Goal: Task Accomplishment & Management: Complete application form

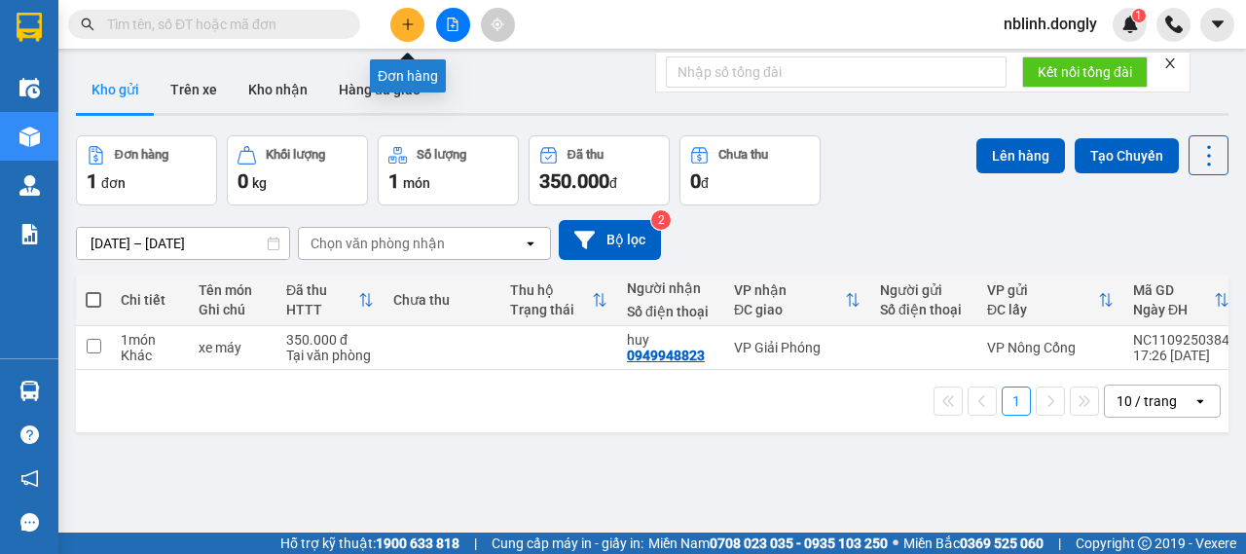
click at [399, 30] on button at bounding box center [407, 25] width 34 height 34
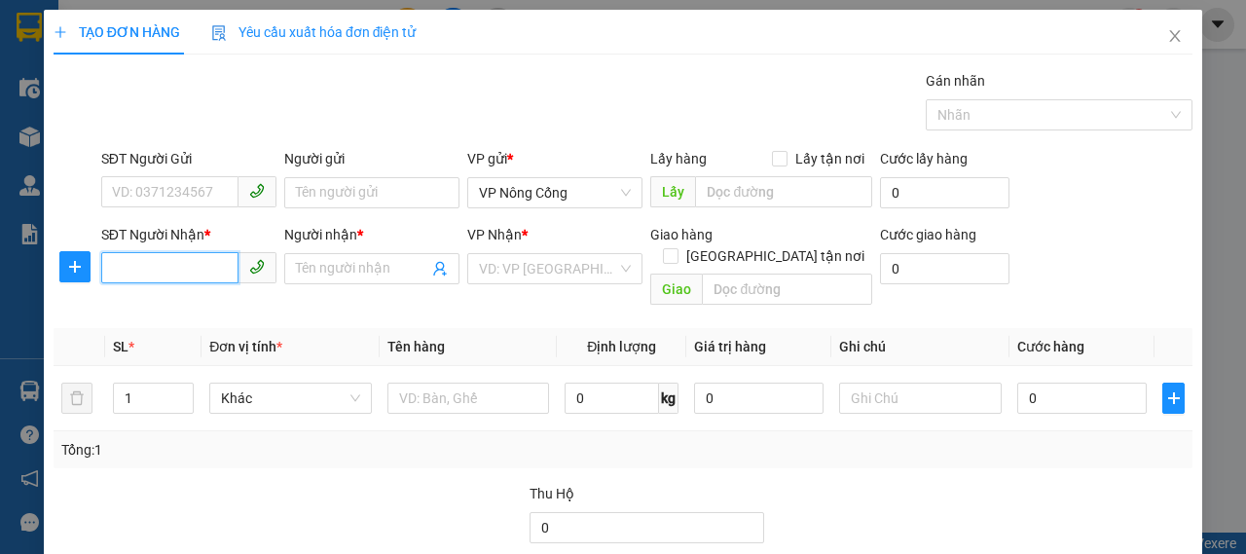
click at [163, 254] on input "SĐT Người Nhận *" at bounding box center [169, 267] width 137 height 31
click at [163, 308] on div "0932372151 - ĐẠI" at bounding box center [187, 306] width 150 height 21
type input "0932372151"
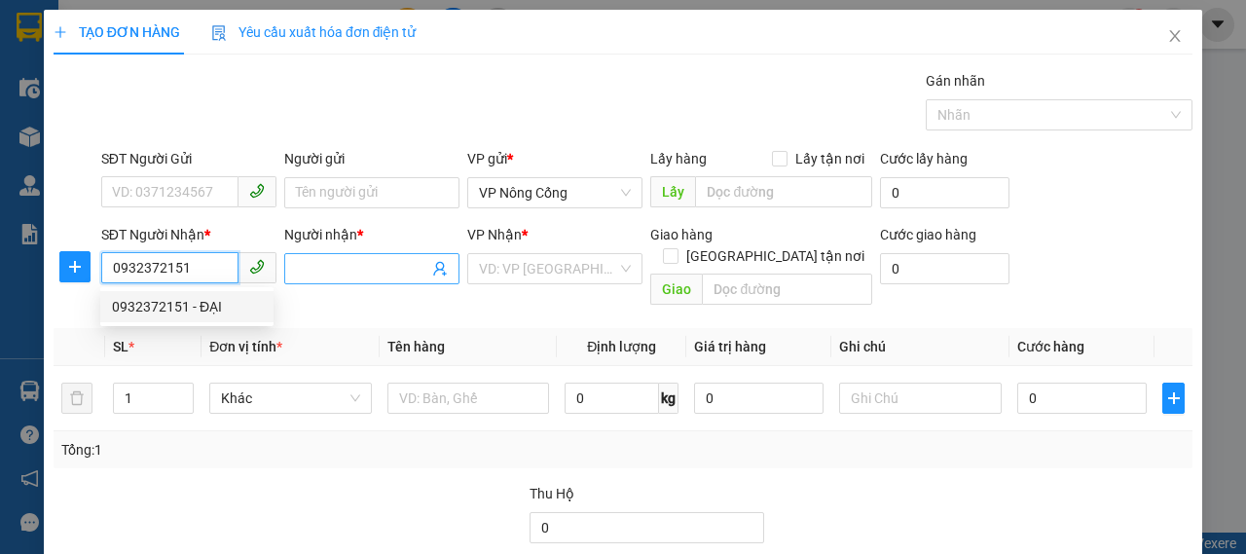
type input "ĐẠI"
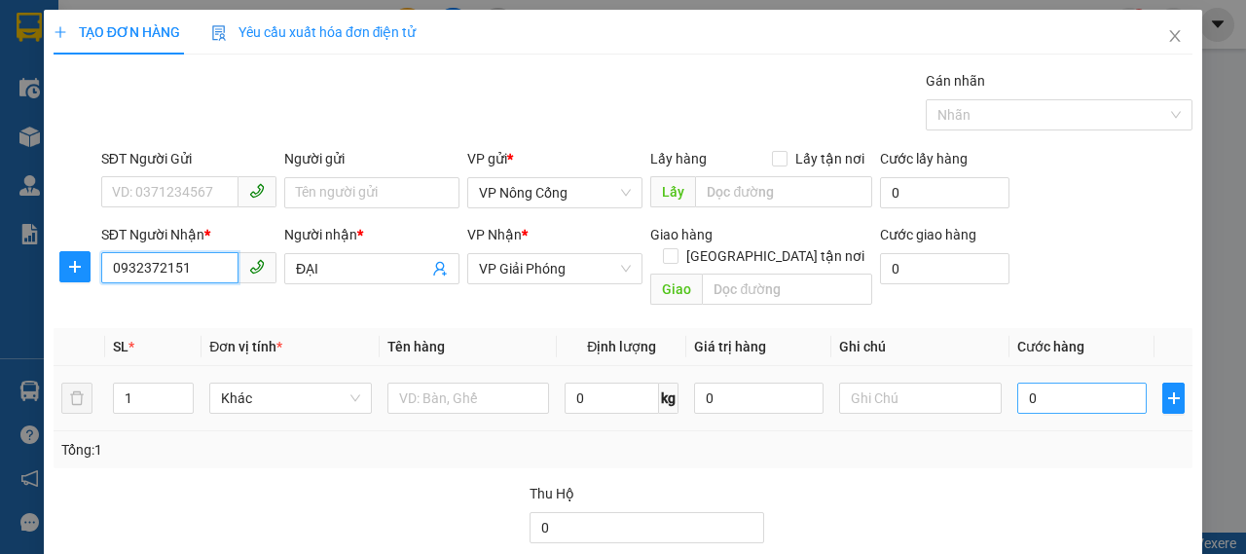
type input "0932372151"
click at [1086, 382] on input "0" at bounding box center [1081, 397] width 129 height 31
type input "5"
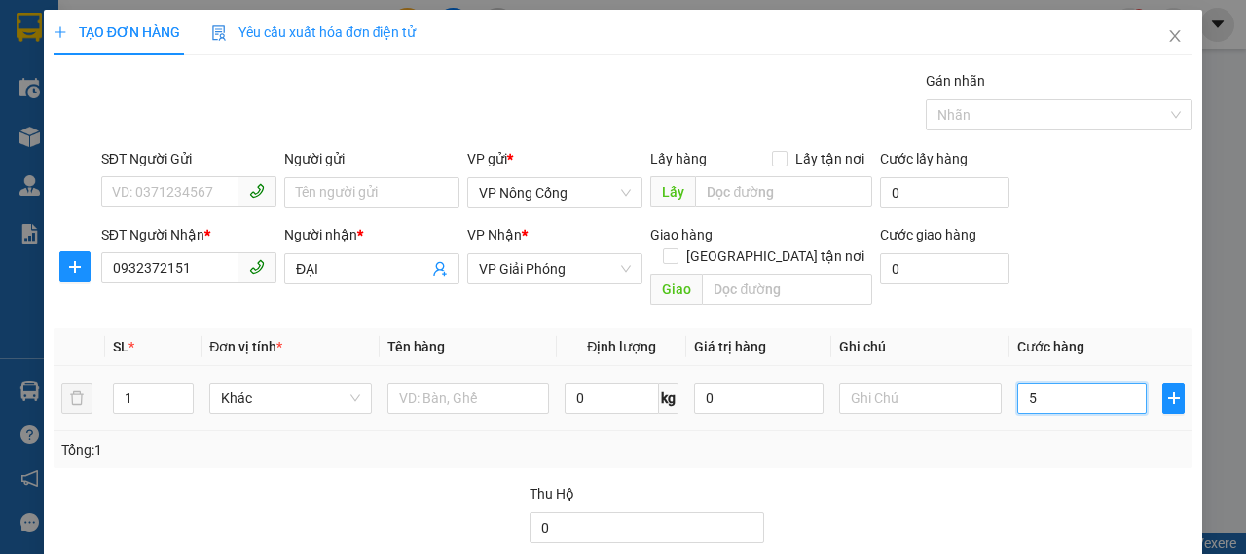
type input "50"
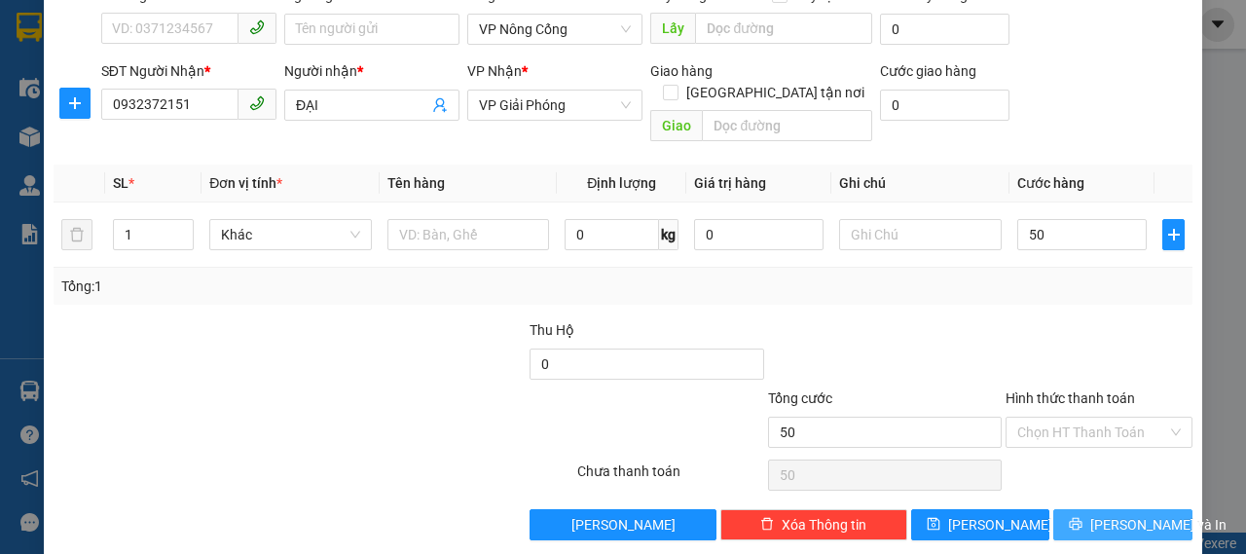
type input "50.000"
click at [1109, 514] on span "Lưu và In" at bounding box center [1158, 524] width 136 height 21
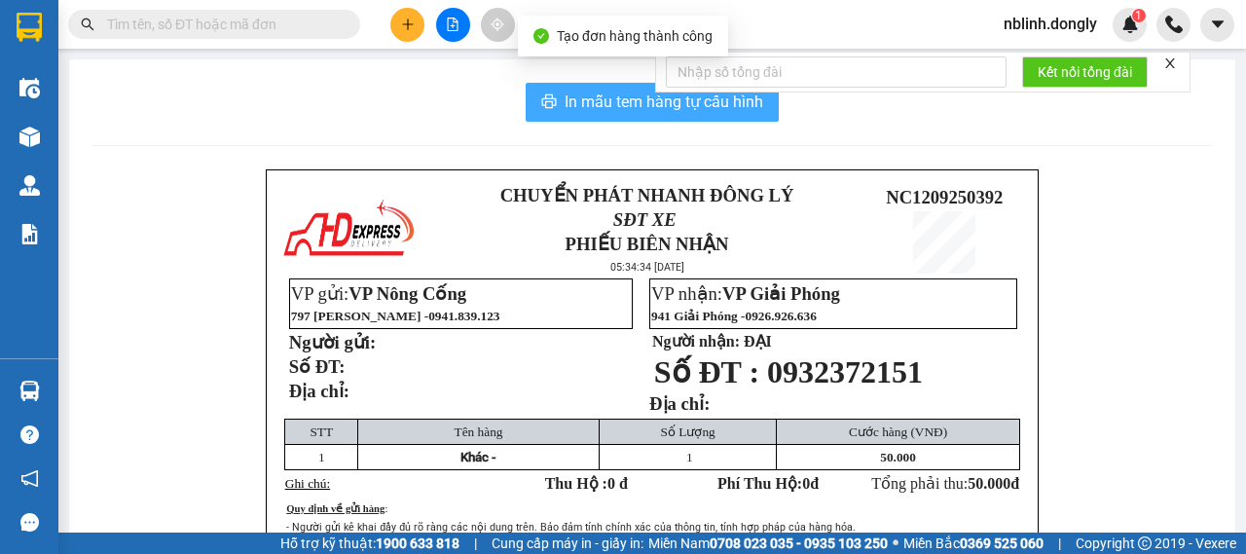
click at [677, 109] on span "In mẫu tem hàng tự cấu hình" at bounding box center [663, 102] width 199 height 24
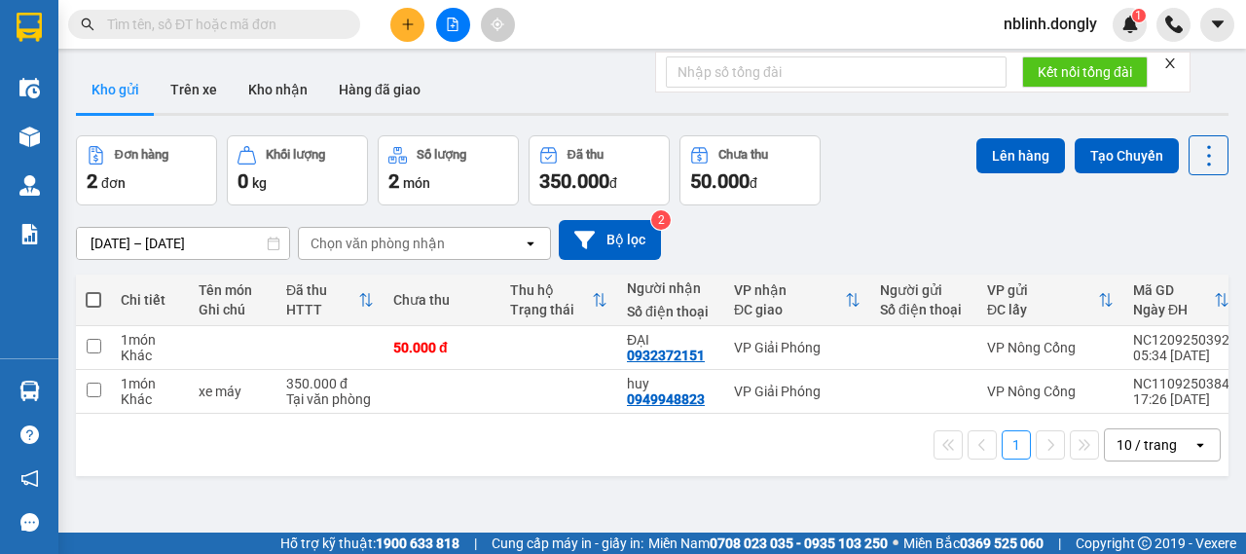
click at [655, 80] on div "Kết nối tổng đài" at bounding box center [922, 72] width 535 height 41
click at [420, 34] on div at bounding box center [452, 25] width 146 height 34
click at [393, 28] on button at bounding box center [407, 25] width 34 height 34
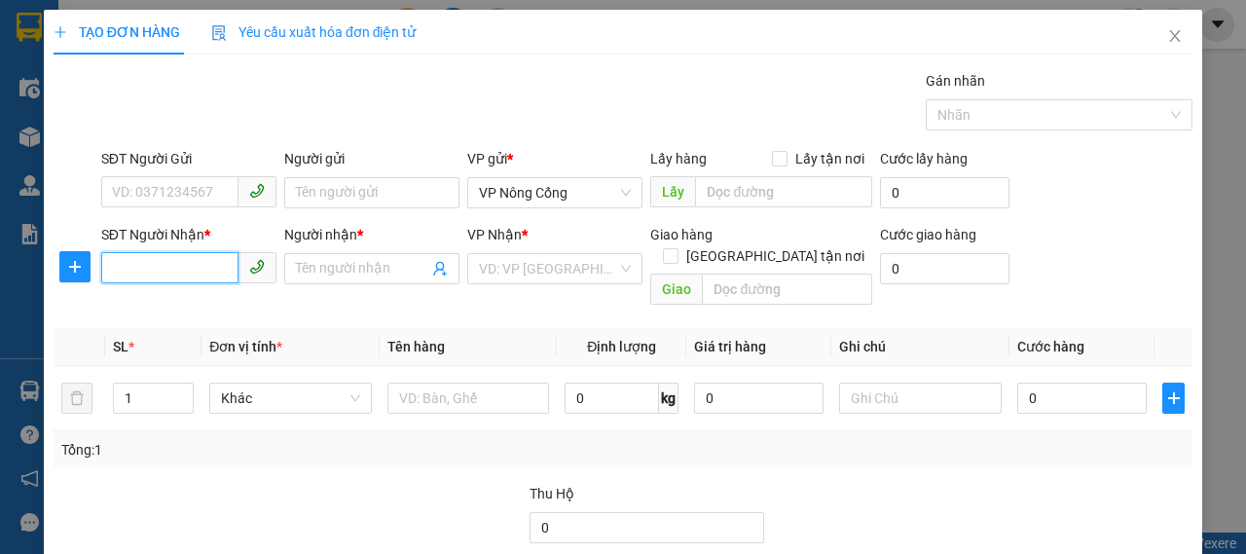
click at [175, 264] on input "SĐT Người Nhận *" at bounding box center [169, 267] width 137 height 31
type input "0984271999"
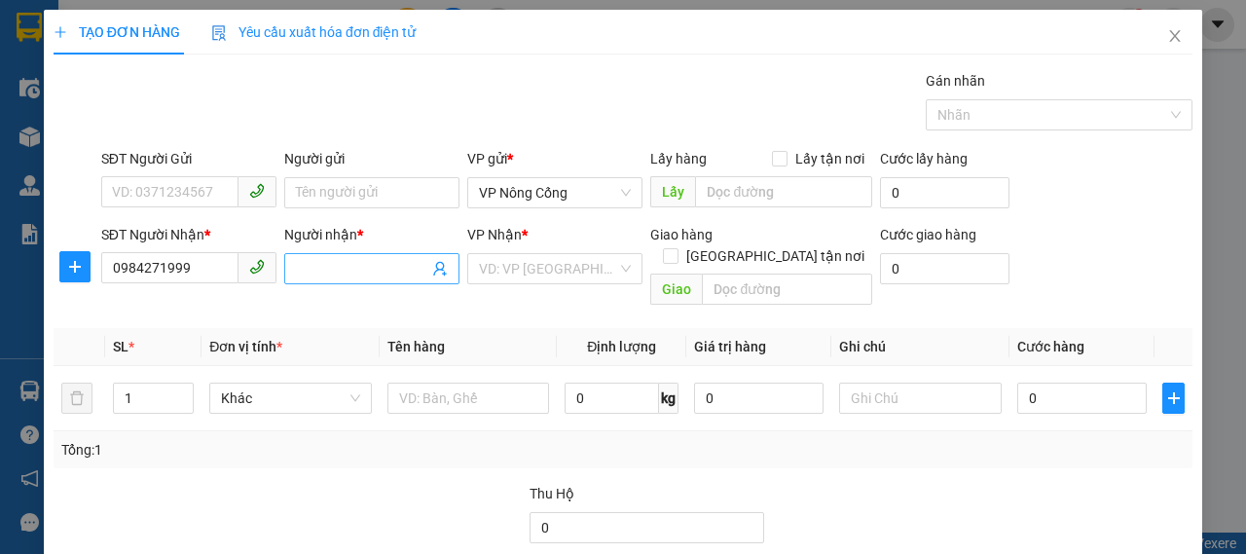
click at [386, 271] on input "Người nhận *" at bounding box center [362, 268] width 132 height 21
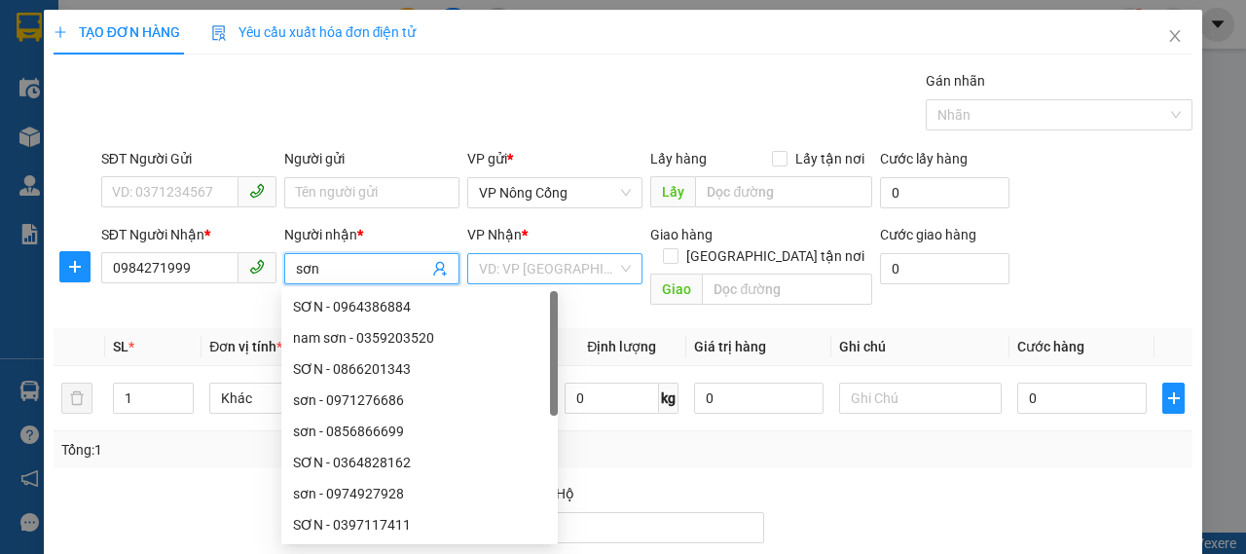
type input "sơn"
click at [574, 270] on input "search" at bounding box center [548, 268] width 138 height 29
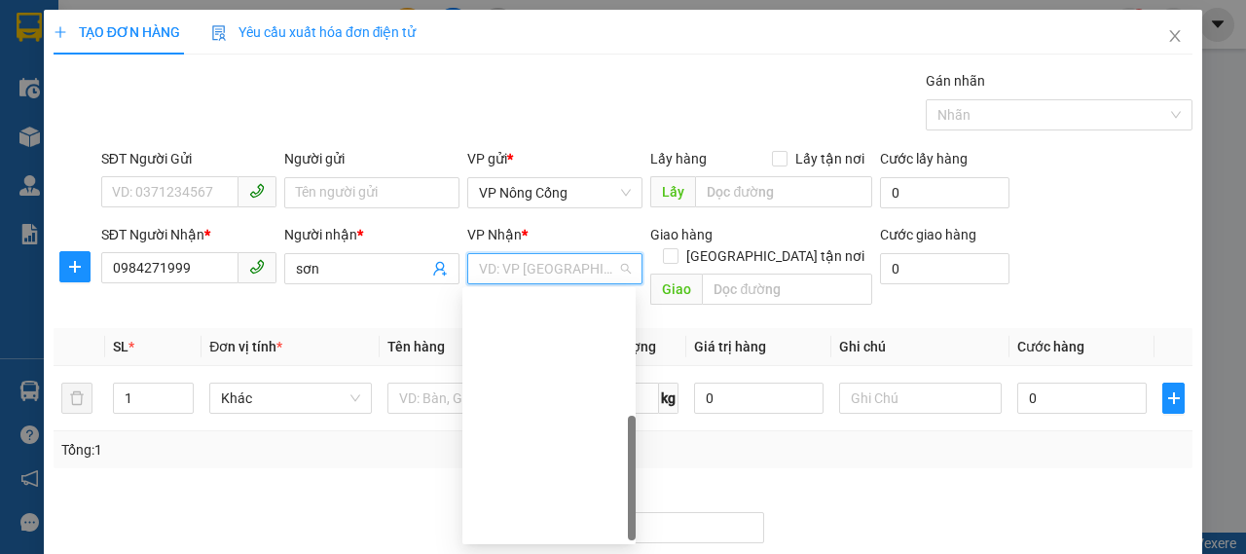
scroll to position [280, 0]
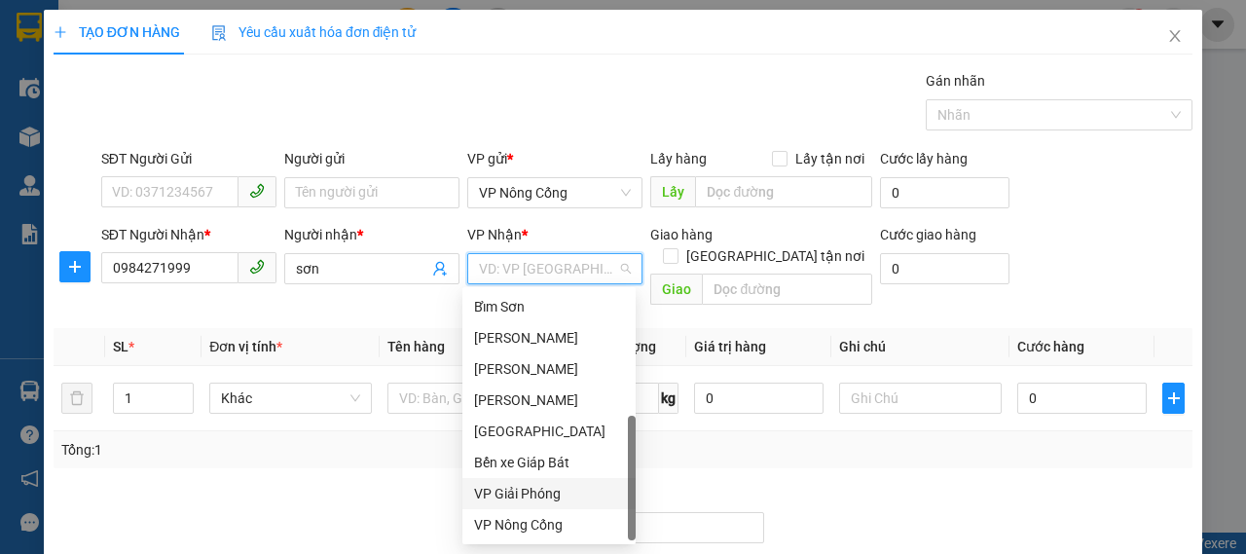
click at [544, 493] on div "VP Giải Phóng" at bounding box center [549, 493] width 150 height 21
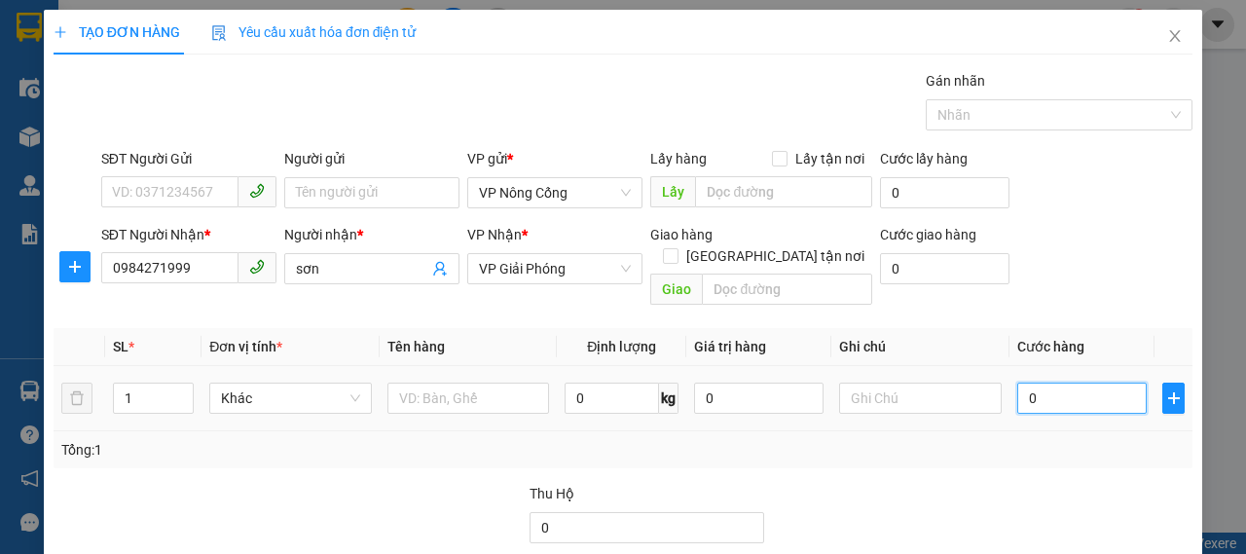
click at [1090, 382] on input "0" at bounding box center [1081, 397] width 129 height 31
type input "5"
type input "50"
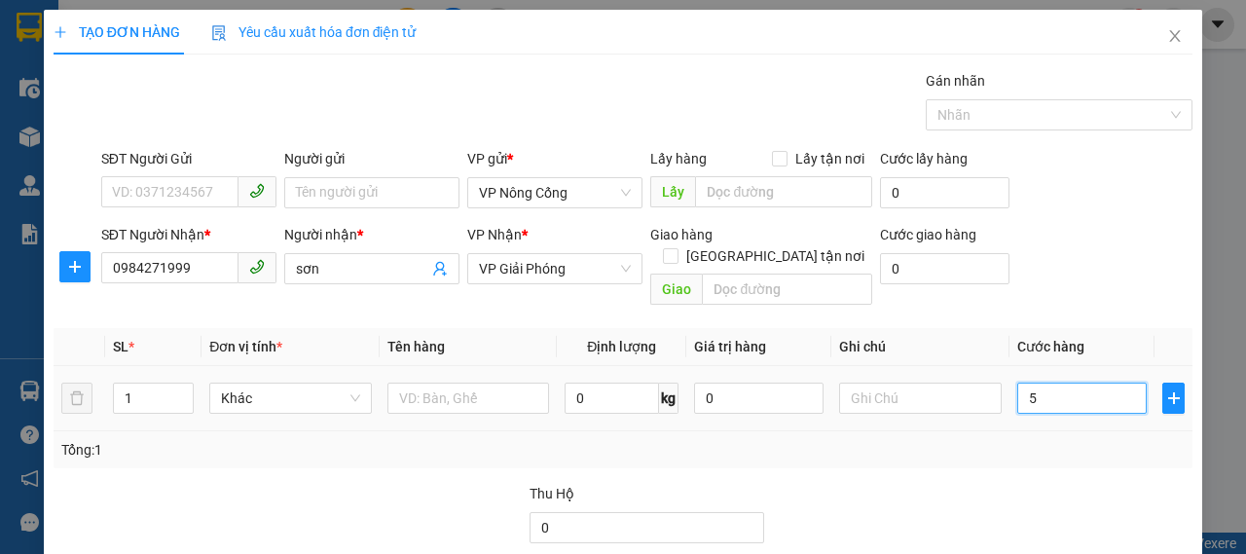
type input "50"
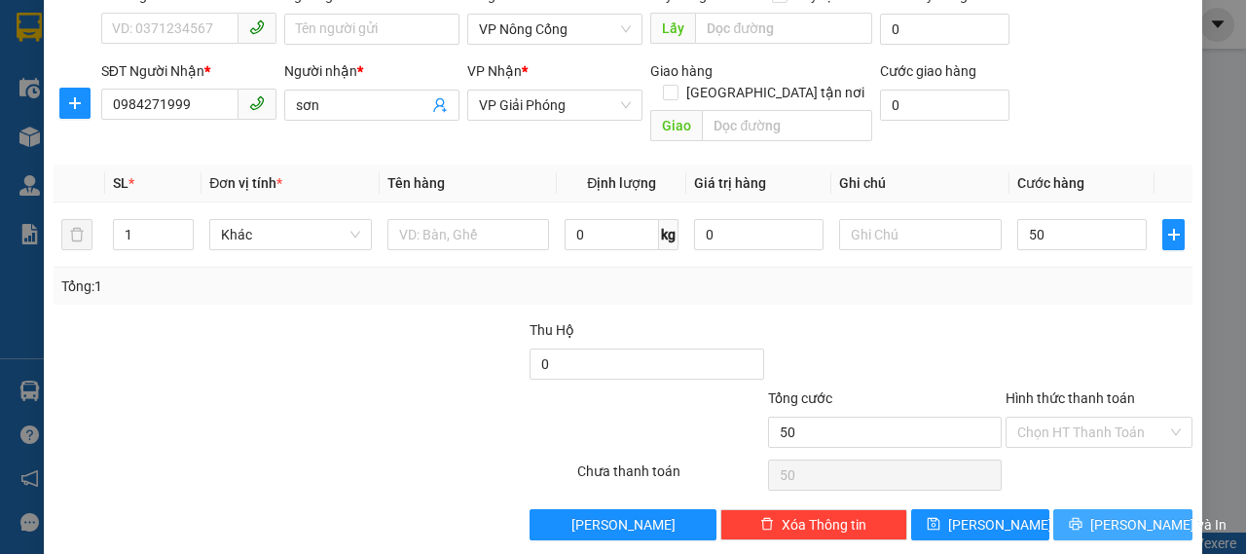
type input "50.000"
click at [1074, 518] on icon "printer" at bounding box center [1075, 524] width 13 height 13
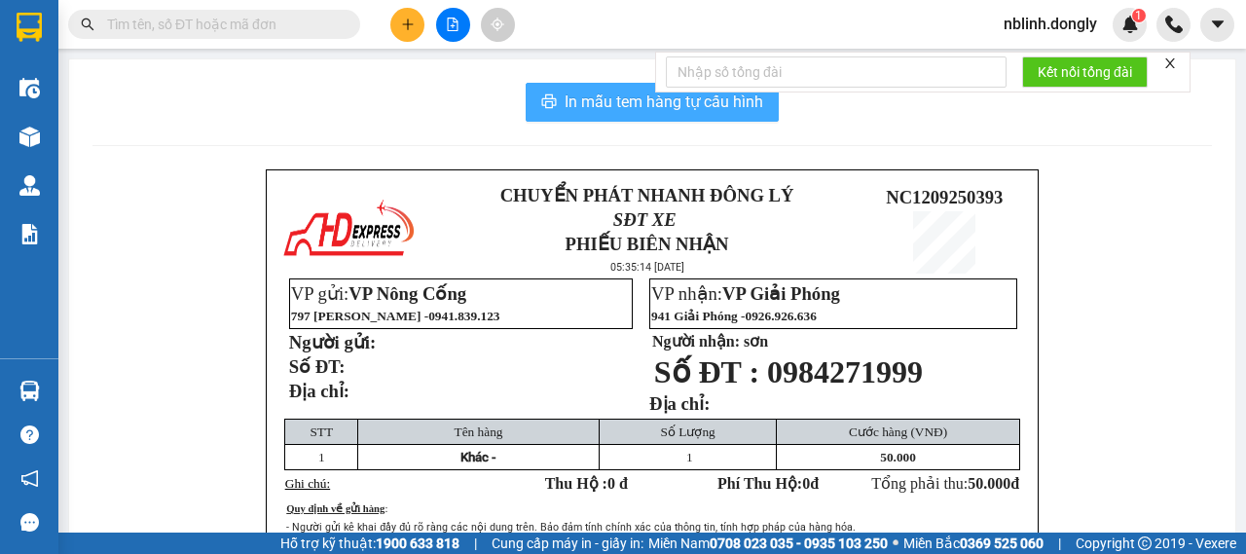
click at [633, 96] on span "In mẫu tem hàng tự cấu hình" at bounding box center [663, 102] width 199 height 24
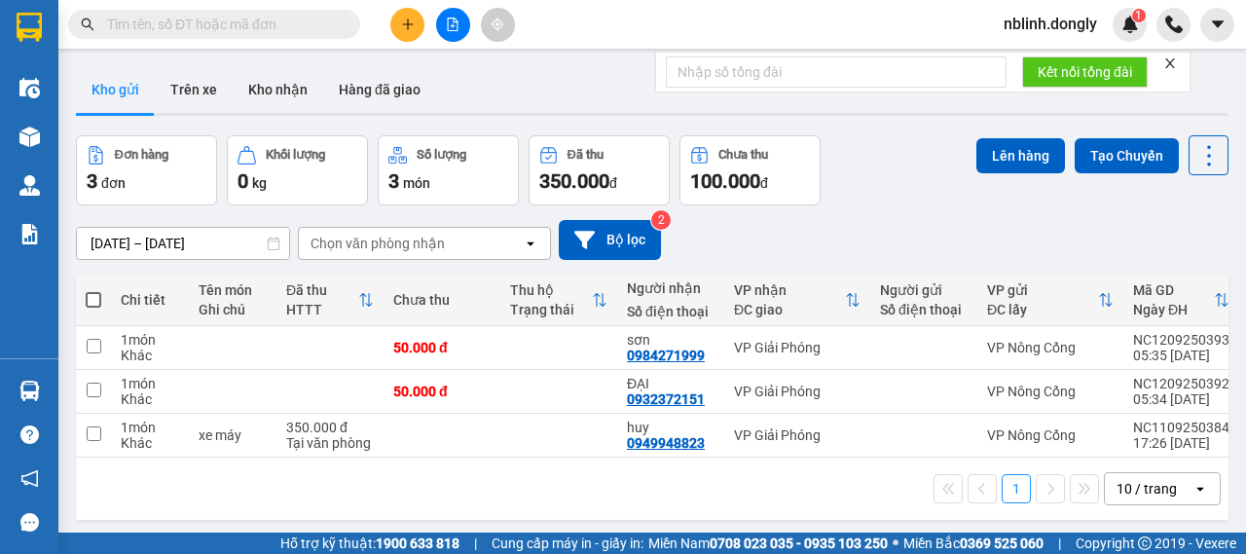
drag, startPoint x: 621, startPoint y: 84, endPoint x: 550, endPoint y: 75, distance: 71.6
click at [621, 84] on div "Kho gửi Trên xe Kho nhận Hàng đã giao" at bounding box center [652, 92] width 1152 height 52
click at [403, 25] on icon "plus" at bounding box center [408, 25] width 14 height 14
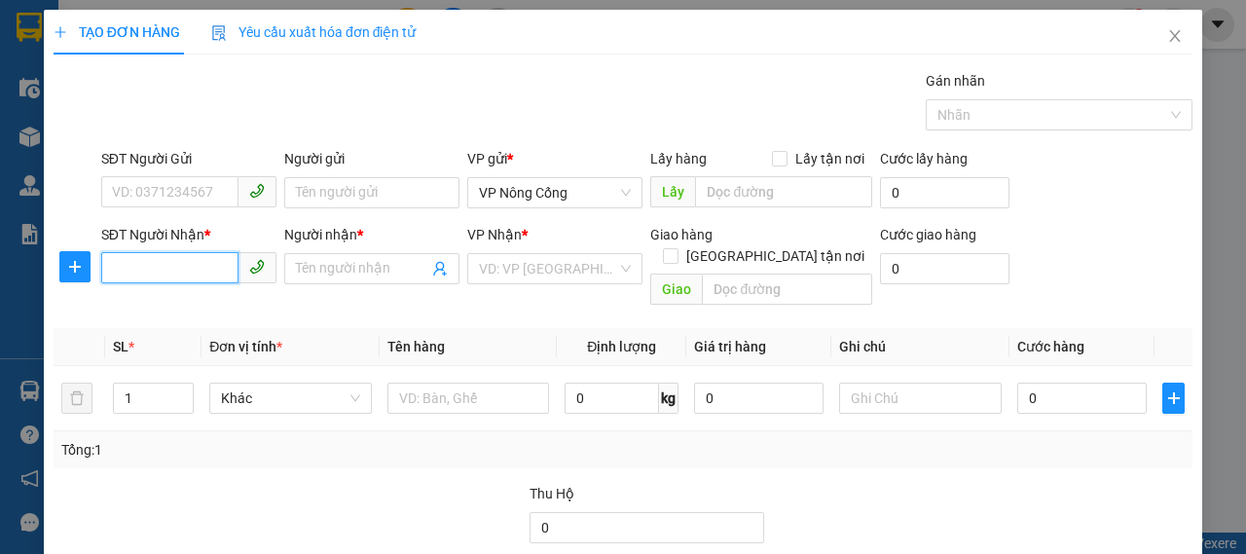
click at [173, 268] on input "SĐT Người Nhận *" at bounding box center [169, 267] width 137 height 31
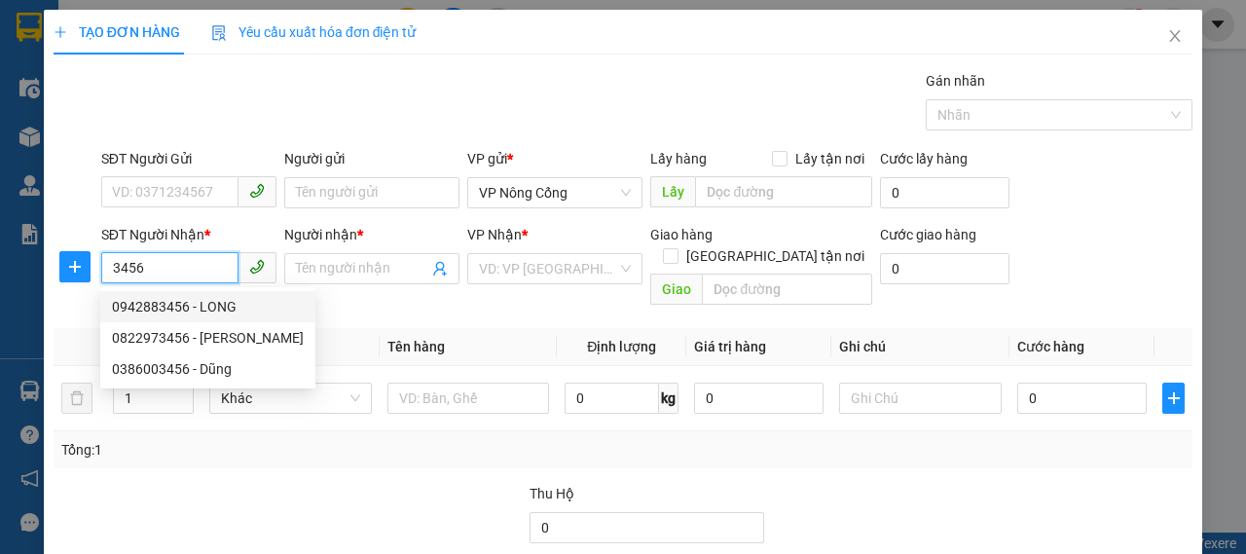
click at [180, 305] on div "0942883456 - LONG" at bounding box center [208, 306] width 192 height 21
type input "0942883456"
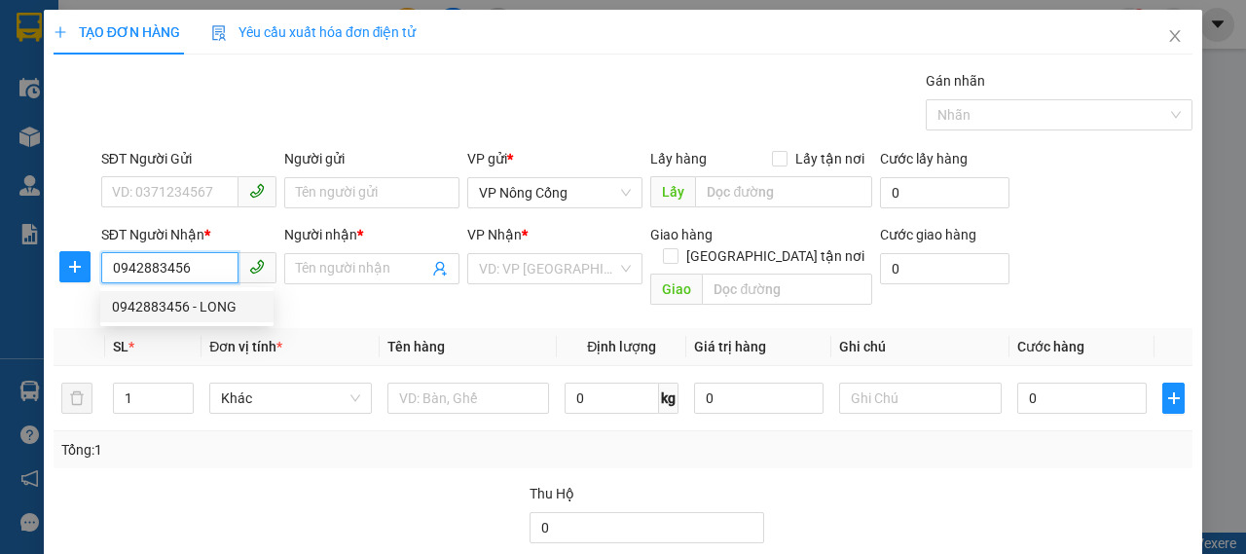
type input "LONG"
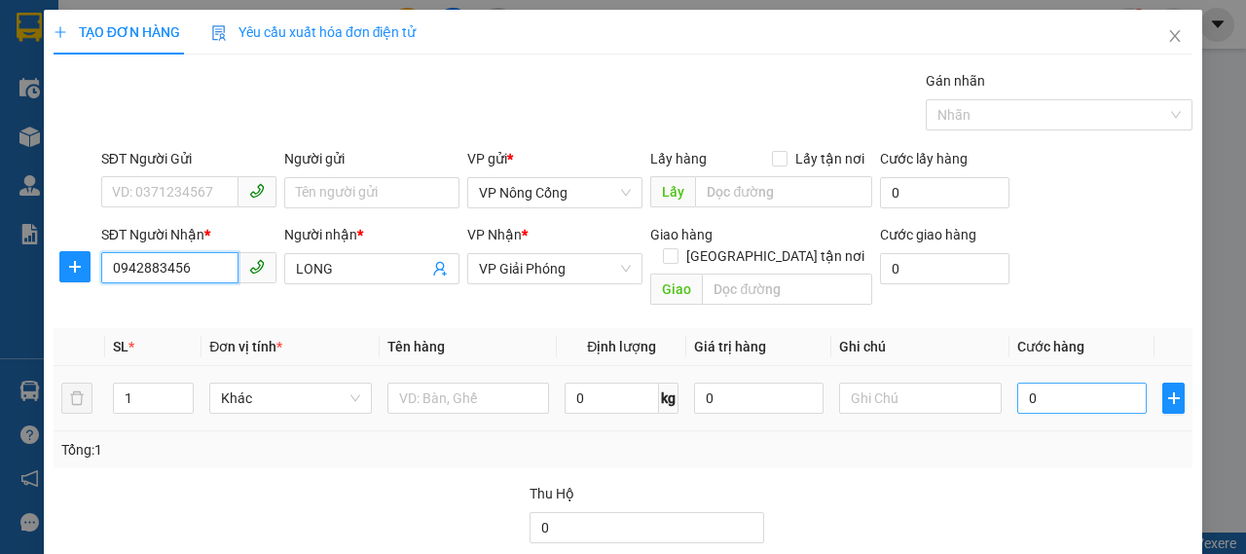
type input "0942883456"
click at [1026, 382] on input "0" at bounding box center [1081, 397] width 129 height 31
type input "5"
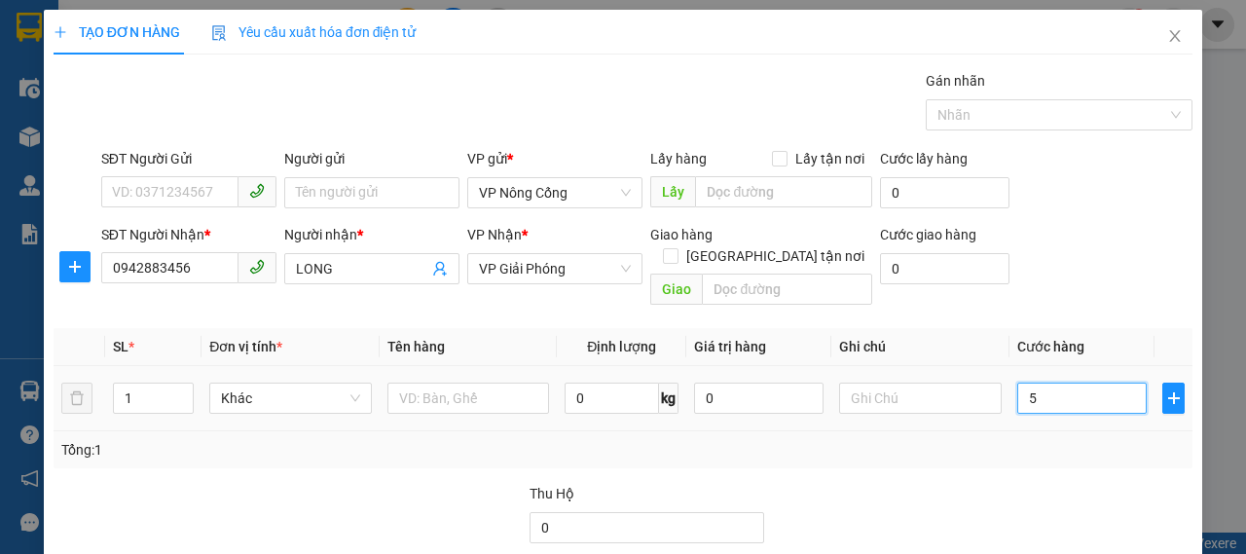
type input "50"
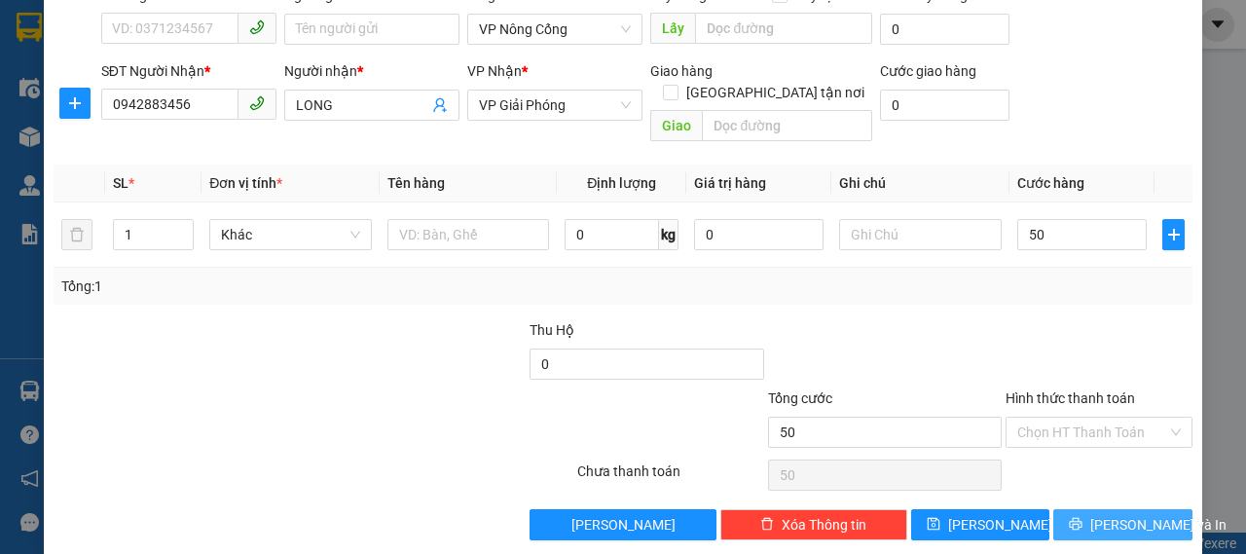
type input "50.000"
click at [1127, 514] on span "Lưu và In" at bounding box center [1158, 524] width 136 height 21
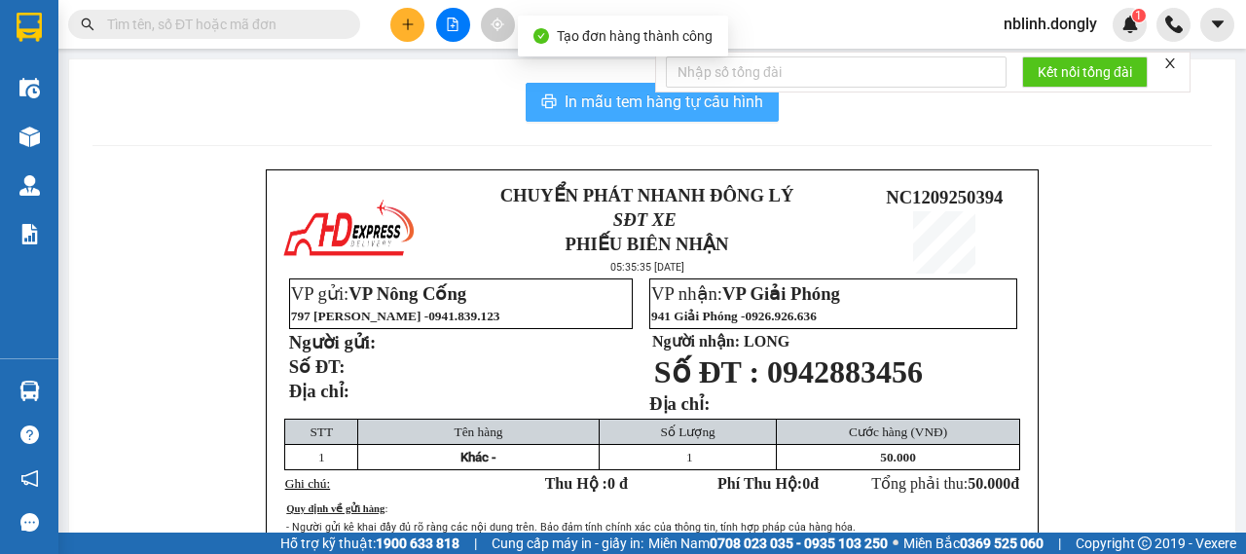
click at [604, 89] on button "In mẫu tem hàng tự cấu hình" at bounding box center [651, 102] width 253 height 39
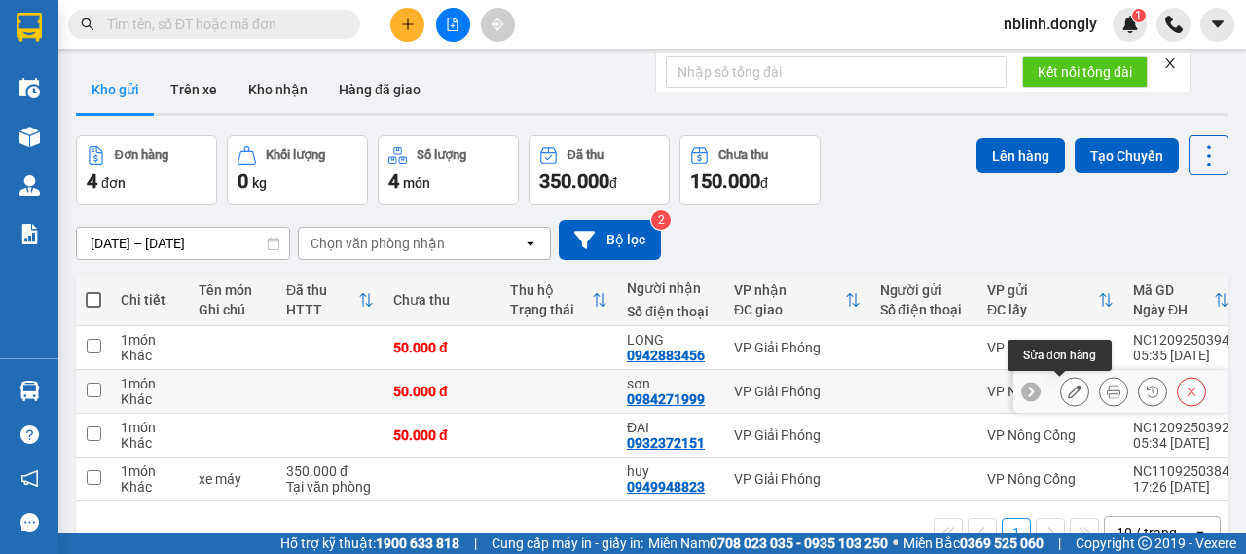
click at [1067, 386] on icon at bounding box center [1074, 391] width 14 height 14
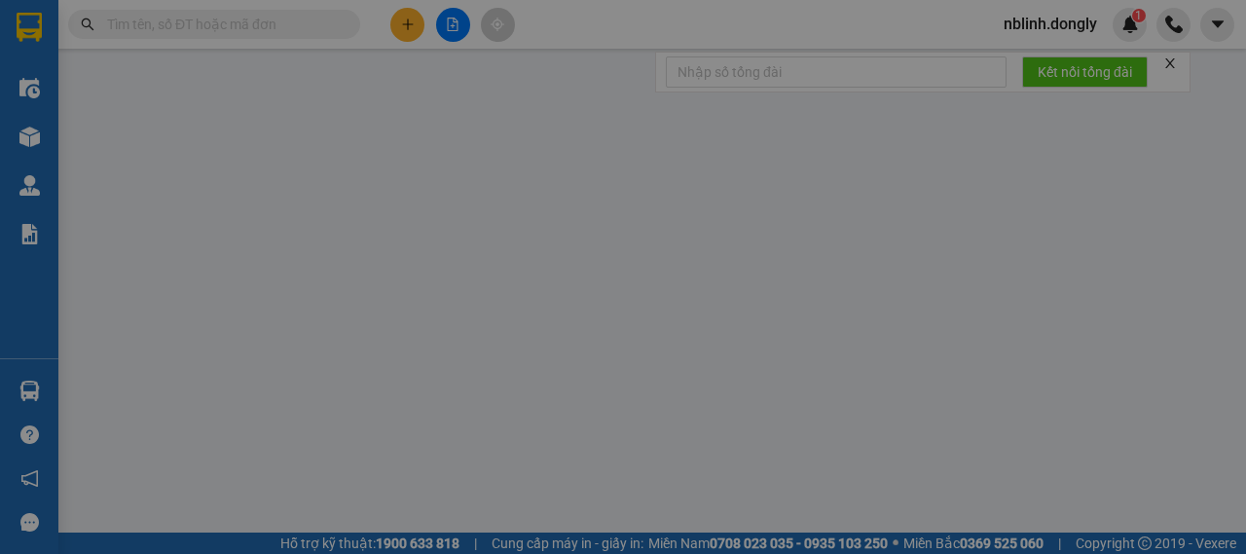
type input "0984271999"
type input "sơn"
type input "50.000"
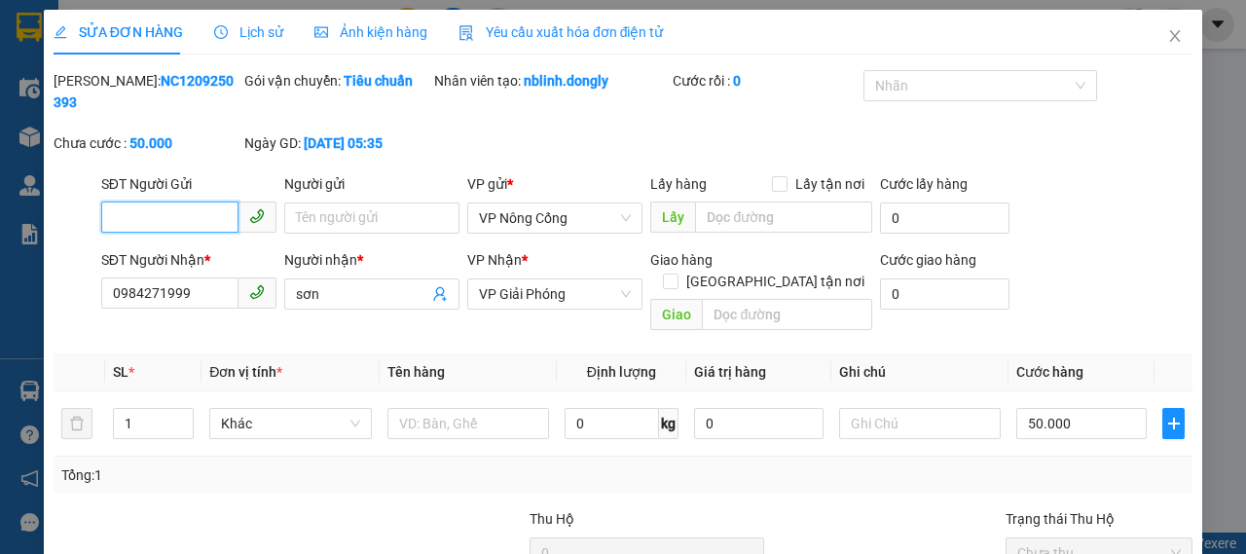
scroll to position [190, 0]
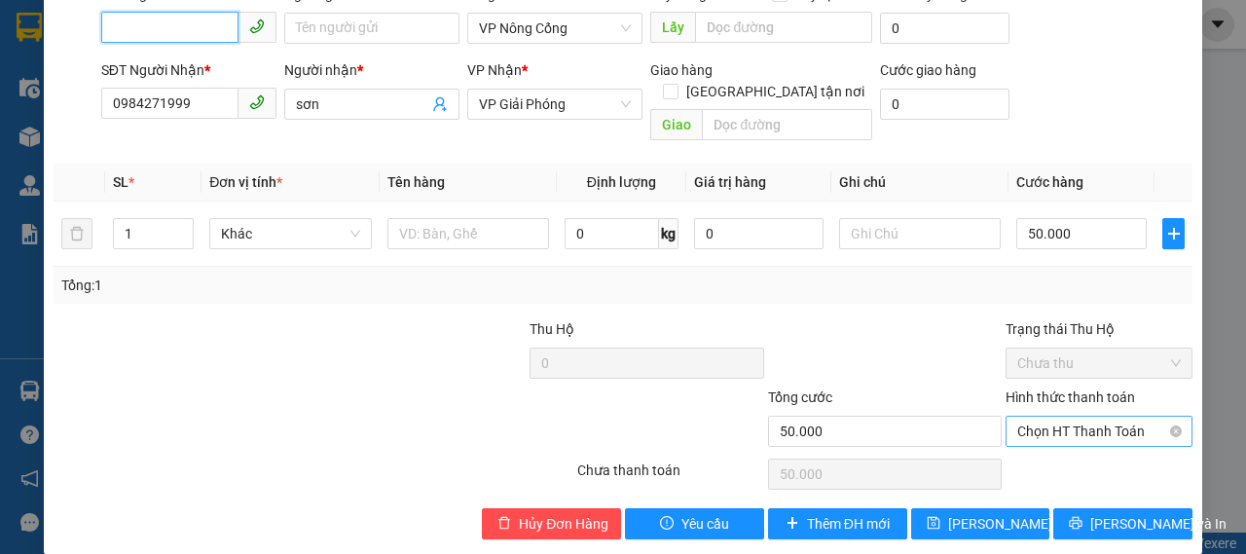
click at [1068, 416] on span "Chọn HT Thanh Toán" at bounding box center [1098, 430] width 163 height 29
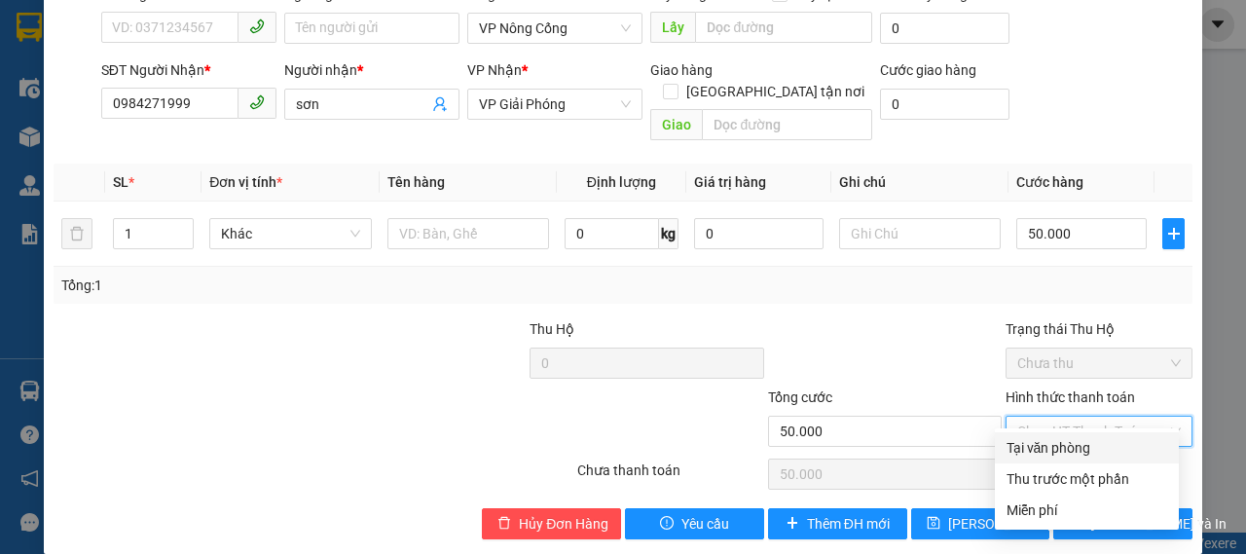
click at [1043, 441] on div "Tại văn phòng" at bounding box center [1086, 447] width 161 height 21
type input "0"
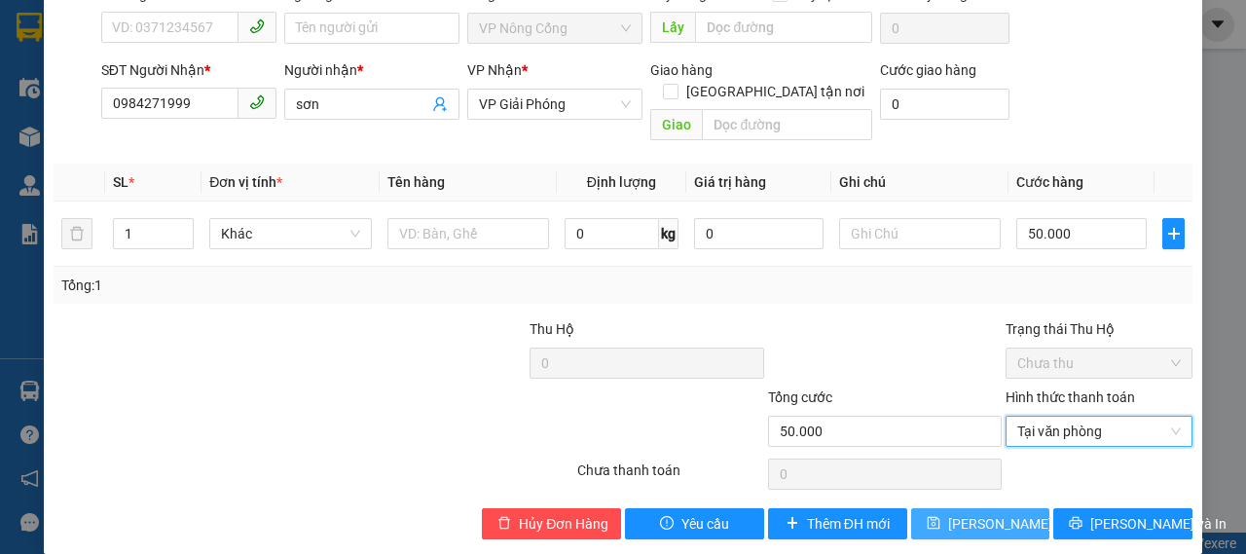
click at [963, 508] on button "Lưu thay đổi" at bounding box center [980, 523] width 139 height 31
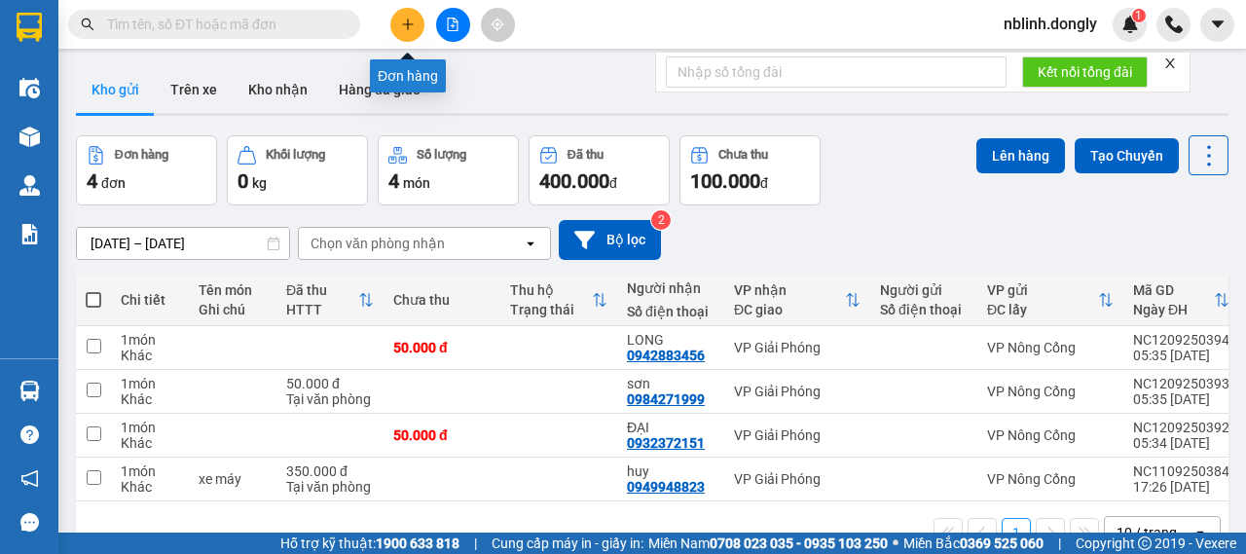
click at [399, 22] on button at bounding box center [407, 25] width 34 height 34
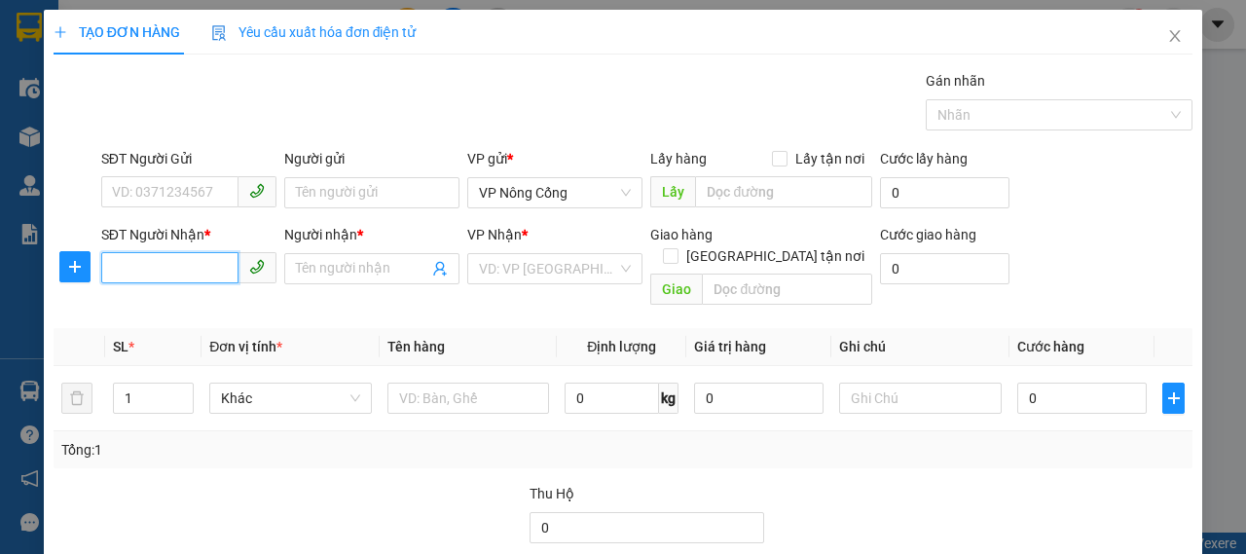
click at [202, 260] on input "SĐT Người Nhận *" at bounding box center [169, 267] width 137 height 31
type input "0968691207"
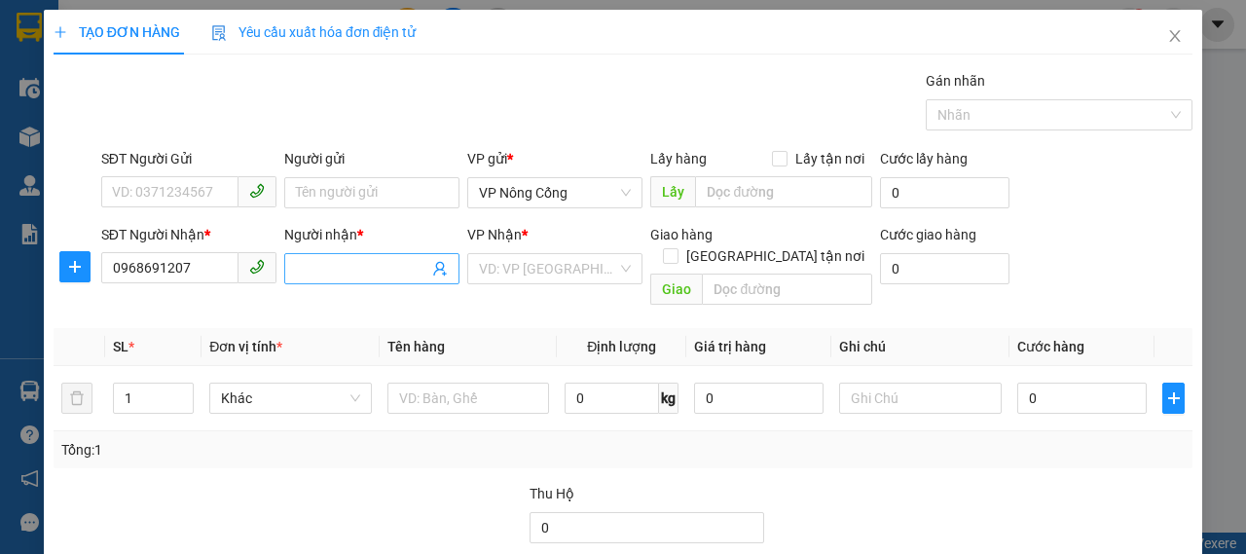
click at [360, 270] on input "Người nhận *" at bounding box center [362, 268] width 132 height 21
type input "công ty VINATEX"
click at [581, 259] on input "search" at bounding box center [548, 268] width 138 height 29
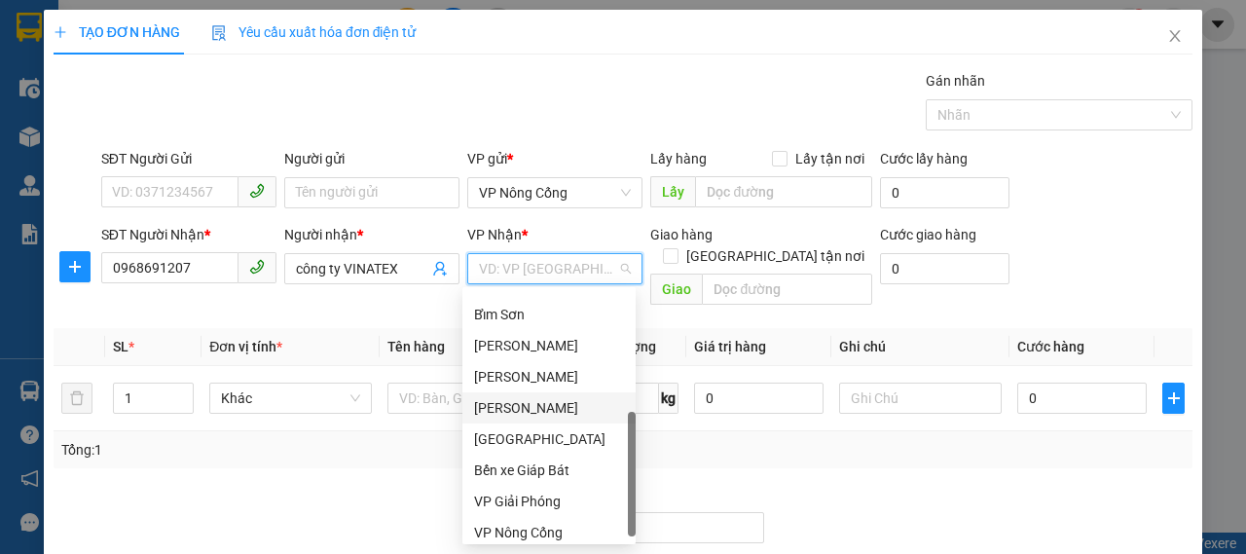
scroll to position [280, 0]
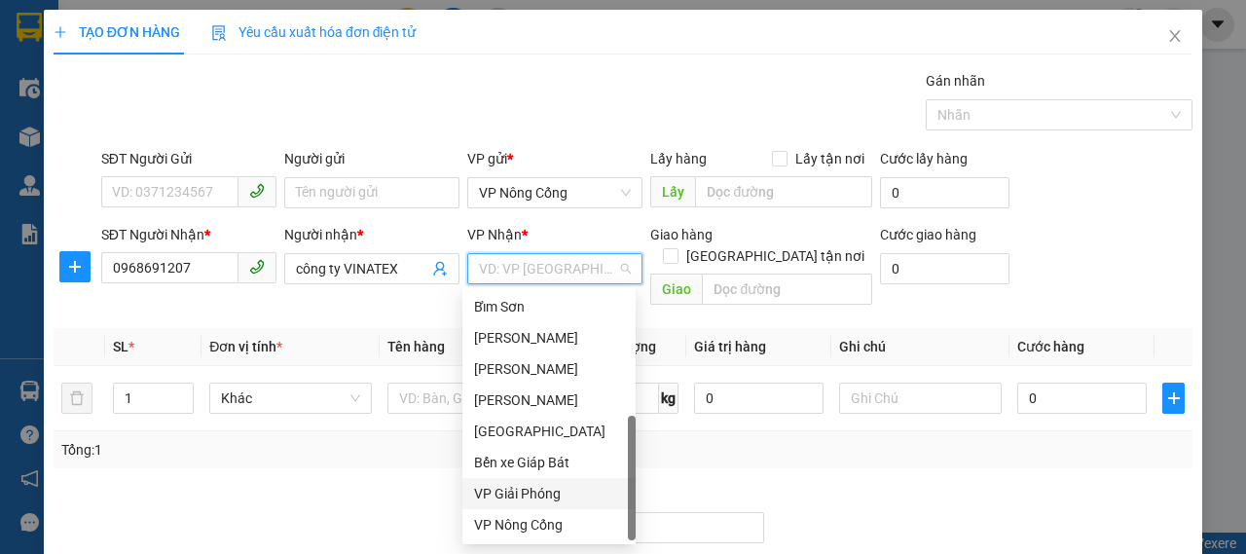
click at [547, 486] on div "VP Giải Phóng" at bounding box center [549, 493] width 150 height 21
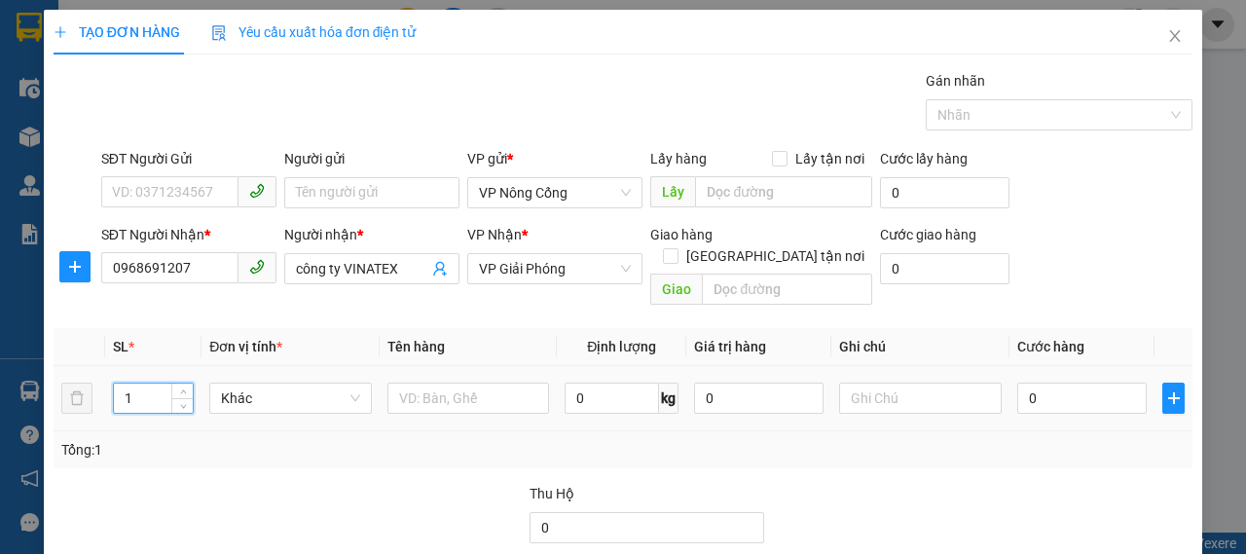
drag, startPoint x: 149, startPoint y: 382, endPoint x: 108, endPoint y: 386, distance: 41.1
click at [109, 386] on td "1" at bounding box center [153, 398] width 97 height 65
type input "3"
click at [1038, 386] on input "0" at bounding box center [1081, 397] width 129 height 31
type input "1"
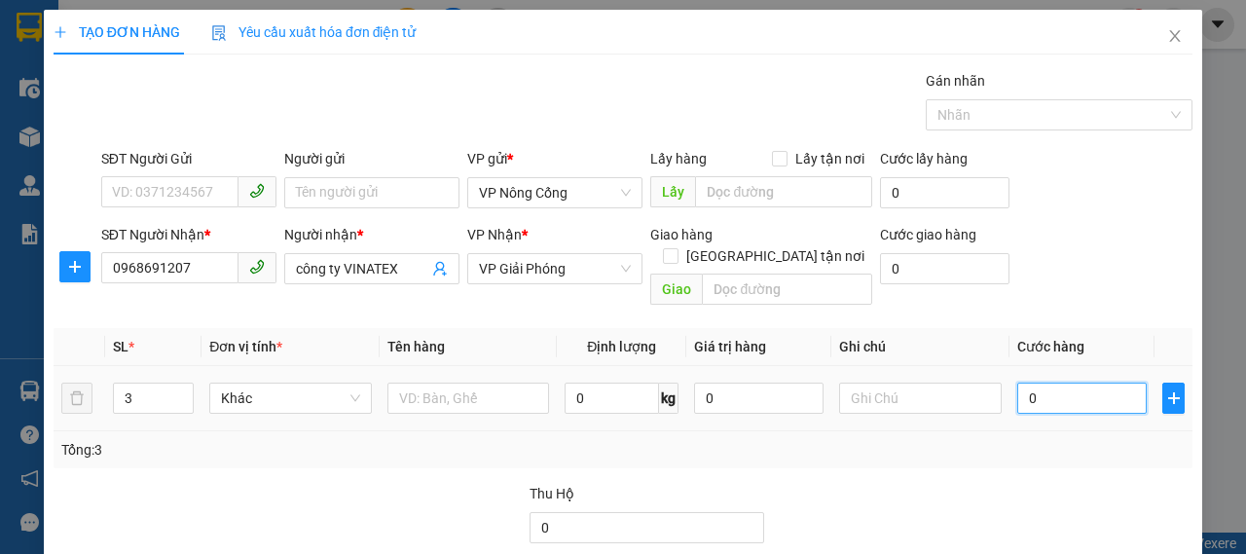
type input "1"
type input "13"
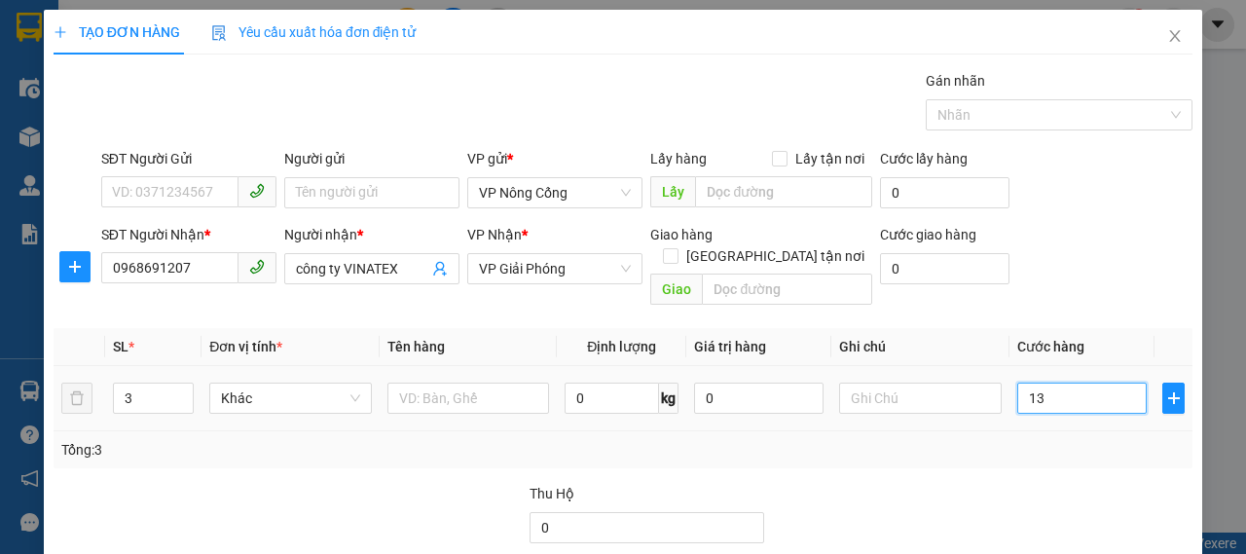
type input "130"
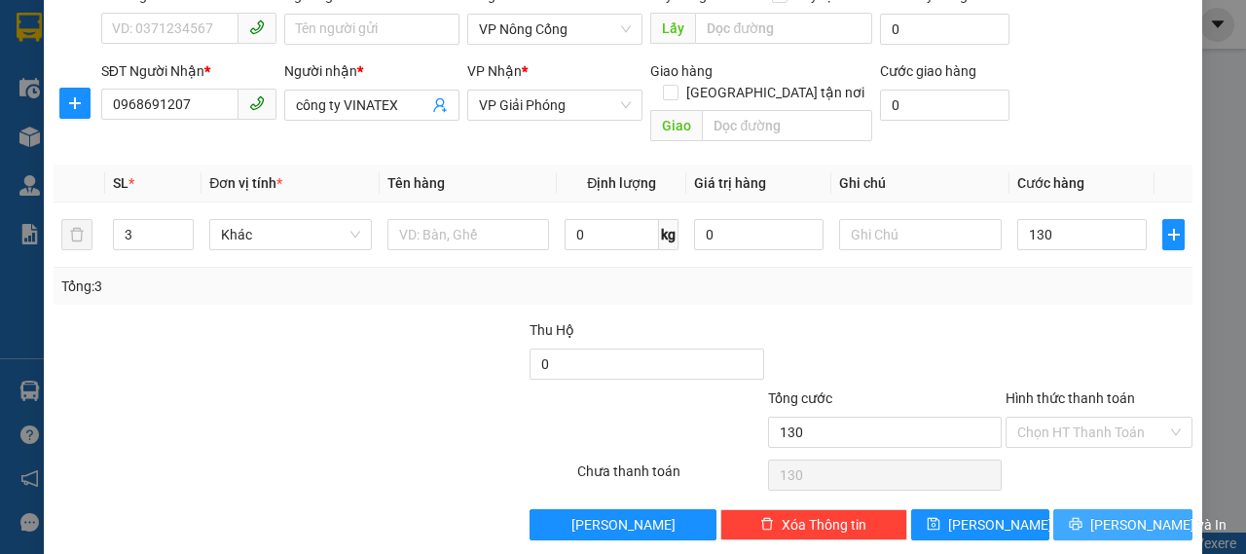
type input "130.000"
click at [1082, 509] on button "Lưu và In" at bounding box center [1122, 524] width 139 height 31
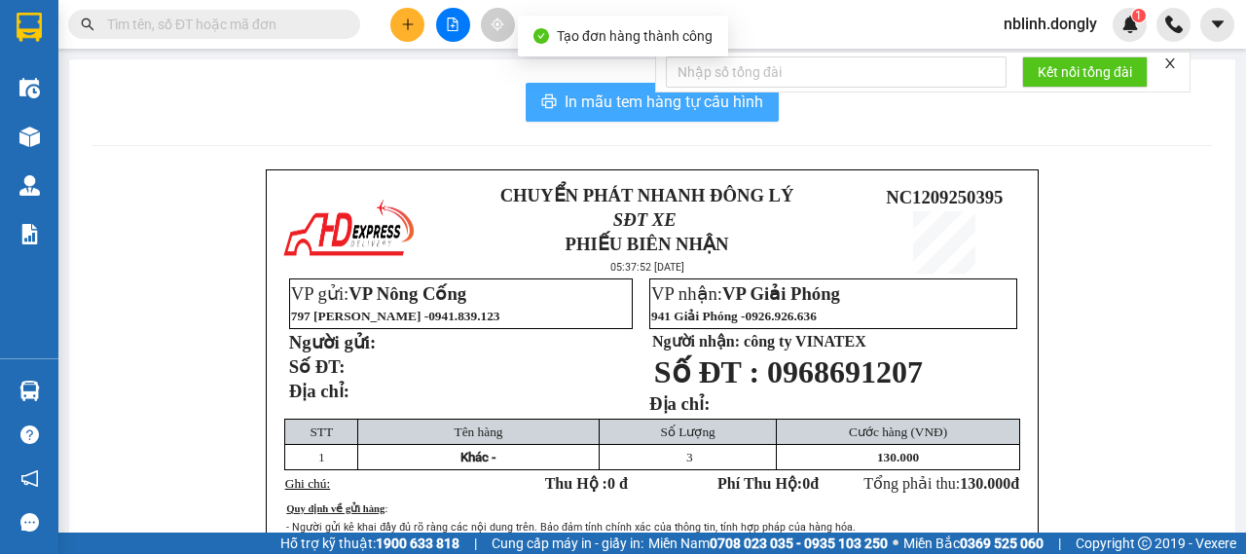
click at [671, 109] on span "In mẫu tem hàng tự cấu hình" at bounding box center [663, 102] width 199 height 24
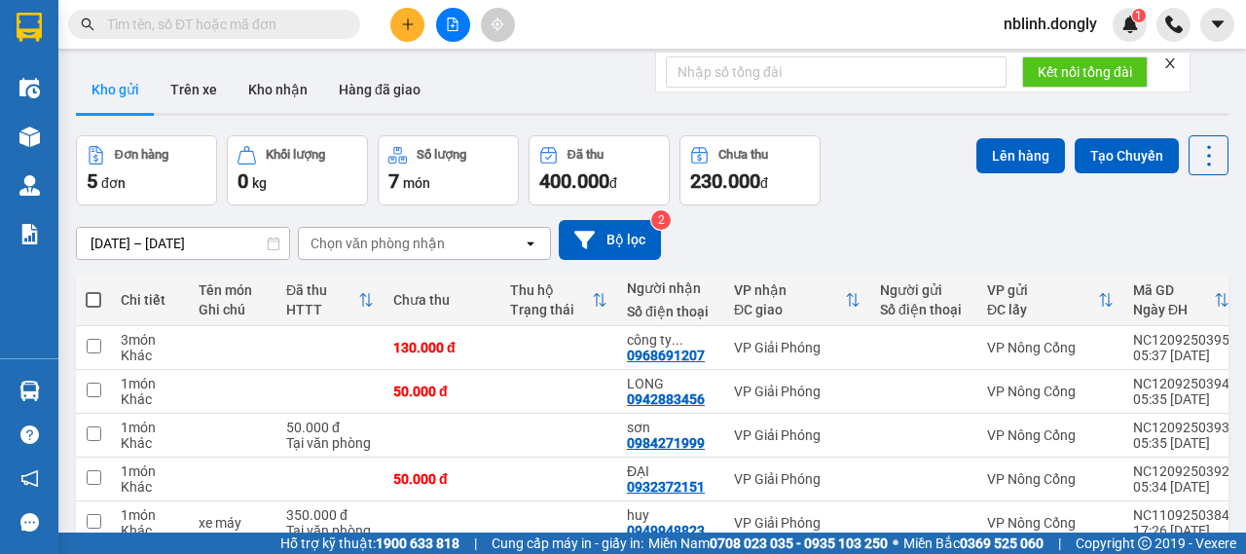
click at [882, 222] on div "10/09/2025 – 12/09/2025 Press the down arrow key to interact with the calendar …" at bounding box center [652, 240] width 1152 height 40
click at [1107, 151] on button "Tạo Chuyến" at bounding box center [1126, 155] width 104 height 35
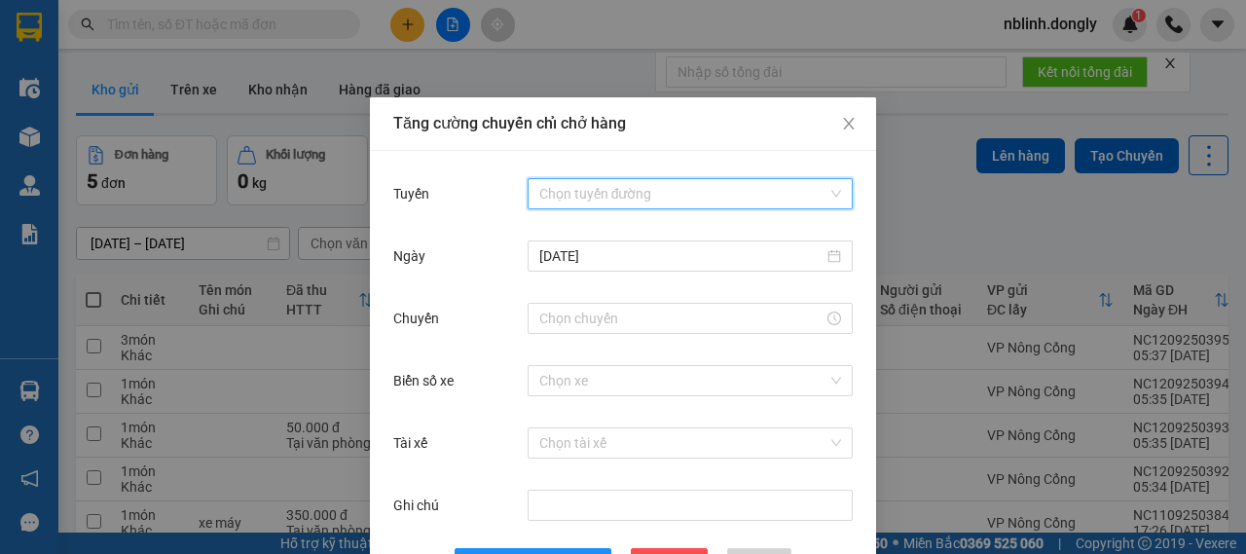
click at [543, 190] on input "Tuyến" at bounding box center [683, 193] width 288 height 29
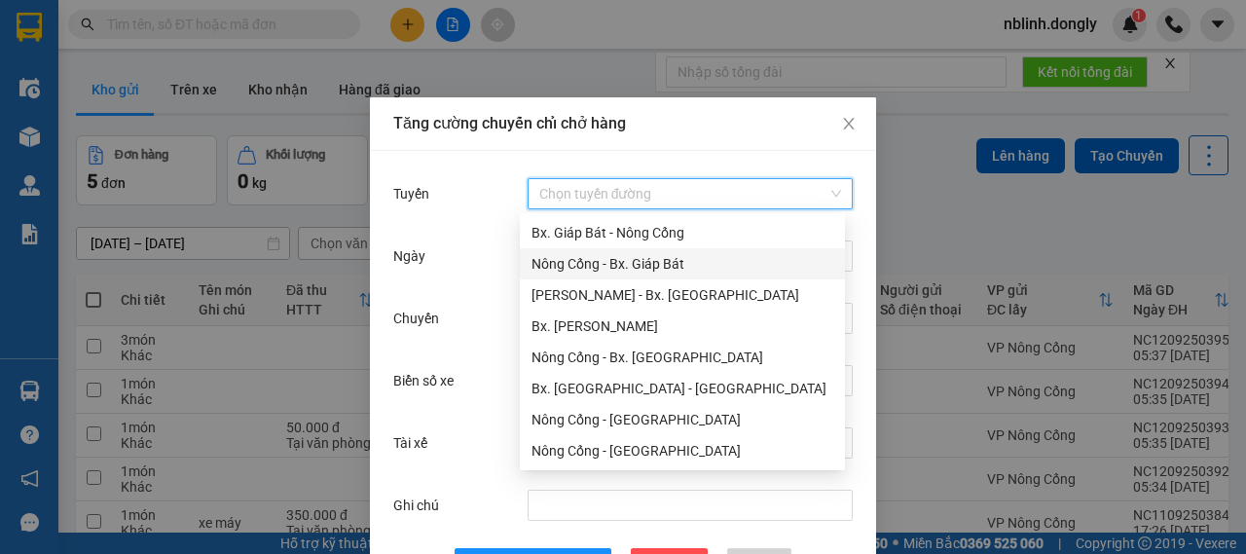
click at [599, 263] on div "Nông Cống - Bx. Giáp Bát" at bounding box center [682, 263] width 302 height 21
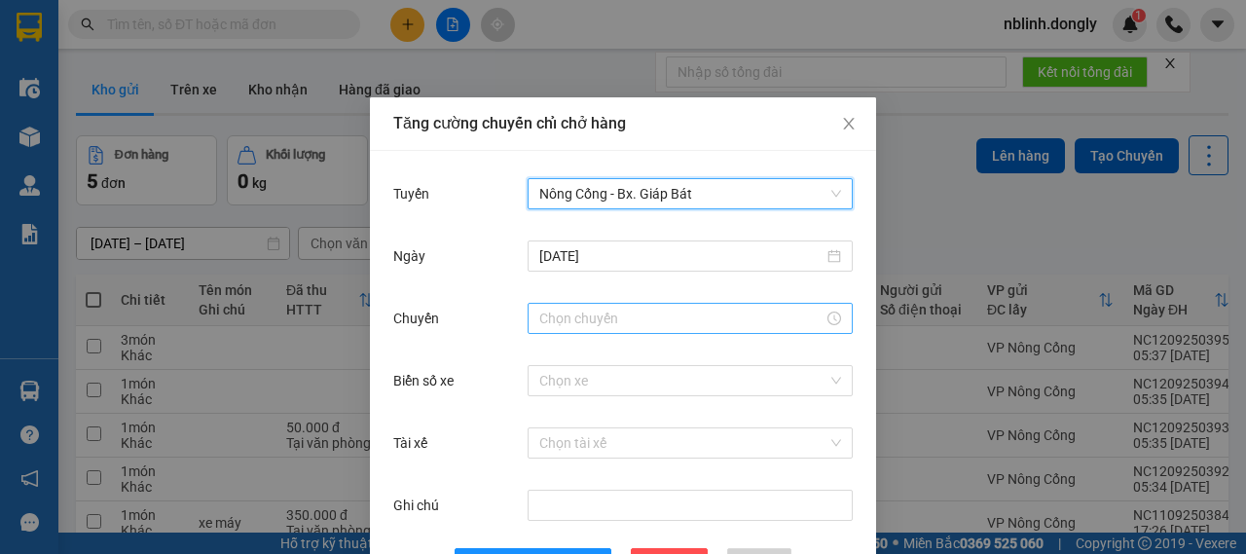
click at [612, 322] on input "Chuyến" at bounding box center [681, 317] width 284 height 21
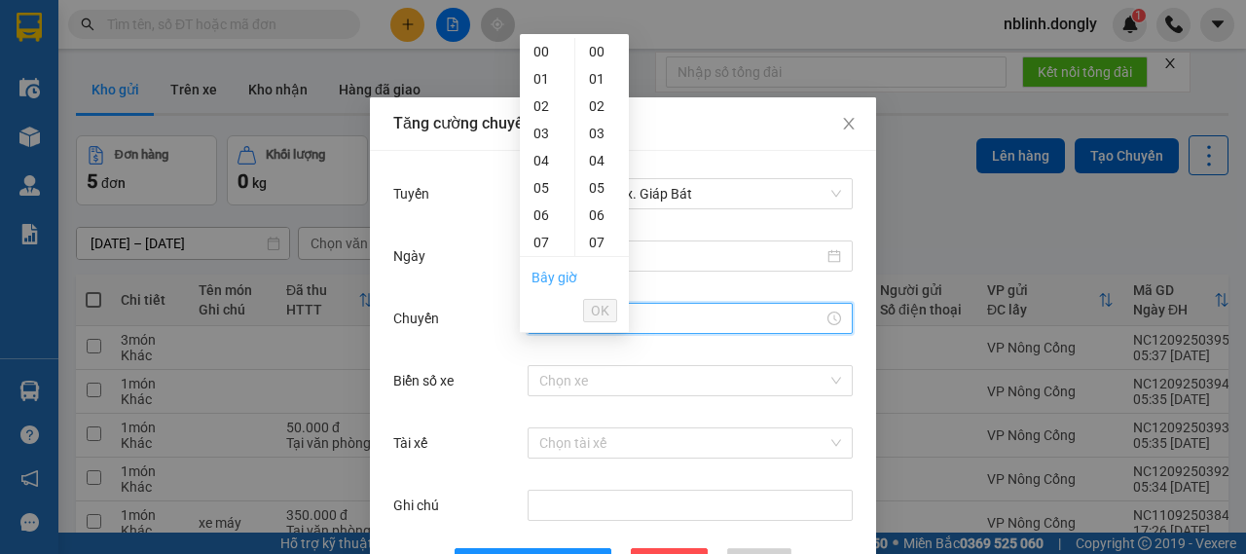
click at [558, 276] on link "Bây giờ" at bounding box center [554, 278] width 46 height 16
type input "05:37"
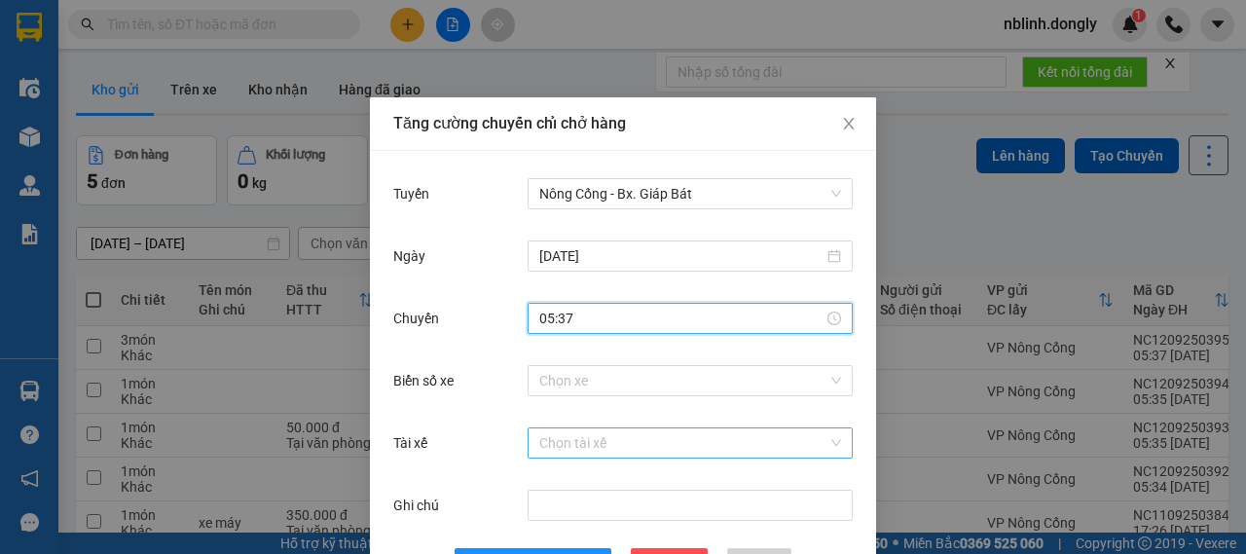
scroll to position [71, 0]
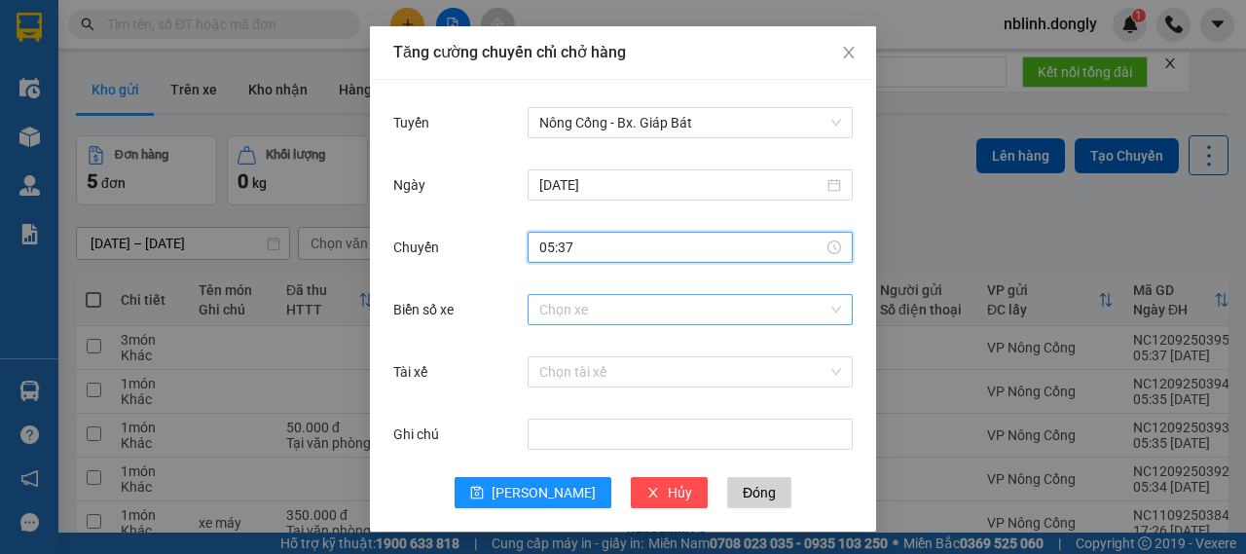
click at [655, 301] on input "Biển số xe" at bounding box center [683, 309] width 288 height 29
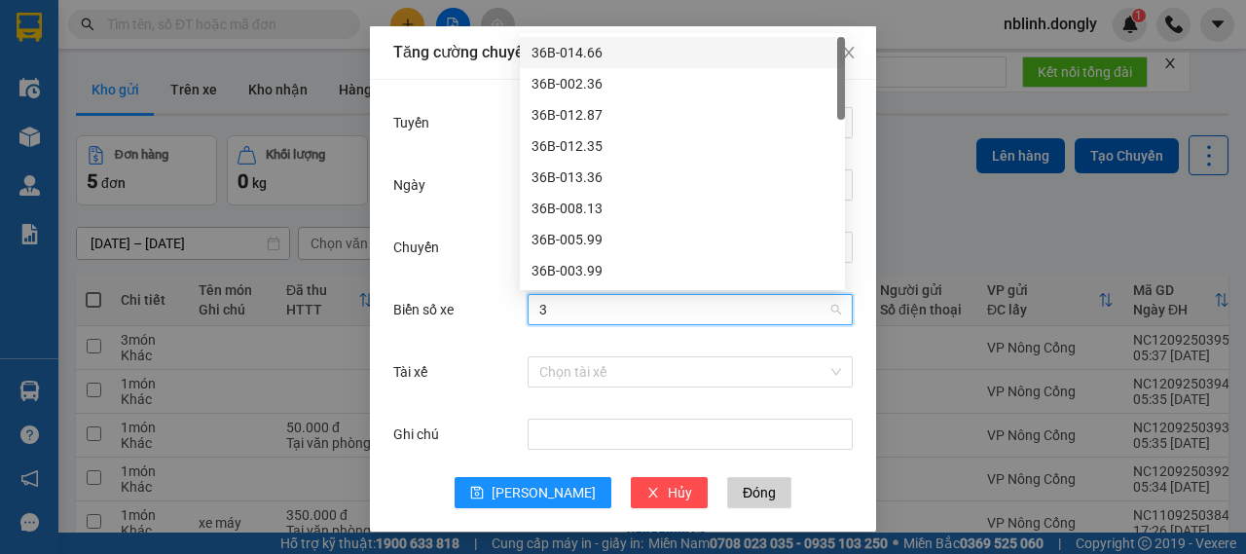
type input "38"
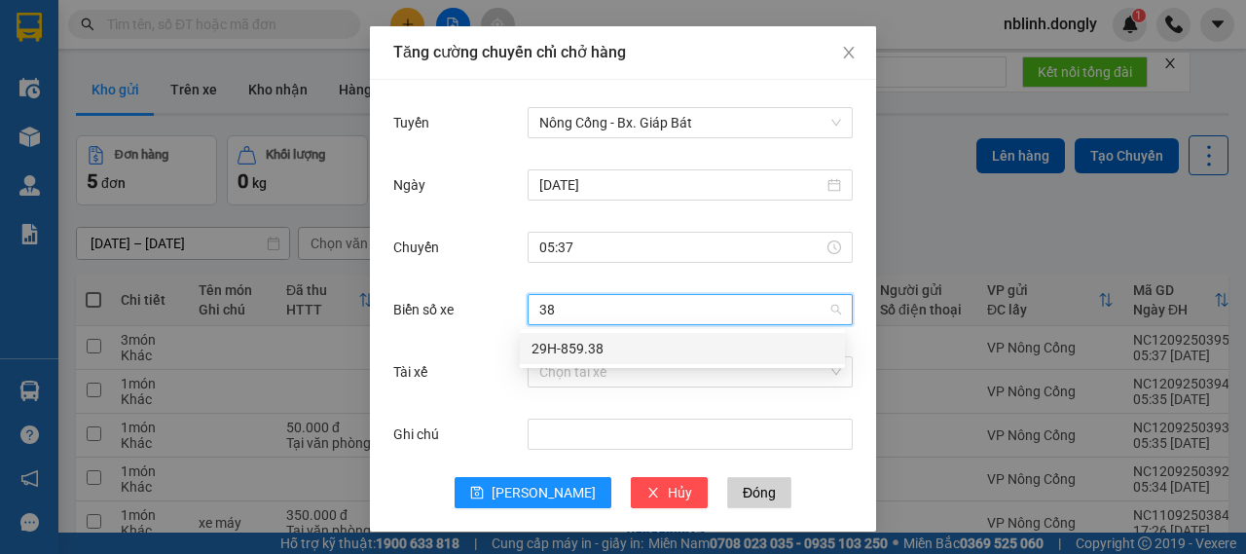
click at [599, 345] on div "29H-859.38" at bounding box center [682, 348] width 302 height 21
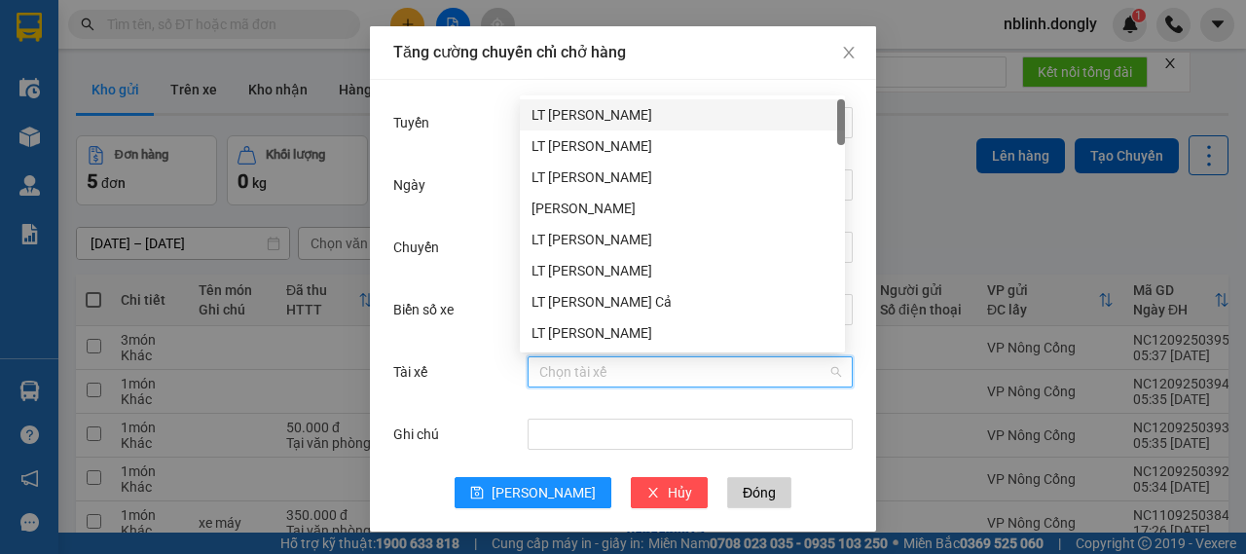
click at [588, 369] on input "Tài xế" at bounding box center [683, 371] width 288 height 29
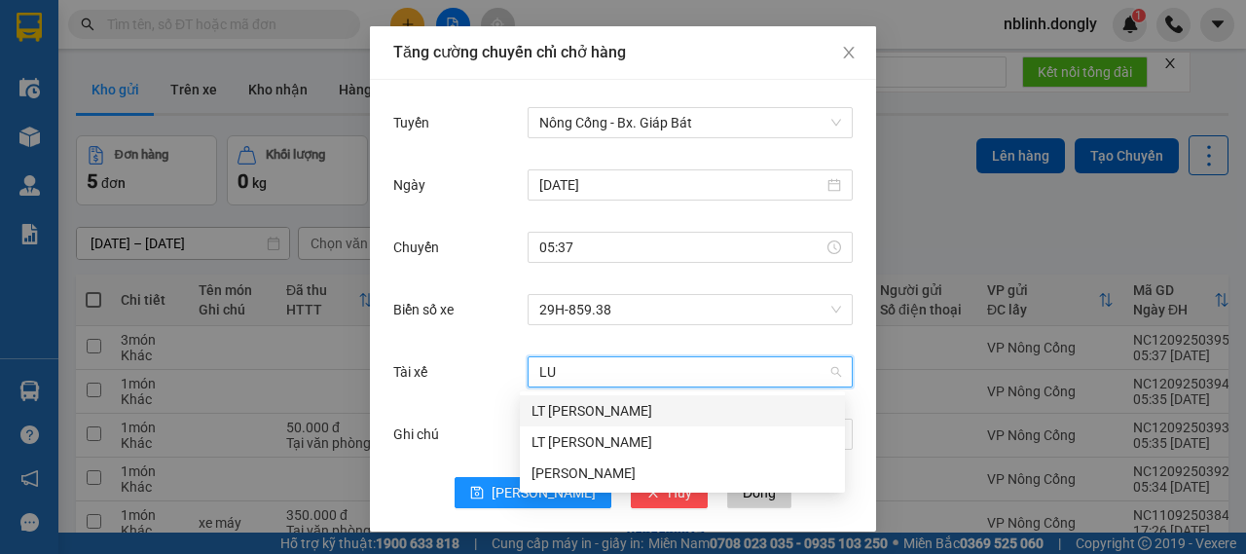
type input "LUO"
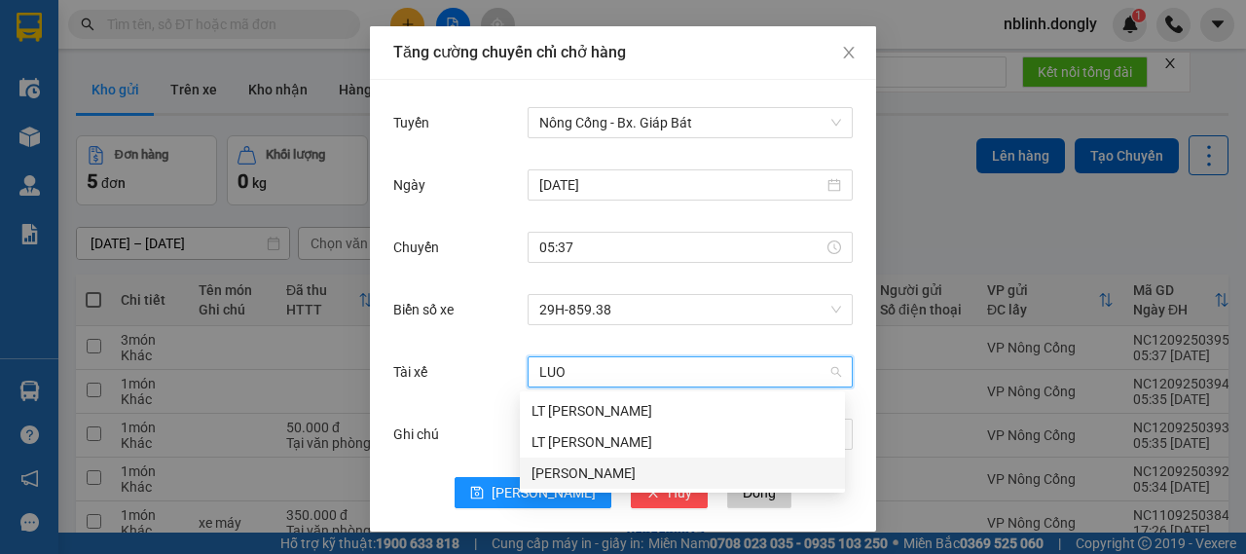
click at [583, 469] on div "Phạm Văn Lương" at bounding box center [682, 472] width 302 height 21
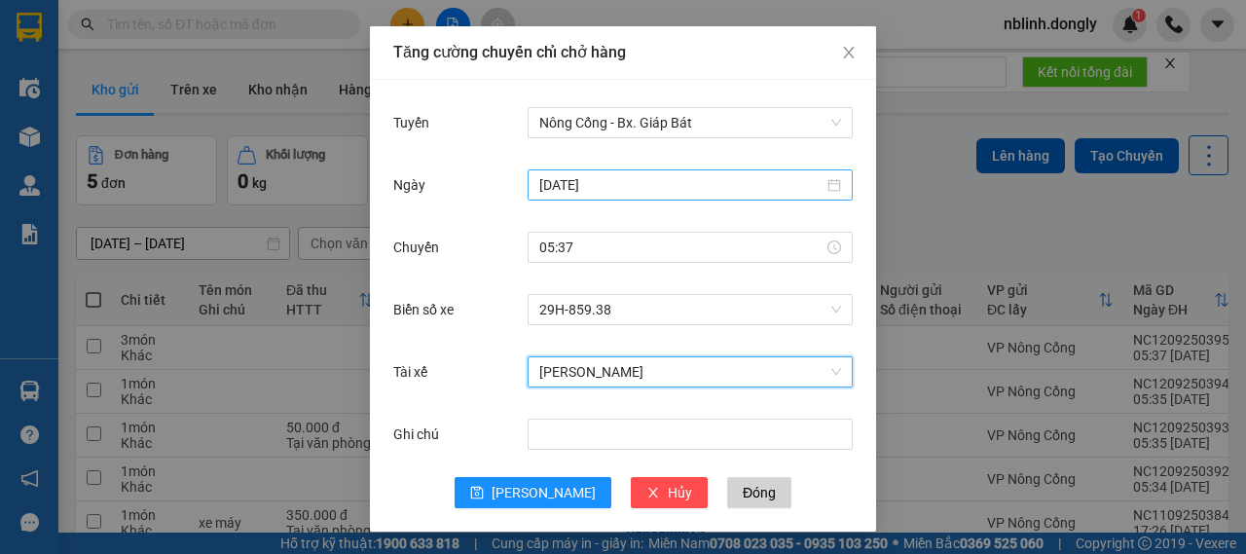
click at [616, 185] on input "11/09/2025" at bounding box center [681, 184] width 284 height 21
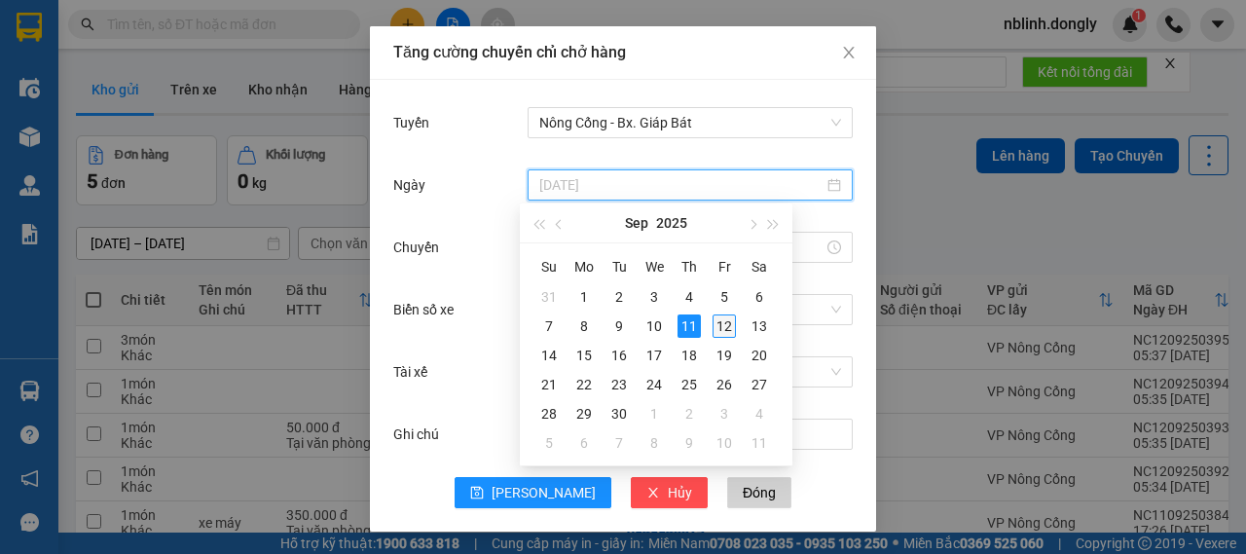
type input "12/09/2025"
click at [725, 324] on div "12" at bounding box center [723, 325] width 23 height 23
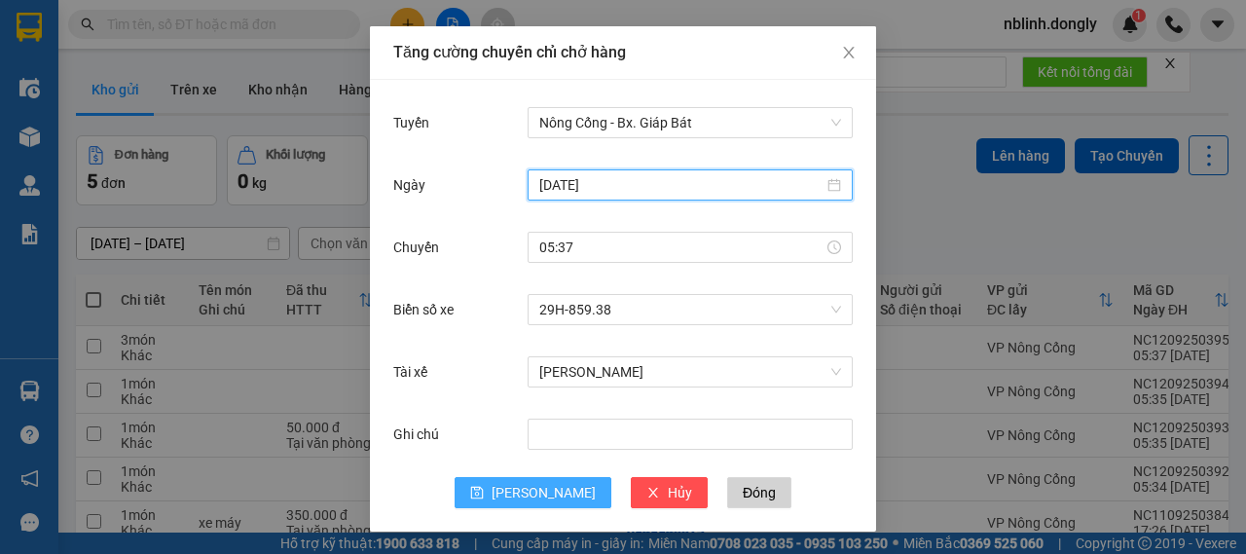
click at [531, 489] on span "Lưu" at bounding box center [543, 492] width 104 height 21
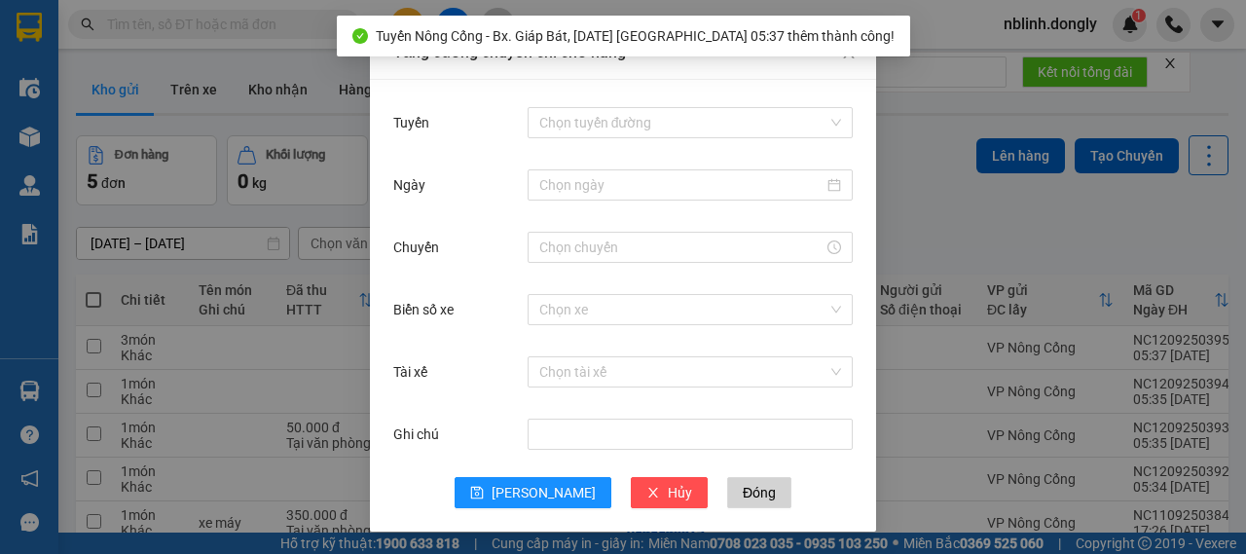
click at [926, 238] on div "Tăng cường chuyến chỉ chở hàng Tuyến Chọn tuyến đường Ngày Chuyến Biển số xe Ch…" at bounding box center [623, 277] width 1246 height 554
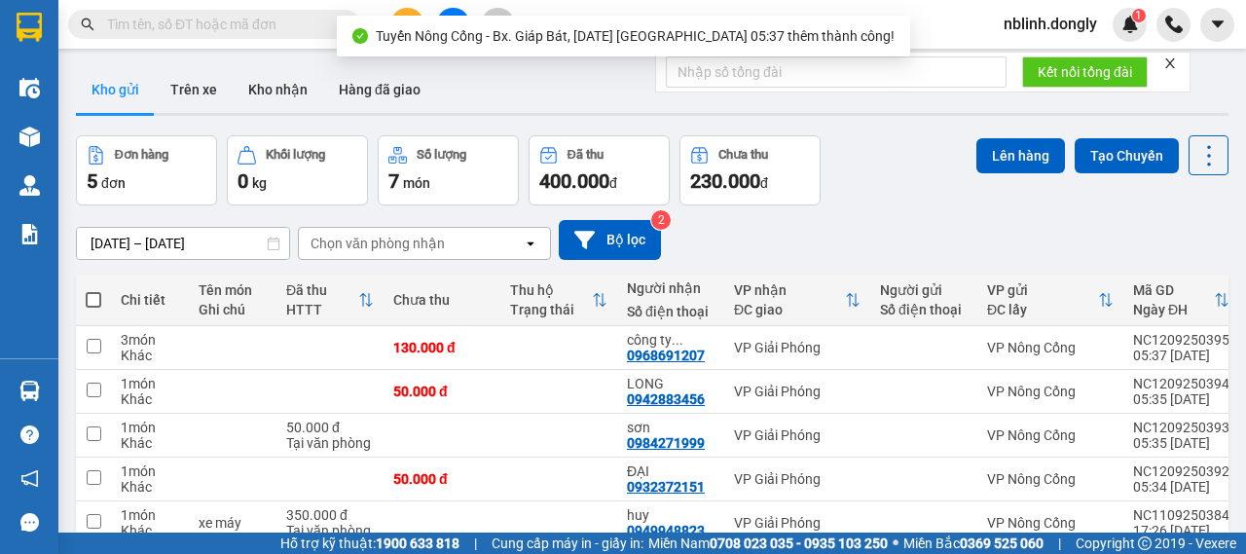
scroll to position [0, 0]
click at [95, 299] on span at bounding box center [94, 300] width 16 height 16
click at [93, 290] on input "checkbox" at bounding box center [93, 290] width 0 height 0
checkbox input "true"
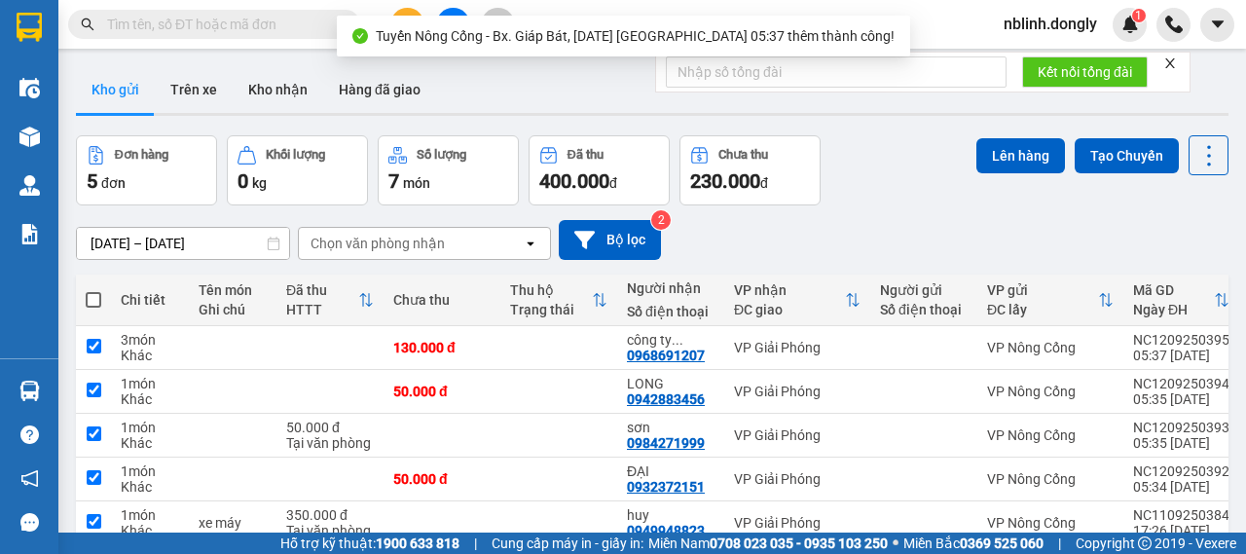
checkbox input "true"
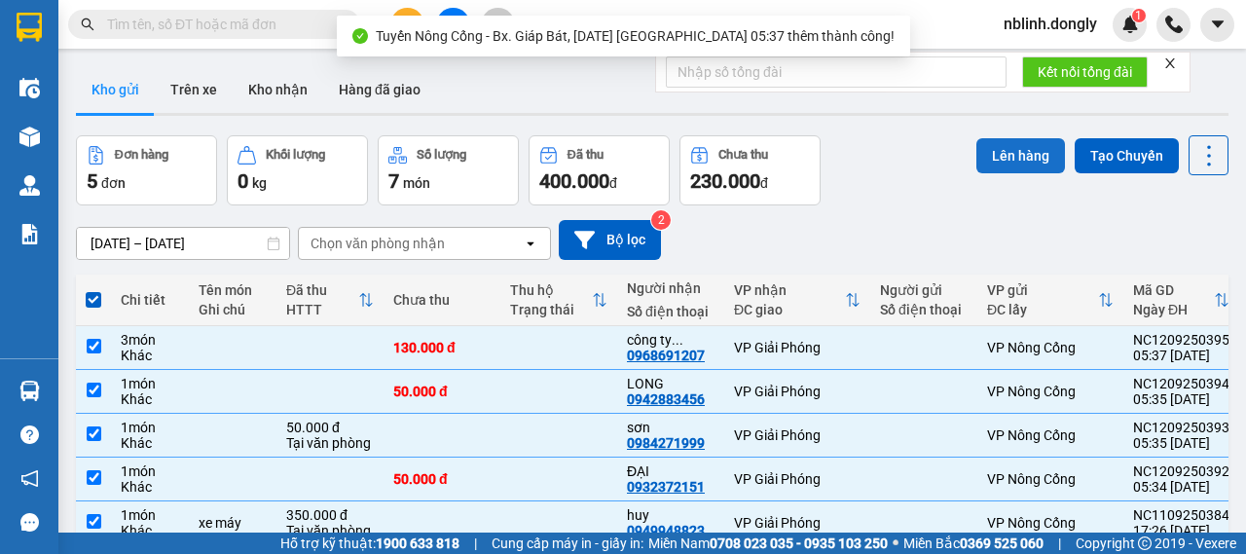
click at [991, 152] on button "Lên hàng" at bounding box center [1020, 155] width 89 height 35
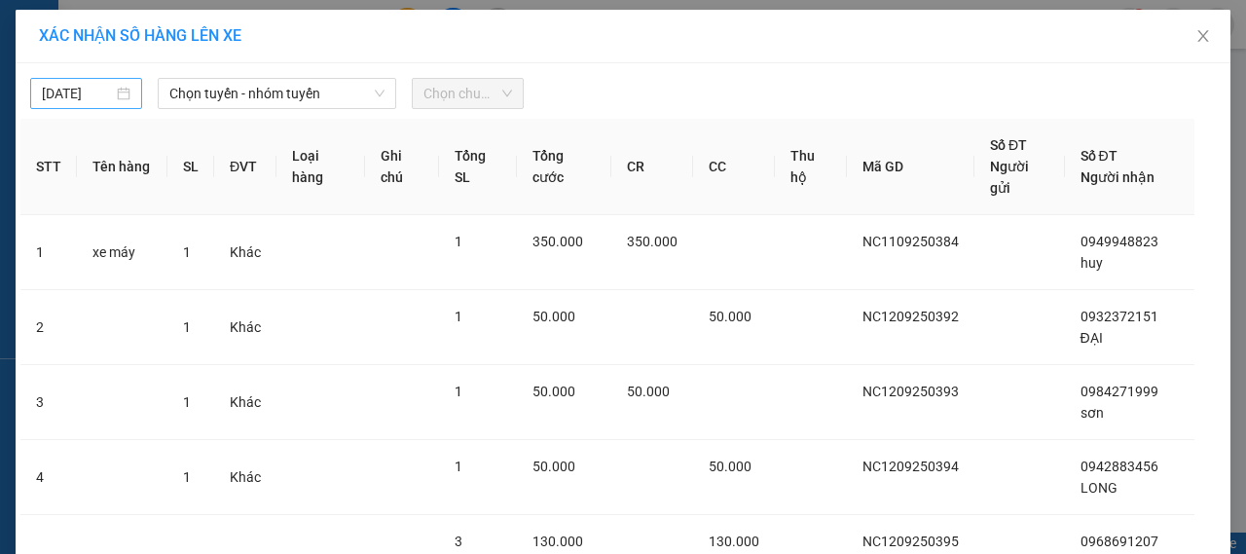
click at [113, 98] on div "12/09/2025" at bounding box center [86, 93] width 89 height 21
type input "12/09/2025"
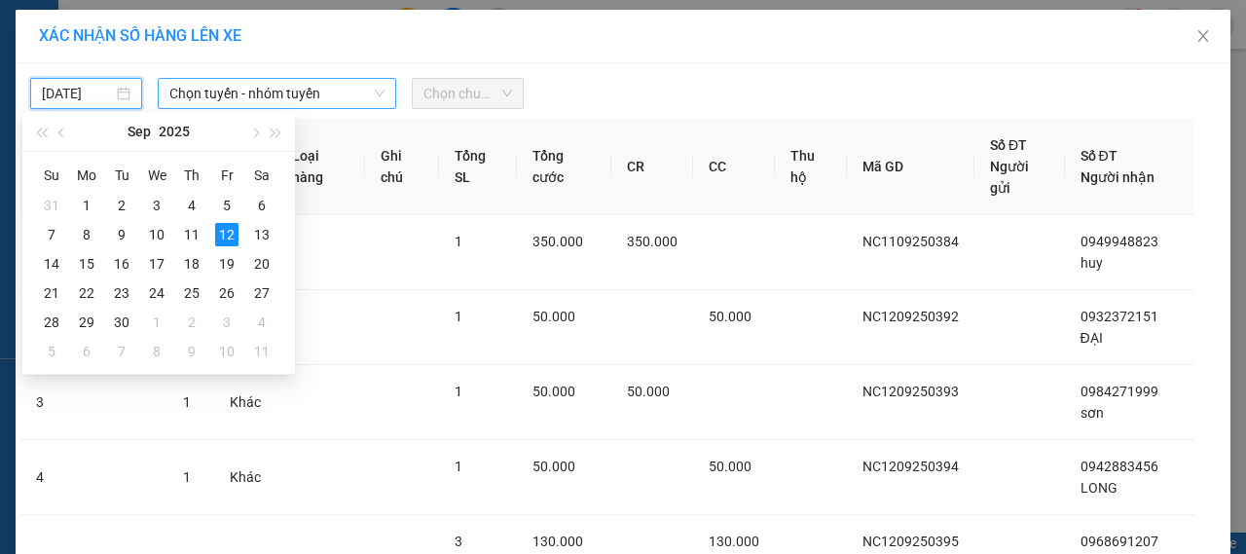
click at [307, 86] on span "Chọn tuyến - nhóm tuyến" at bounding box center [276, 93] width 215 height 29
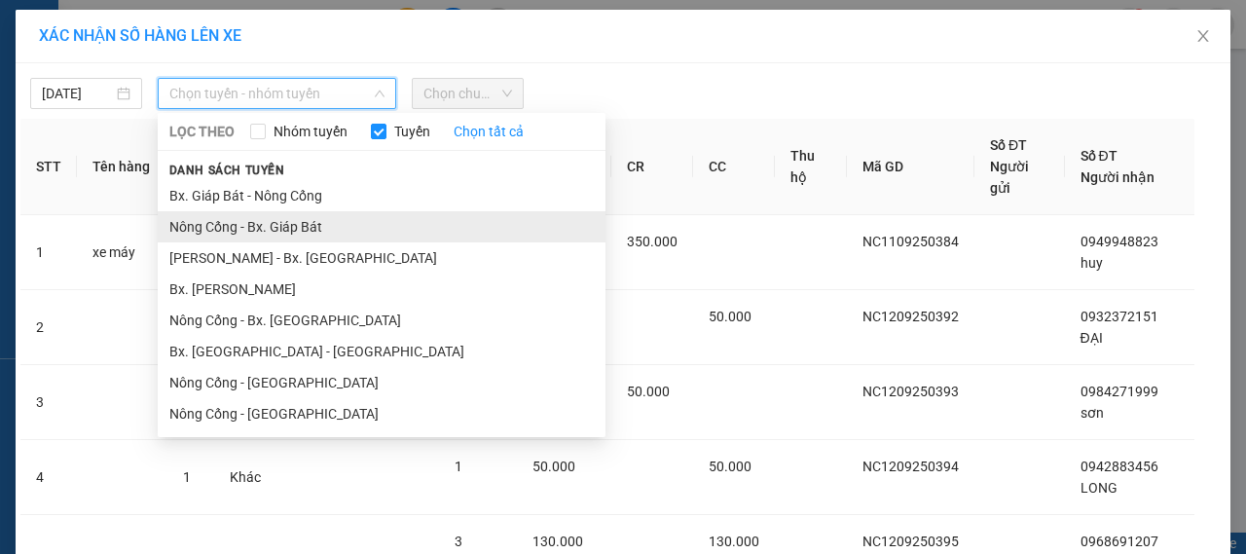
click at [255, 220] on li "Nông Cống - Bx. Giáp Bát" at bounding box center [382, 226] width 448 height 31
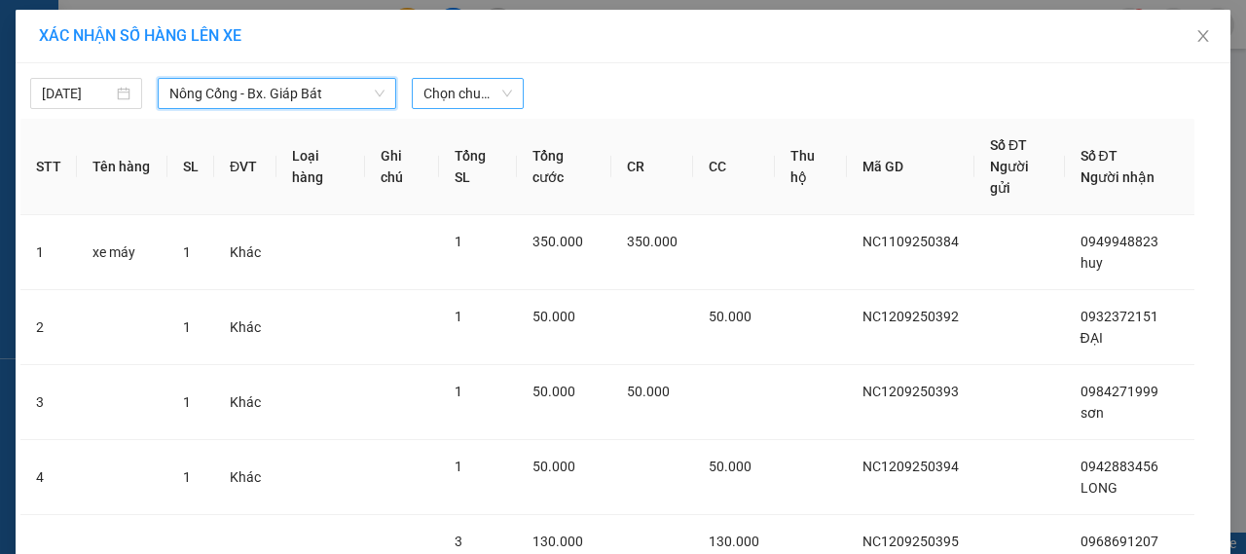
click at [464, 102] on span "Chọn chuyến" at bounding box center [467, 93] width 89 height 29
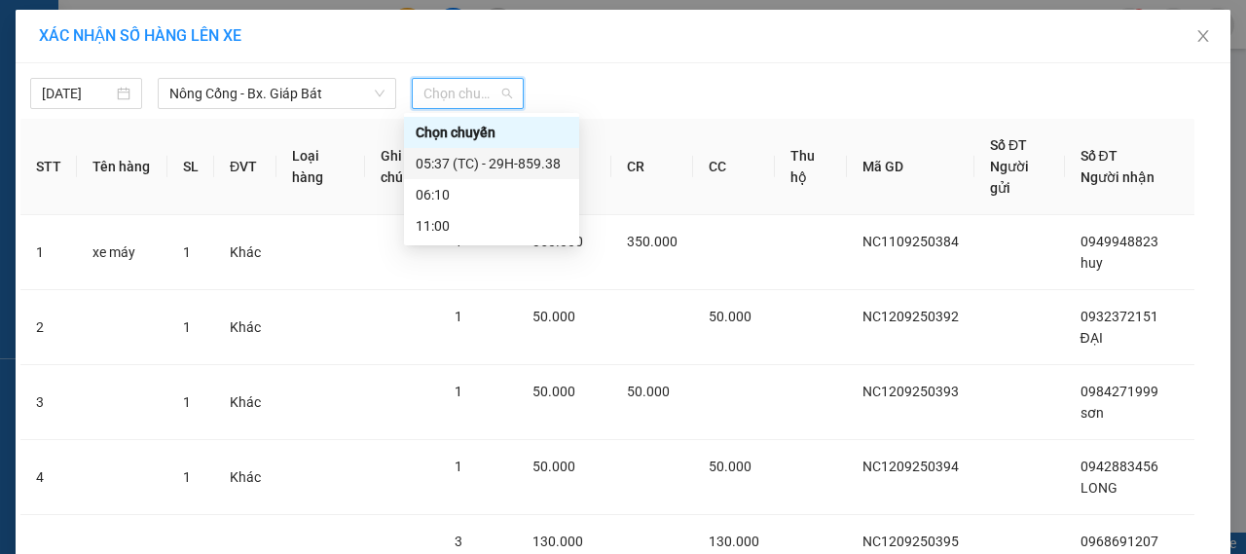
click at [480, 154] on div "05:37 (TC) - 29H-859.38" at bounding box center [492, 163] width 152 height 21
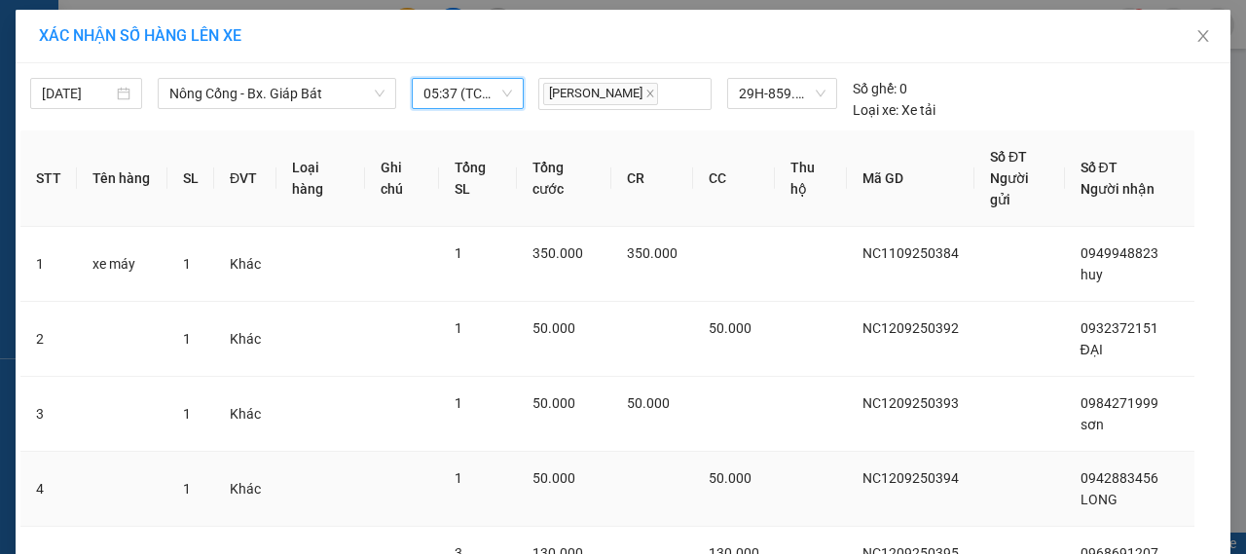
scroll to position [230, 0]
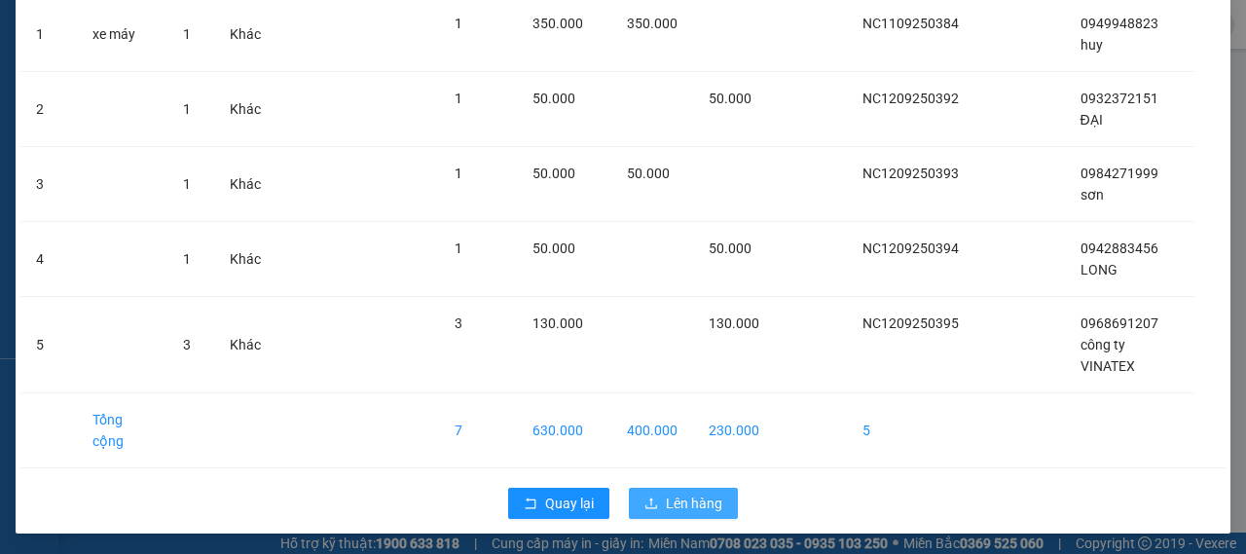
click at [680, 495] on span "Lên hàng" at bounding box center [694, 502] width 56 height 21
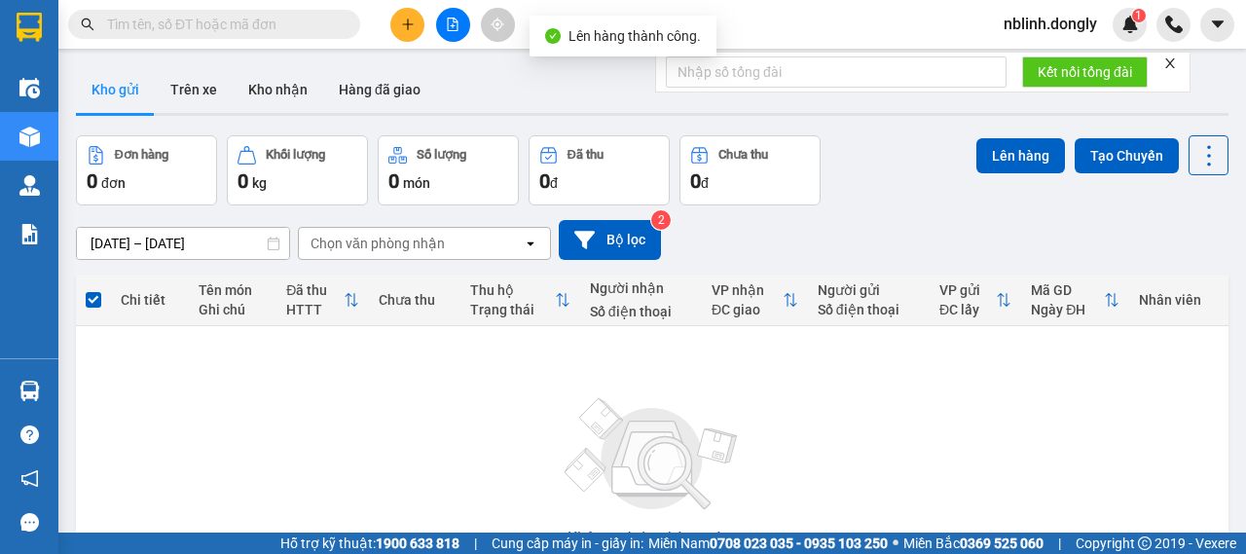
click at [452, 13] on button at bounding box center [453, 25] width 34 height 34
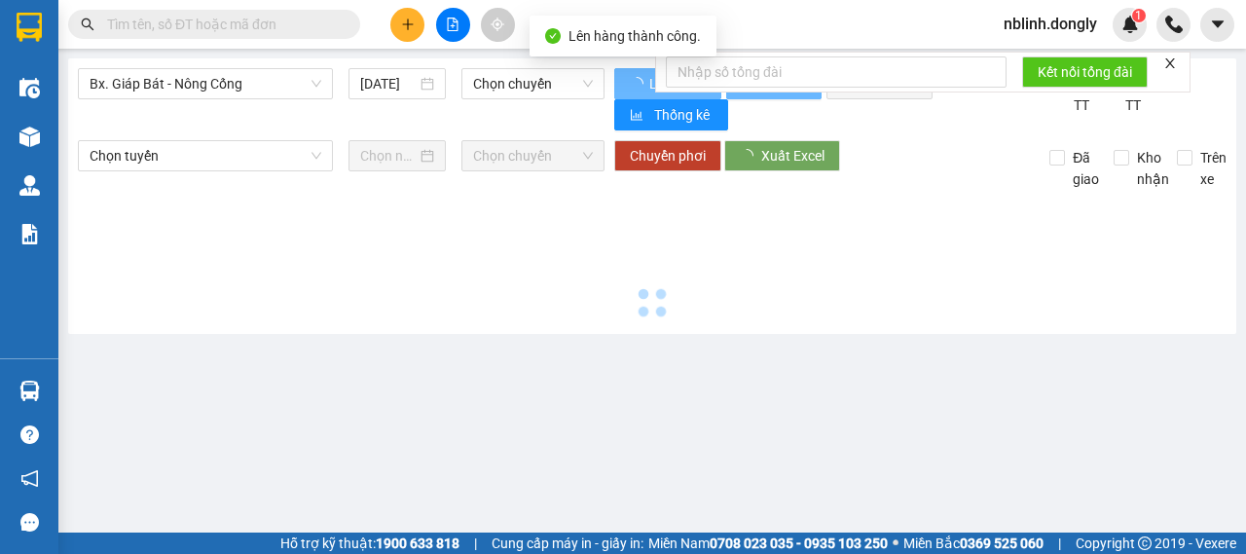
type input "12/09/2025"
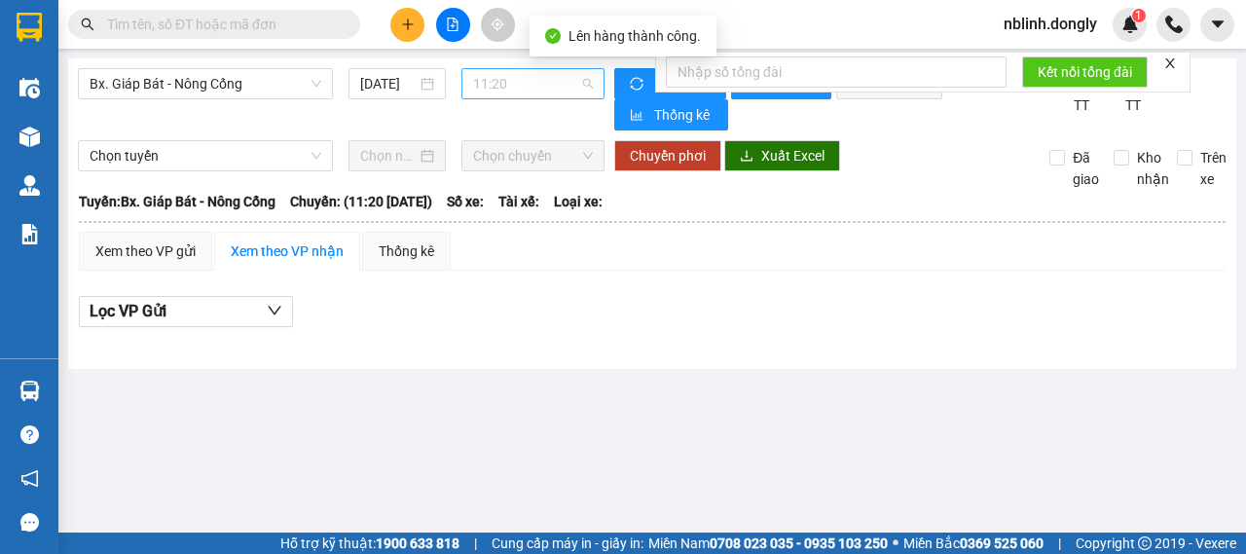
click at [508, 89] on span "11:20" at bounding box center [532, 83] width 119 height 29
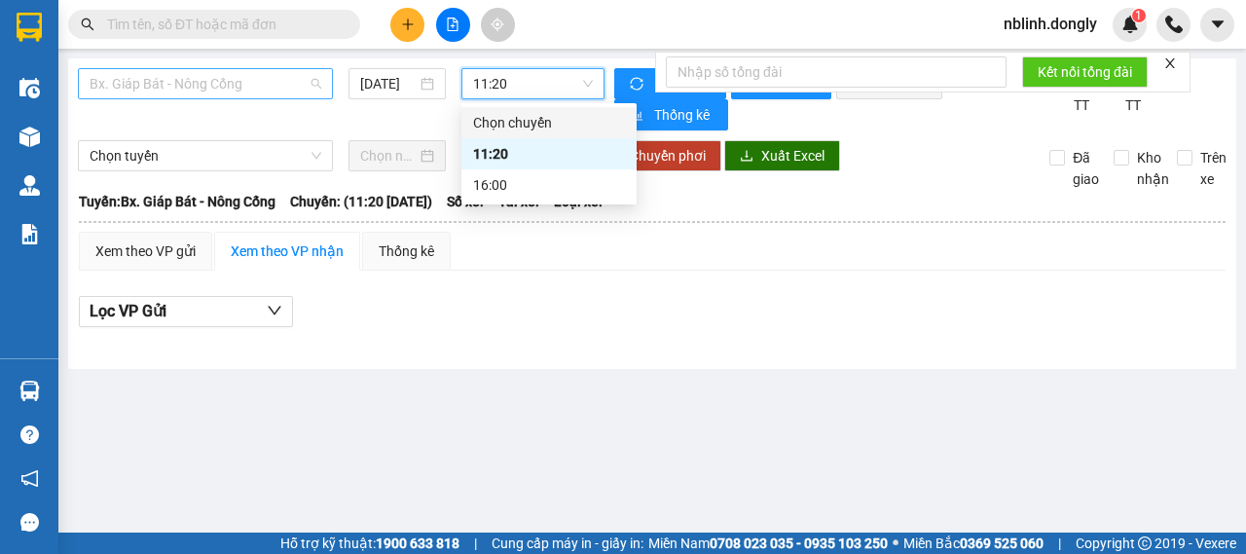
click at [212, 71] on span "Bx. Giáp Bát - Nông Cống" at bounding box center [206, 83] width 232 height 29
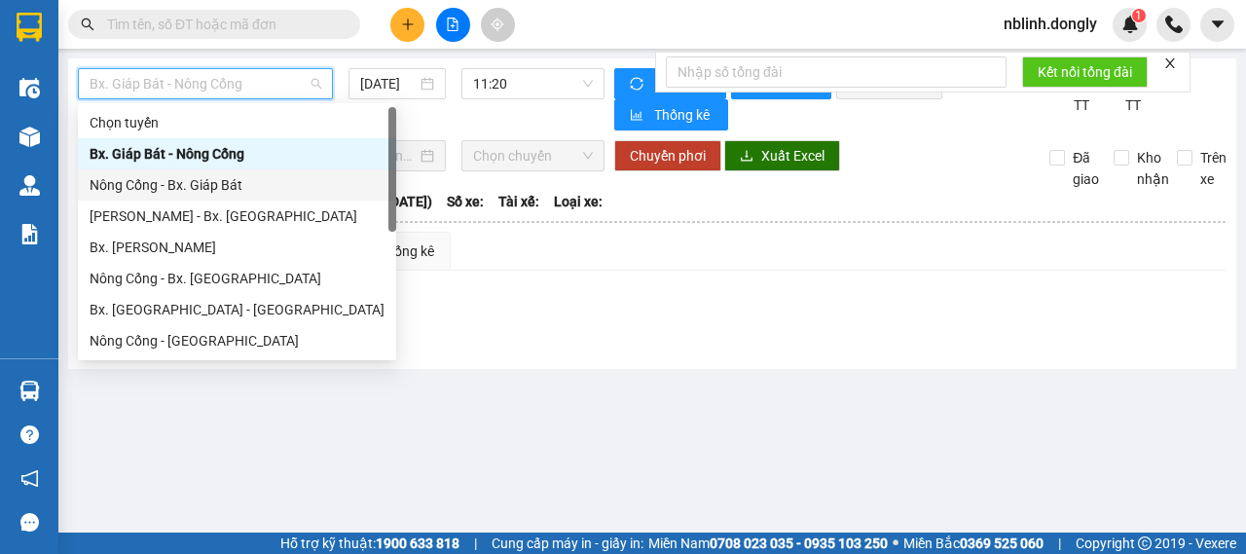
click at [180, 179] on div "Nông Cống - Bx. Giáp Bát" at bounding box center [237, 184] width 295 height 21
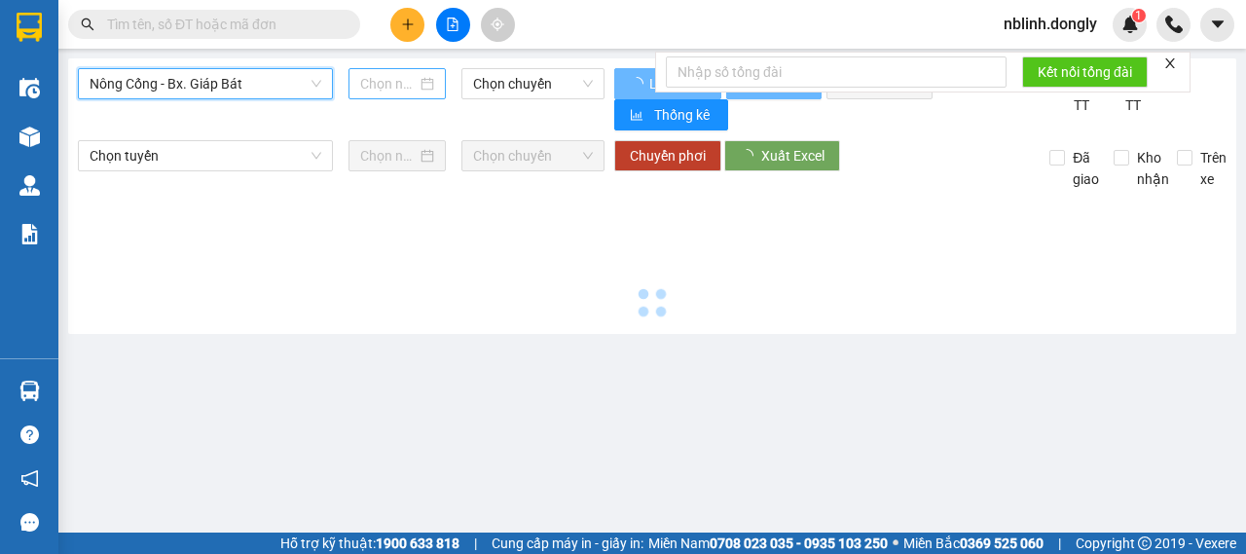
type input "12/09/2025"
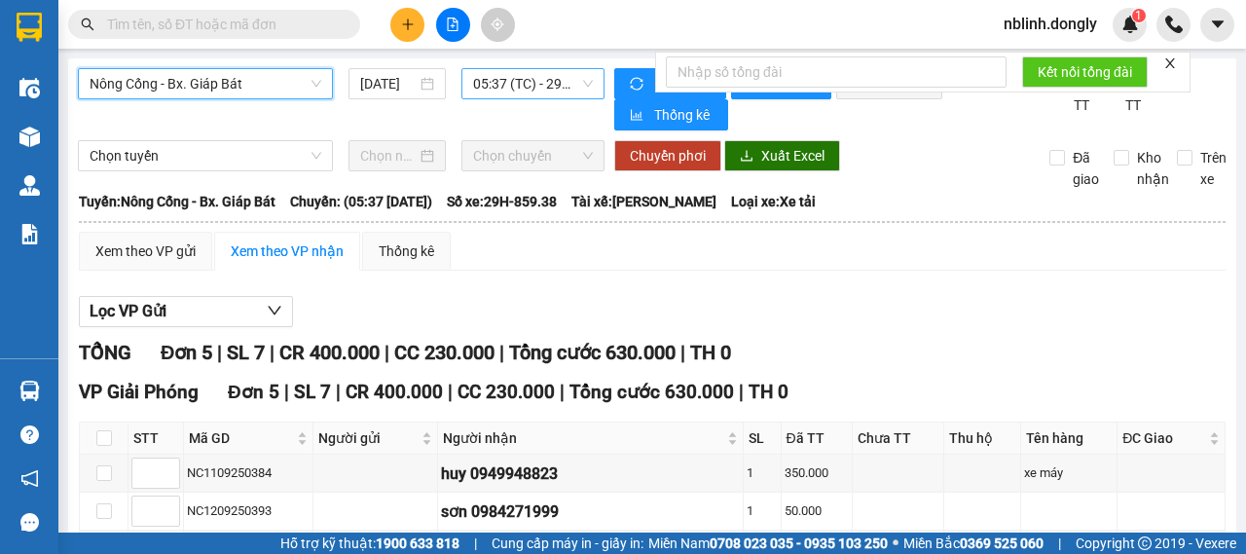
click at [508, 85] on span "05:37 (TC) - 29H-859.38" at bounding box center [532, 83] width 119 height 29
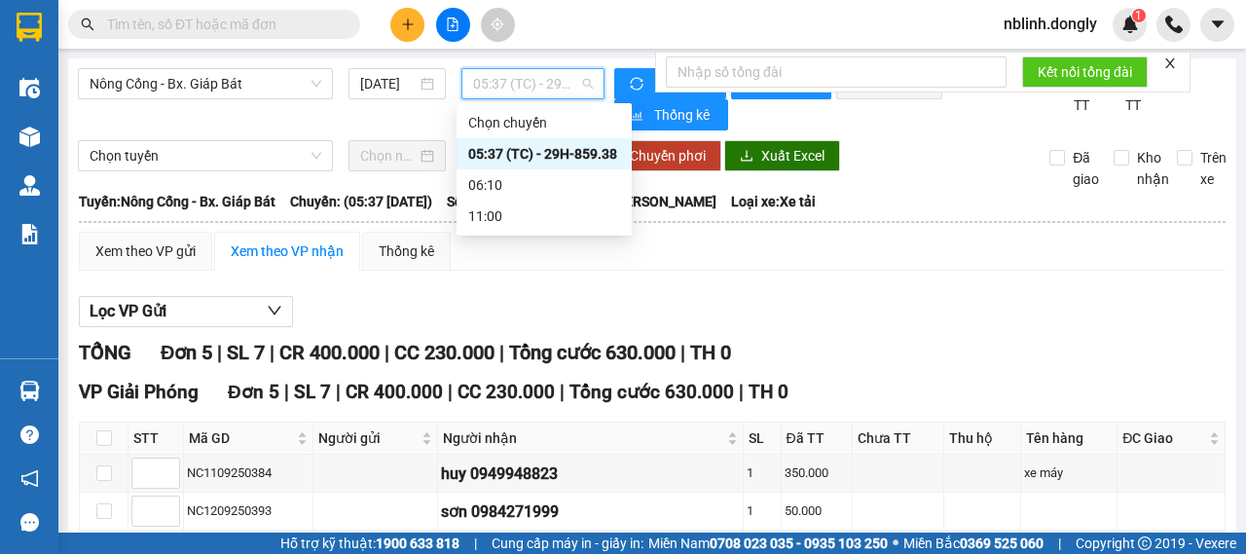
click at [531, 157] on div "05:37 (TC) - 29H-859.38" at bounding box center [544, 153] width 152 height 21
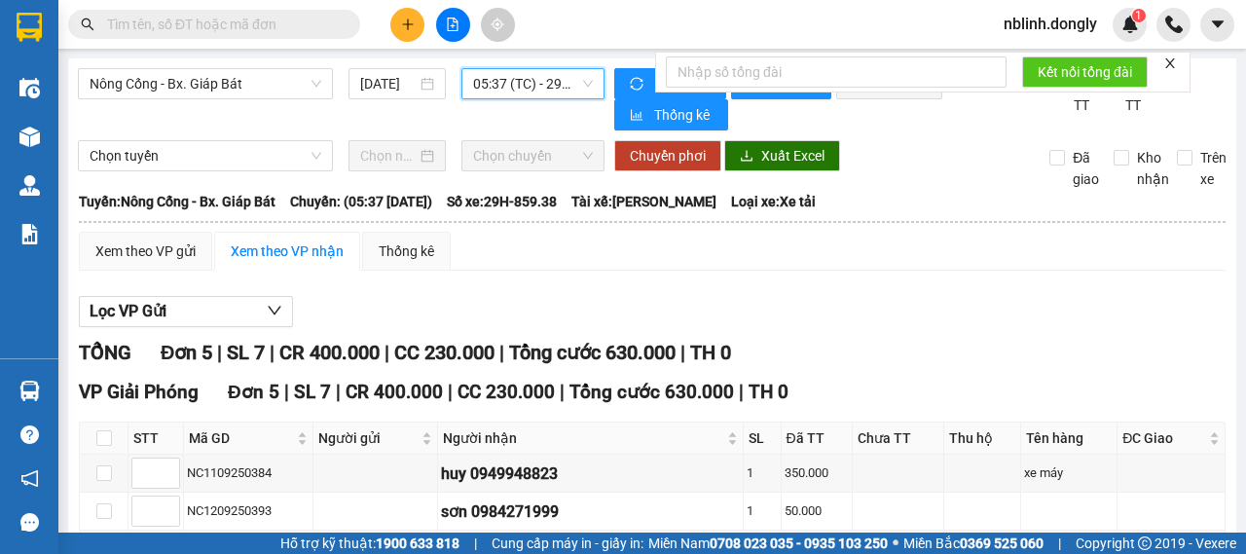
click at [1166, 64] on icon "close" at bounding box center [1170, 63] width 14 height 14
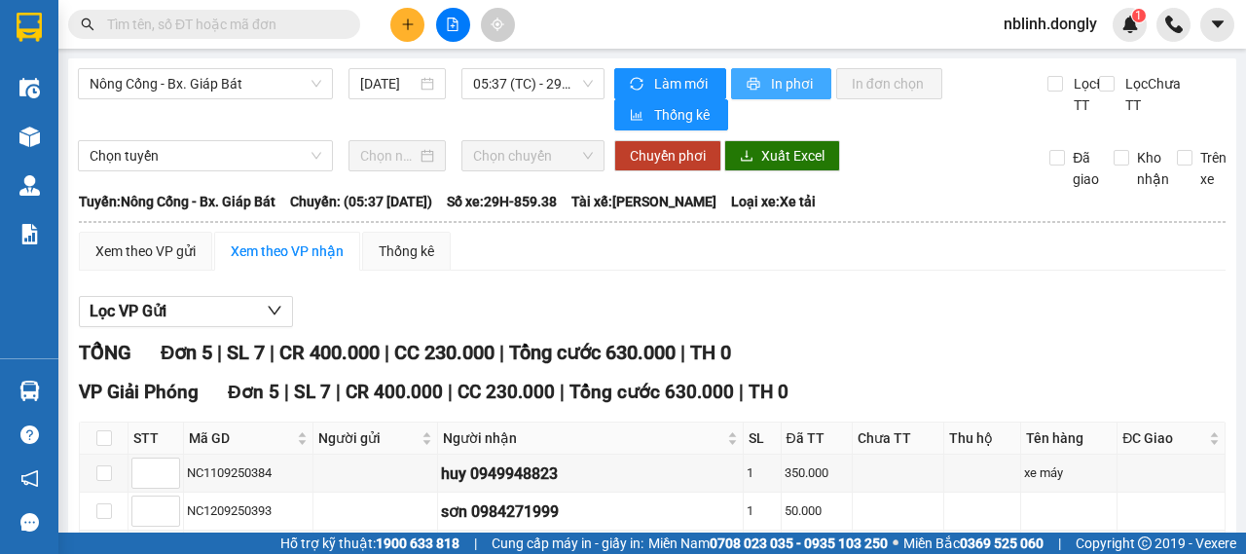
click at [784, 88] on span "In phơi" at bounding box center [793, 83] width 45 height 21
click at [697, 268] on div "Xem theo VP gửi Xem theo VP nhận Thống kê" at bounding box center [652, 251] width 1146 height 39
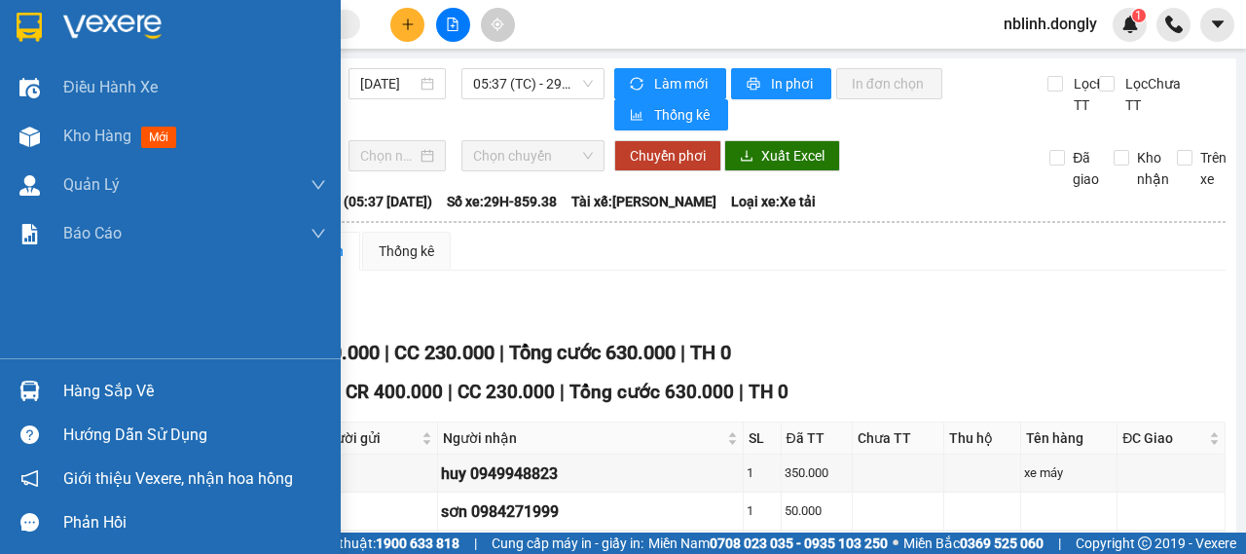
click at [206, 34] on div at bounding box center [194, 27] width 263 height 29
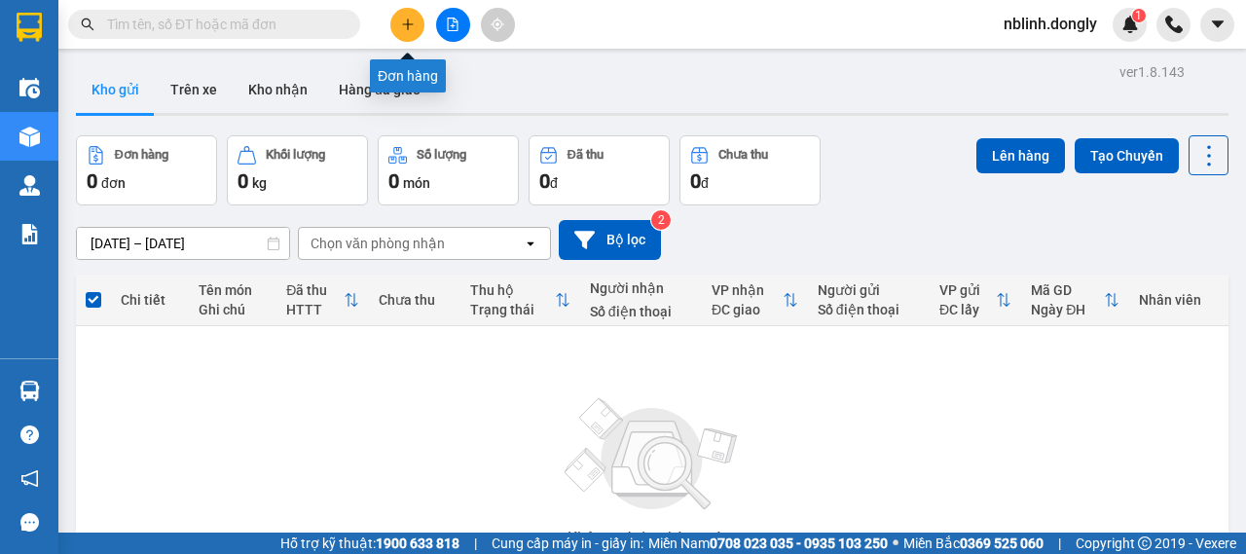
click at [405, 25] on icon "plus" at bounding box center [408, 25] width 14 height 14
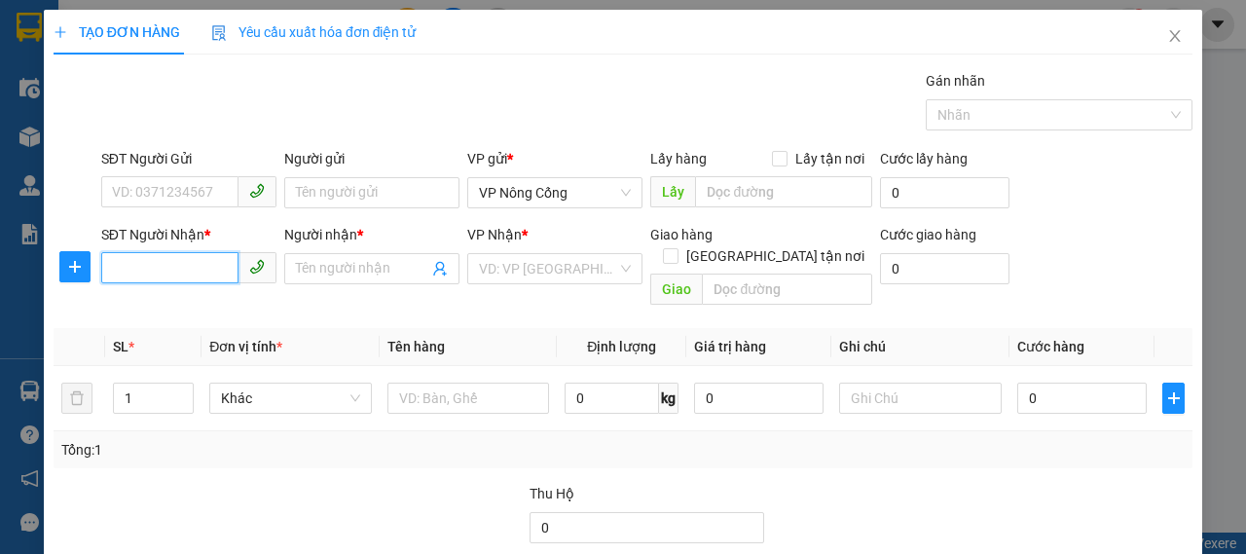
click at [193, 271] on input "SĐT Người Nhận *" at bounding box center [169, 267] width 137 height 31
type input "0969798929"
click at [181, 308] on div "0969798929 - KHÁCH" at bounding box center [187, 306] width 150 height 21
type input "KHÁCH"
type input "0969798929"
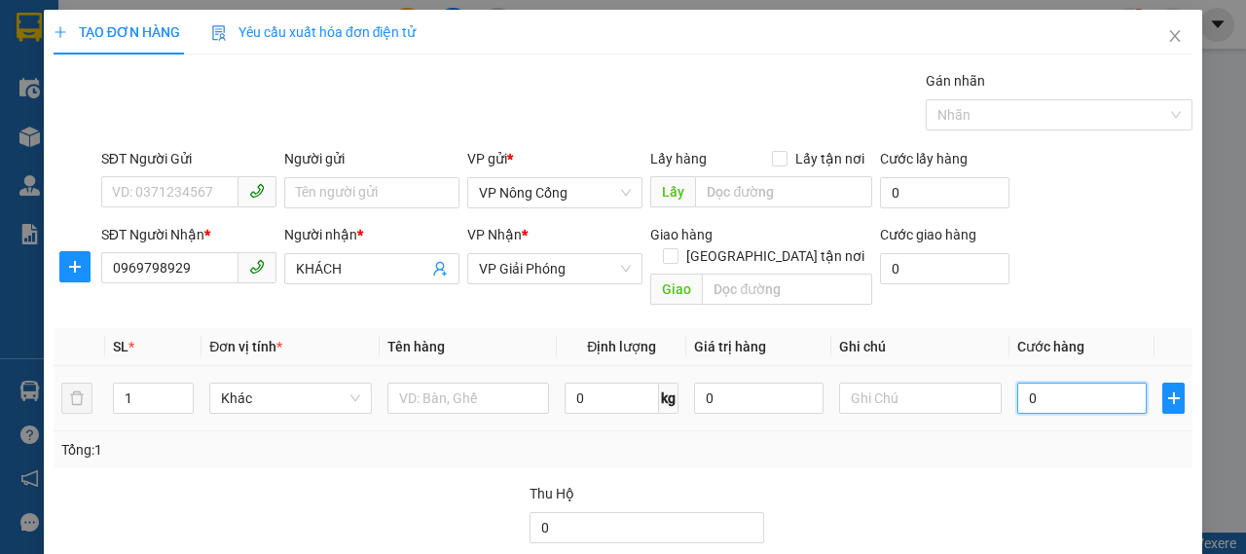
click at [1028, 382] on input "0" at bounding box center [1081, 397] width 129 height 31
type input "5"
type input "50"
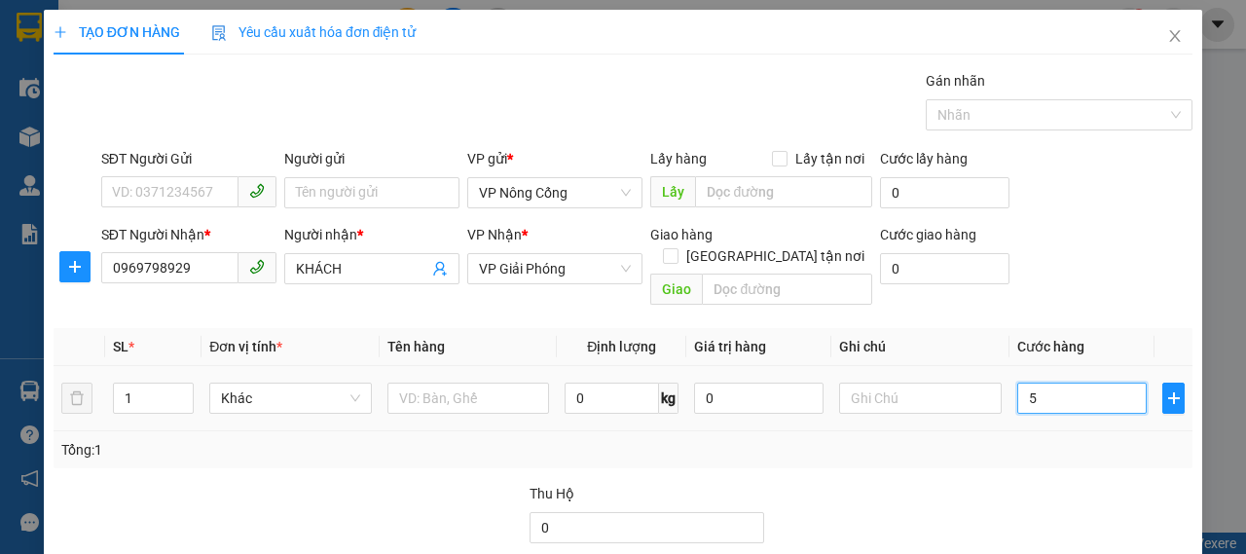
type input "50"
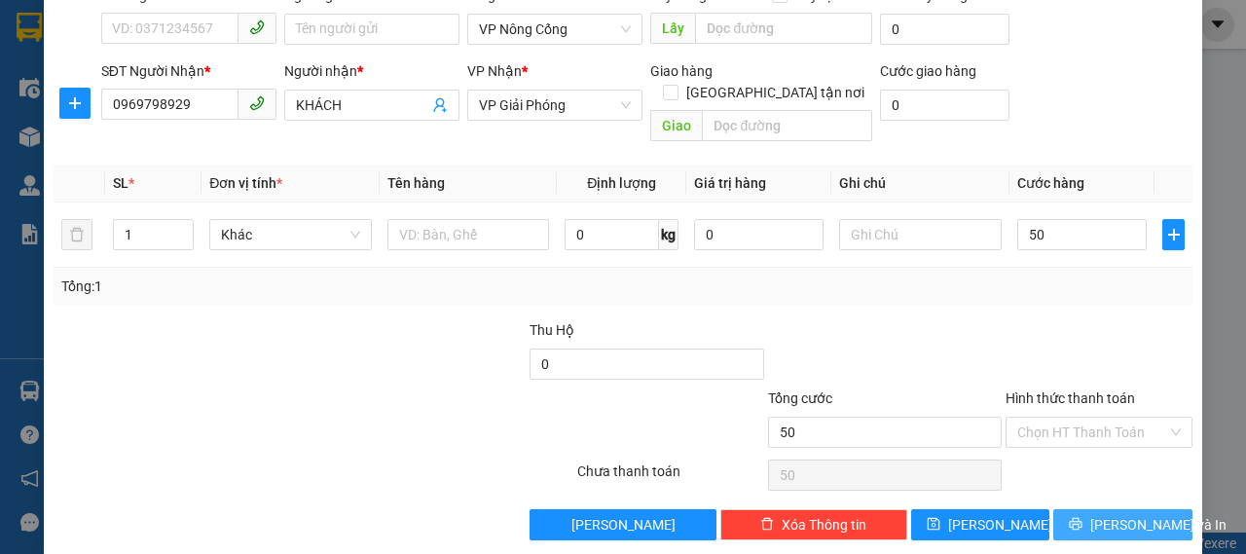
type input "50.000"
click at [1094, 514] on span "Lưu và In" at bounding box center [1158, 524] width 136 height 21
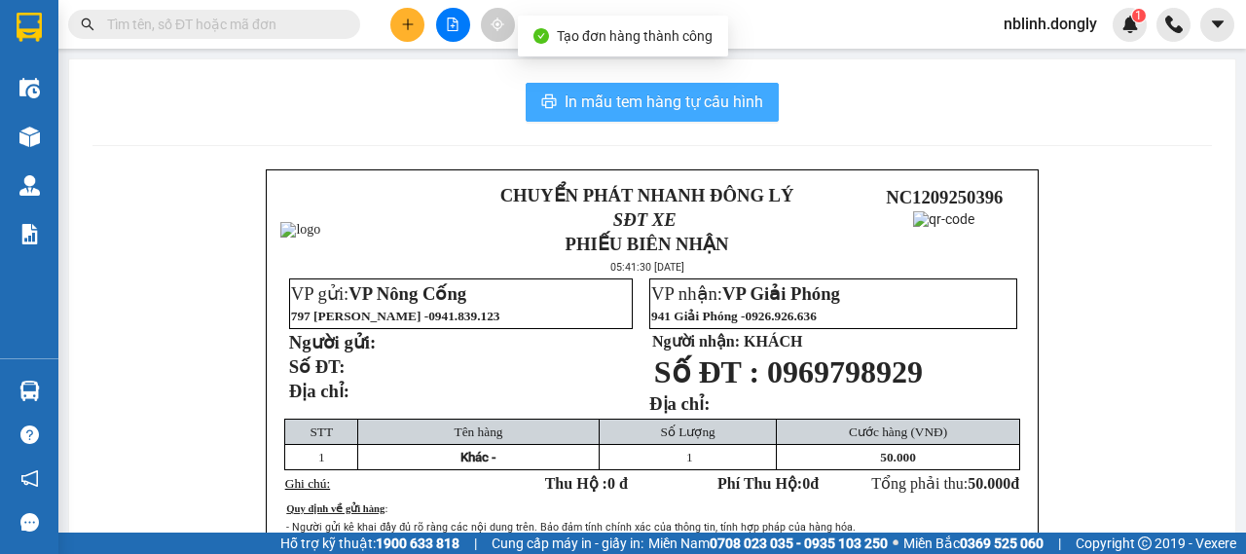
click at [677, 100] on span "In mẫu tem hàng tự cấu hình" at bounding box center [663, 102] width 199 height 24
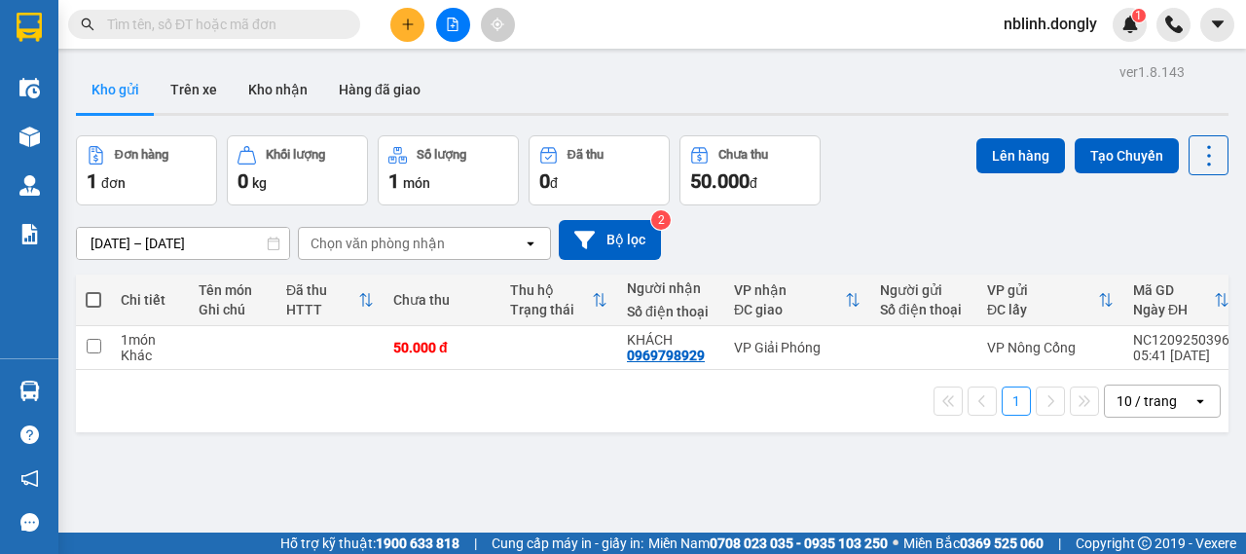
click at [784, 67] on div "Kho gửi Trên xe Kho nhận Hàng đã giao" at bounding box center [652, 92] width 1152 height 52
click at [88, 303] on span at bounding box center [94, 300] width 16 height 16
click at [93, 290] on input "checkbox" at bounding box center [93, 290] width 0 height 0
checkbox input "true"
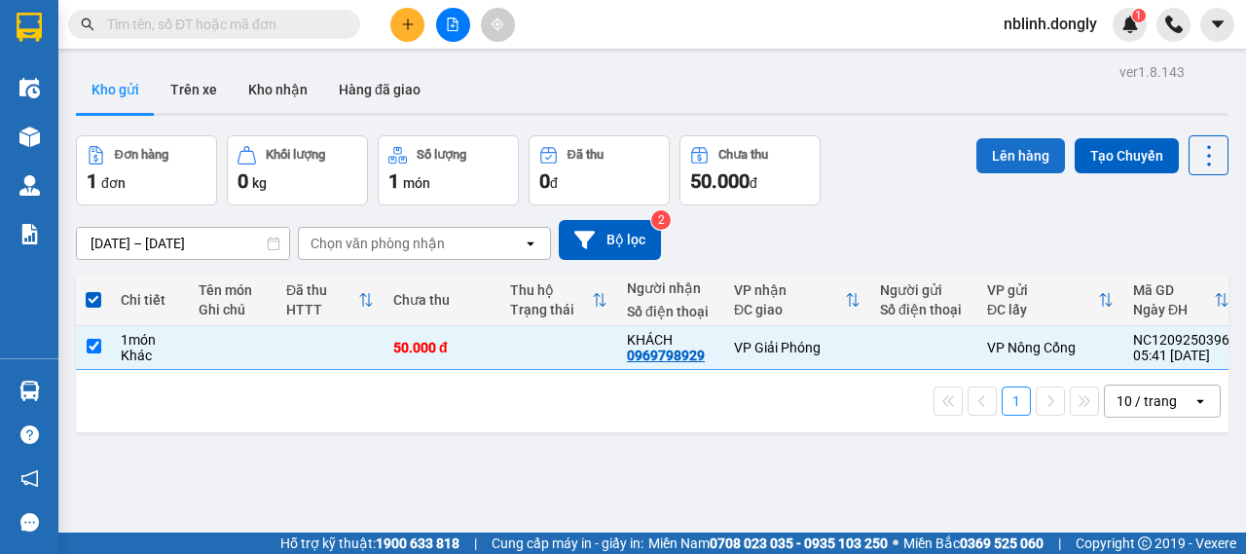
click at [1010, 163] on button "Lên hàng" at bounding box center [1020, 155] width 89 height 35
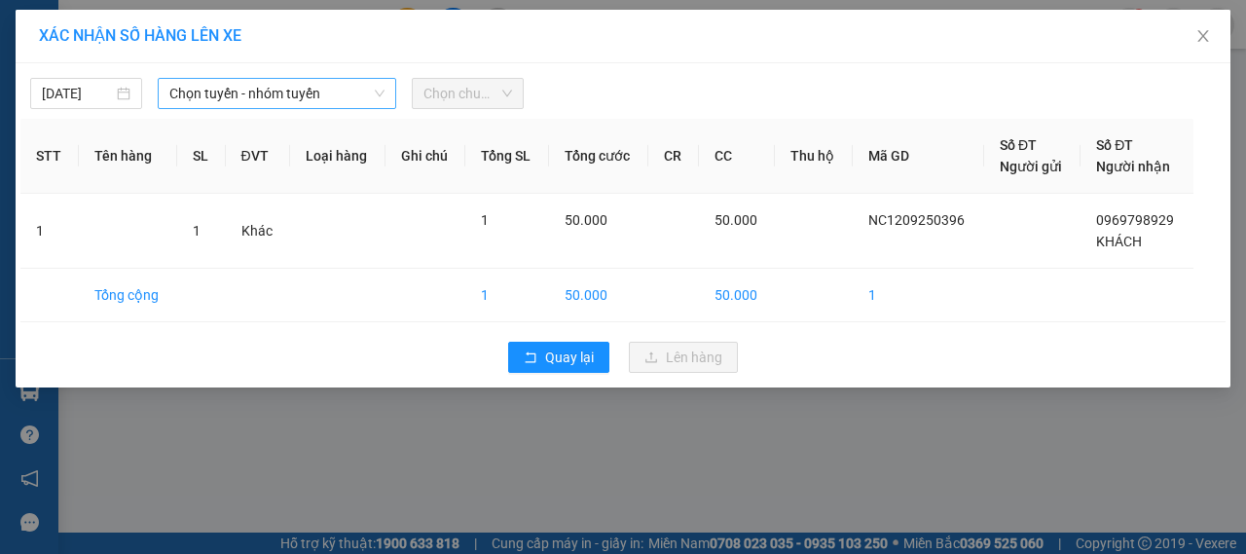
click at [294, 85] on span "Chọn tuyến - nhóm tuyến" at bounding box center [276, 93] width 215 height 29
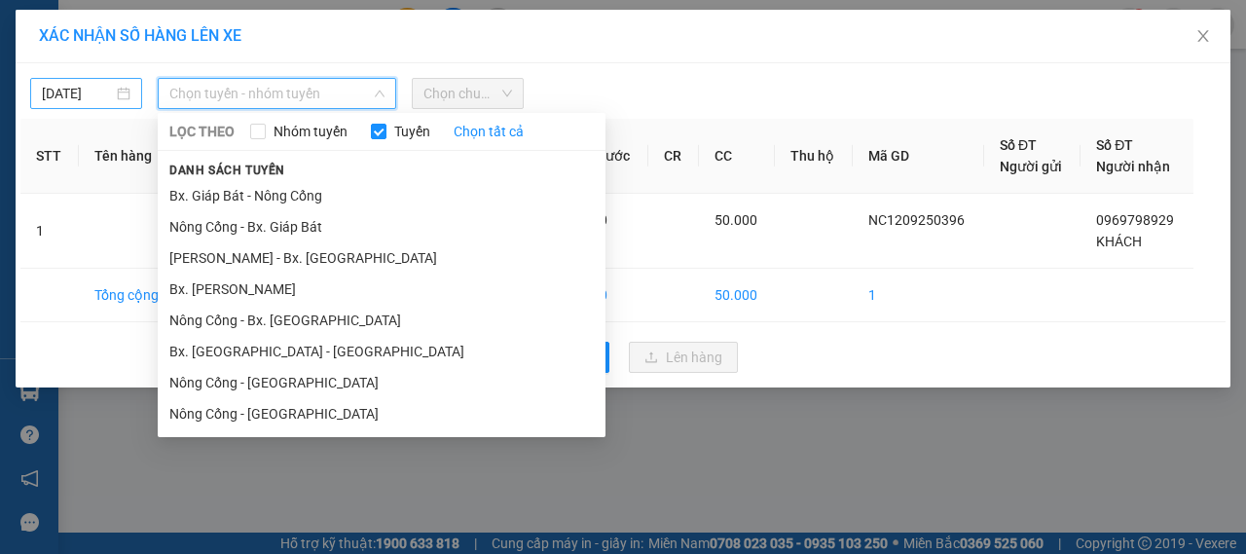
click at [132, 90] on div "11/09/2025" at bounding box center [86, 93] width 112 height 31
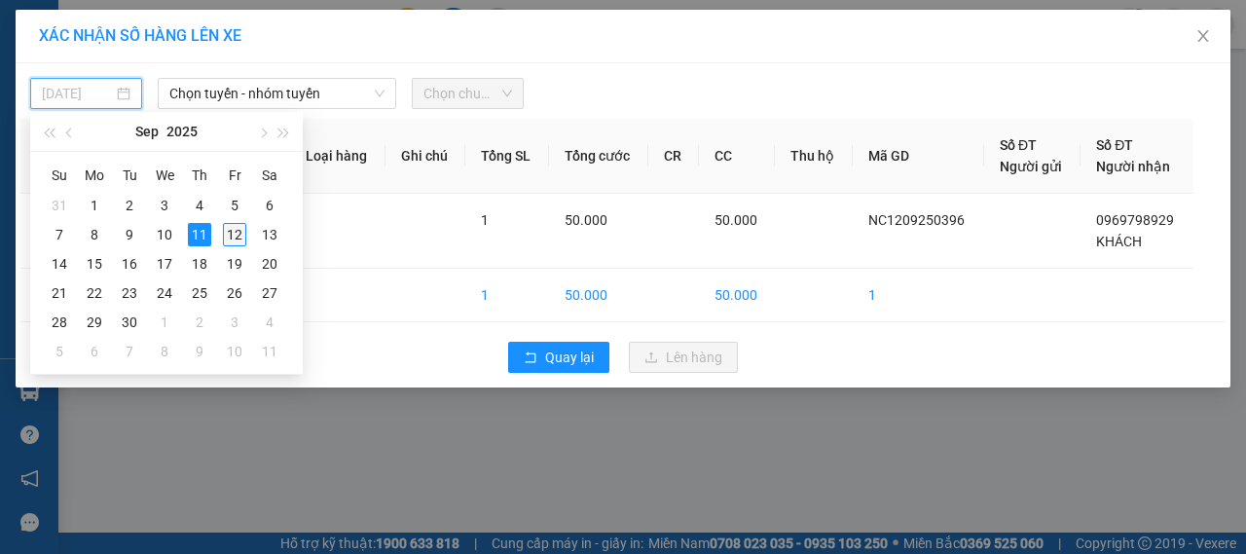
click at [230, 233] on div "12" at bounding box center [234, 234] width 23 height 23
type input "12/09/2025"
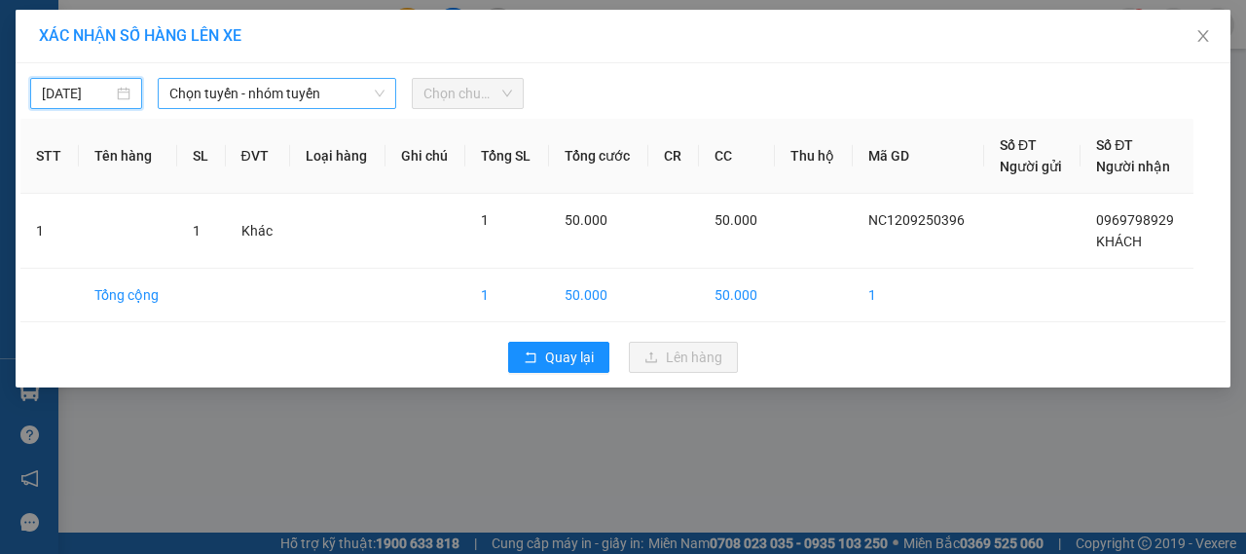
click at [277, 97] on span "Chọn tuyến - nhóm tuyến" at bounding box center [276, 93] width 215 height 29
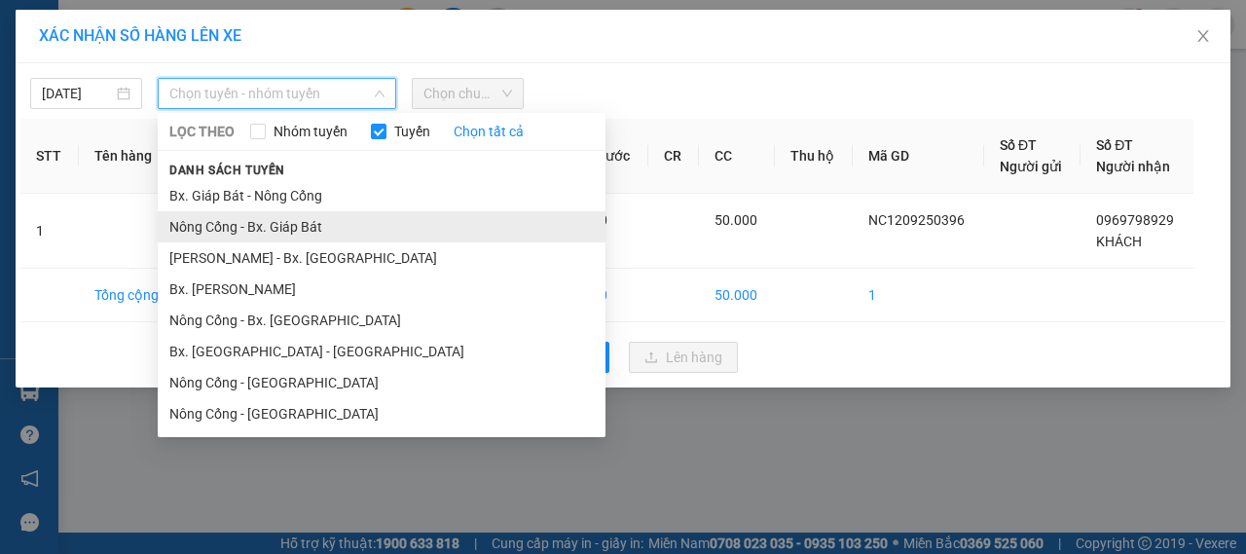
click at [269, 225] on li "Nông Cống - Bx. Giáp Bát" at bounding box center [382, 226] width 448 height 31
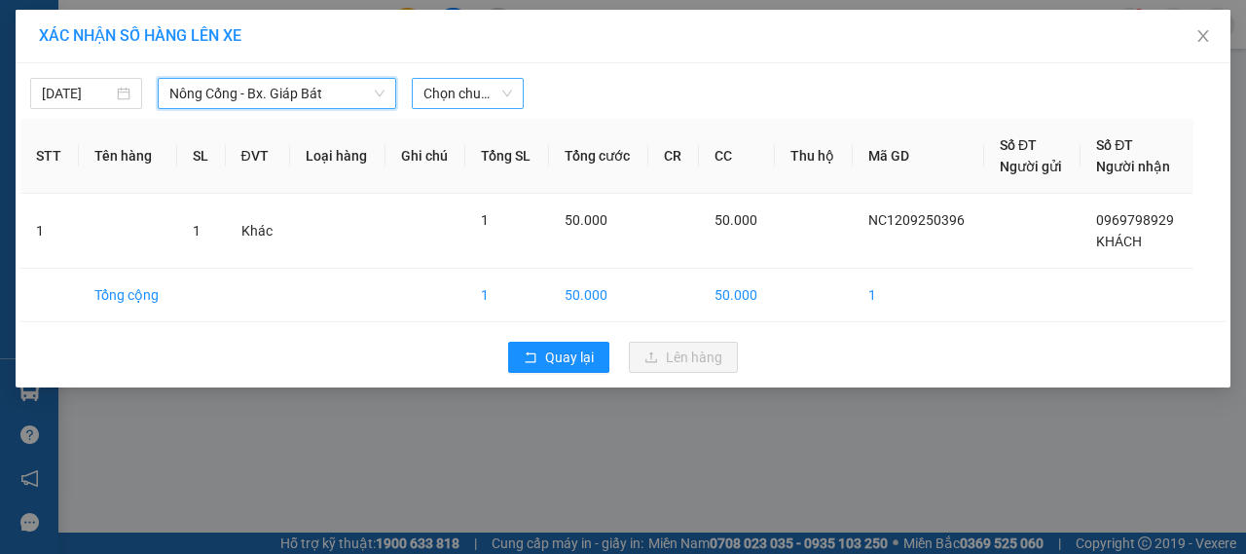
click at [451, 104] on span "Chọn chuyến" at bounding box center [467, 93] width 89 height 29
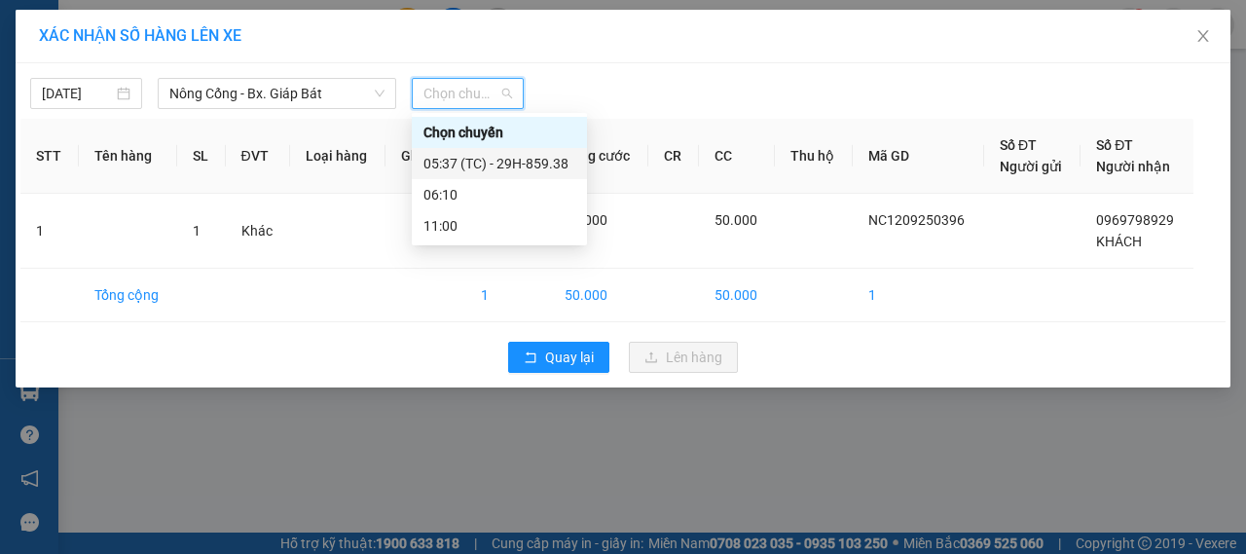
click at [476, 157] on div "05:37 (TC) - 29H-859.38" at bounding box center [499, 163] width 152 height 21
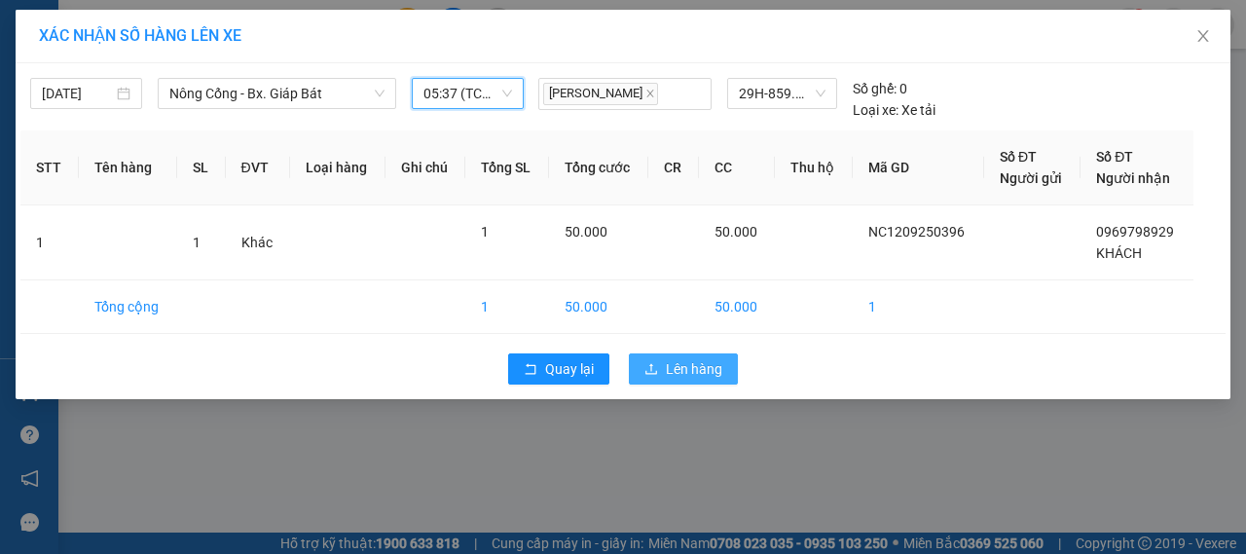
click at [684, 363] on span "Lên hàng" at bounding box center [694, 368] width 56 height 21
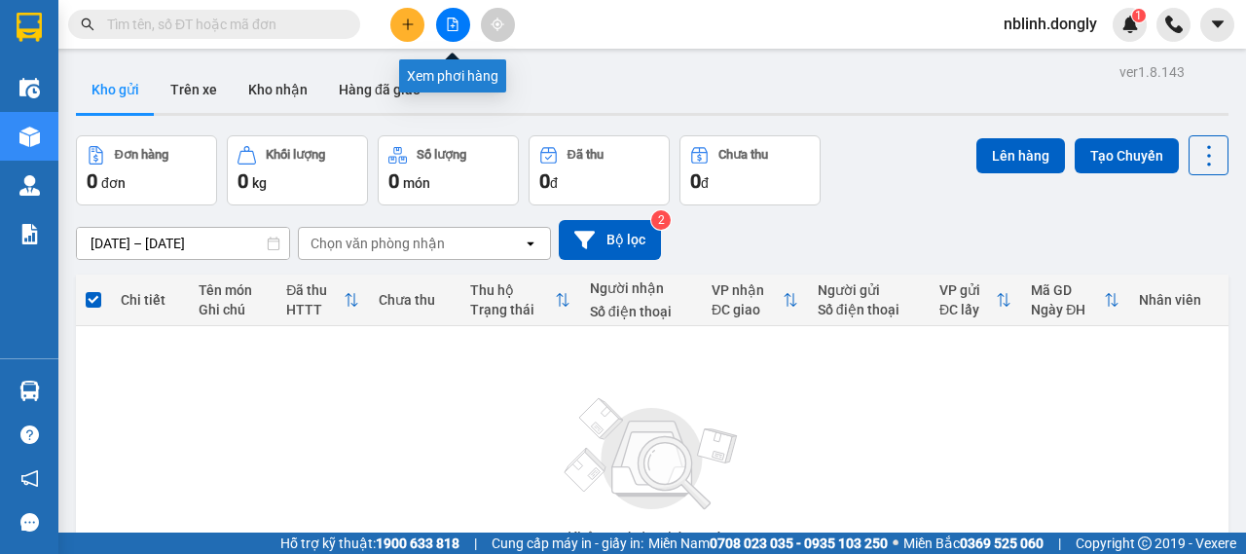
click at [462, 33] on button at bounding box center [453, 25] width 34 height 34
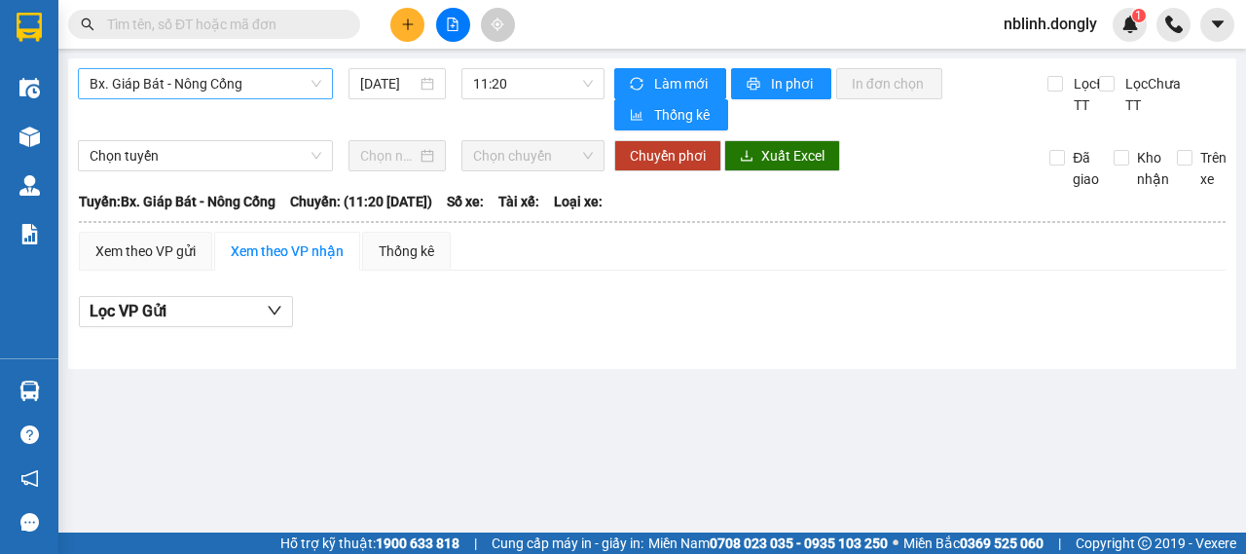
click at [292, 74] on span "Bx. Giáp Bát - Nông Cống" at bounding box center [206, 83] width 232 height 29
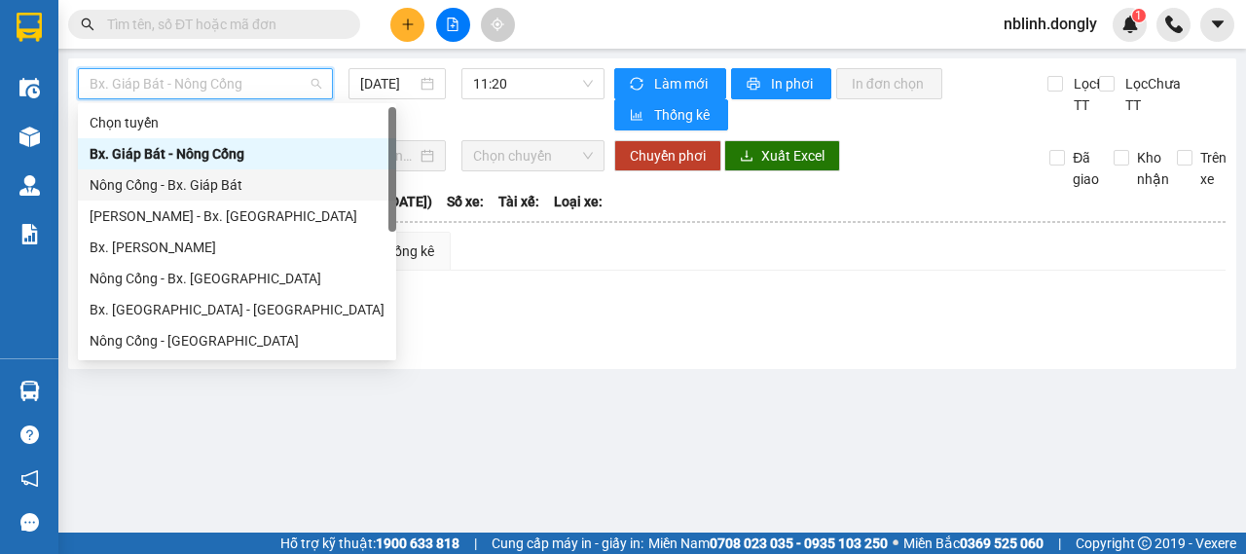
click at [166, 184] on div "Nông Cống - Bx. Giáp Bát" at bounding box center [237, 184] width 295 height 21
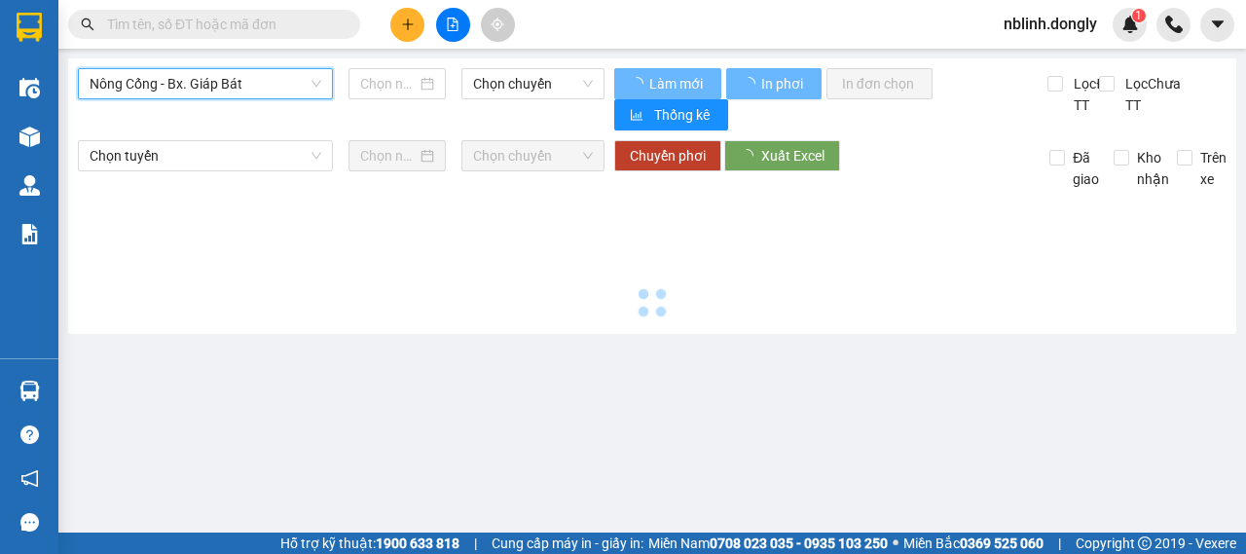
type input "12/09/2025"
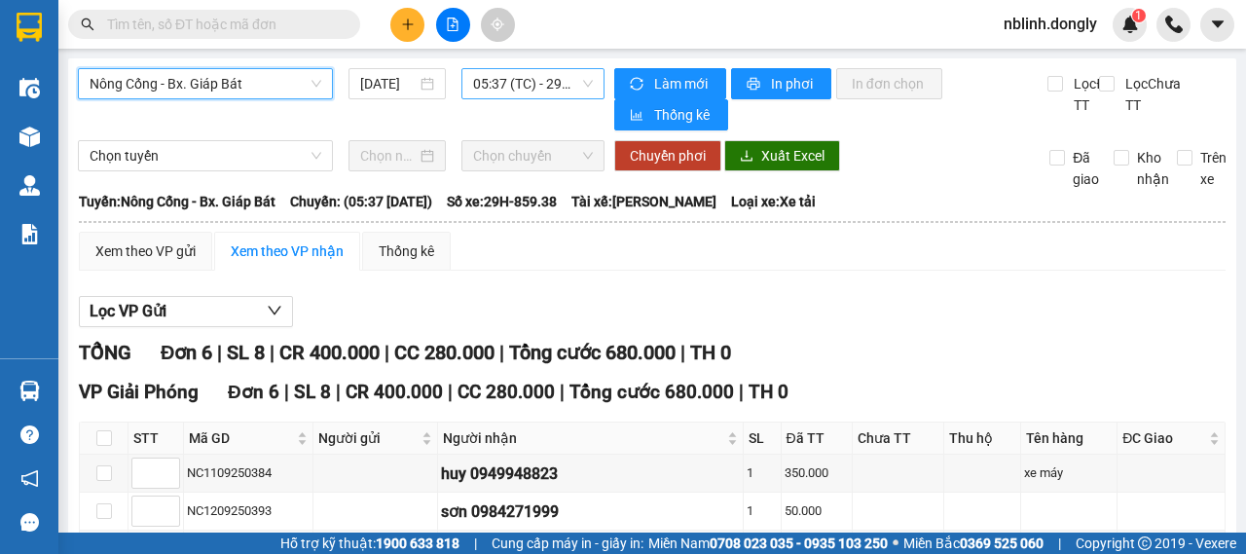
click at [542, 74] on span "05:37 (TC) - 29H-859.38" at bounding box center [532, 83] width 119 height 29
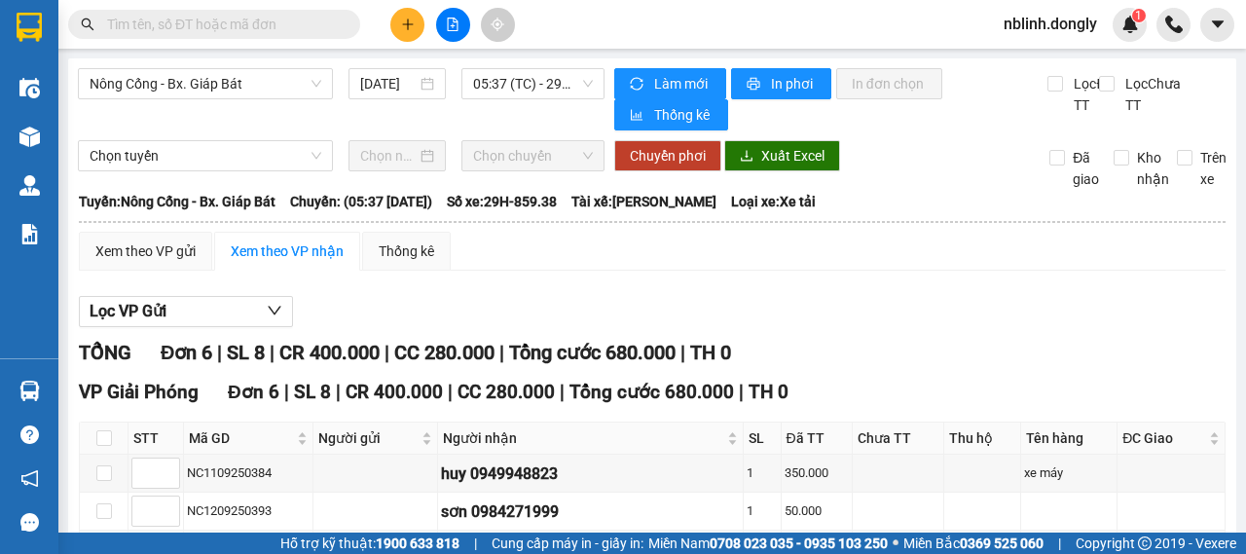
click at [979, 212] on div "Tuyến: Nông Cống - Bx. Giáp Bát Chuyến: (05:37 - 12/09/2025) Số xe: 29H-859.38 …" at bounding box center [652, 201] width 1146 height 21
click at [765, 94] on button "In phơi" at bounding box center [781, 83] width 100 height 31
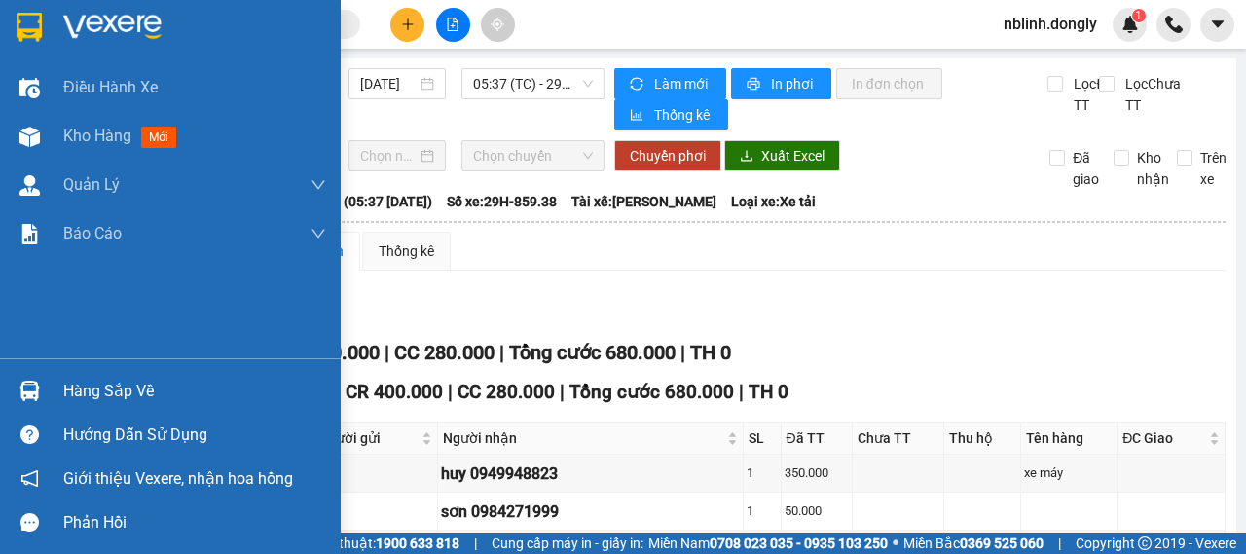
click at [35, 16] on img at bounding box center [29, 27] width 25 height 29
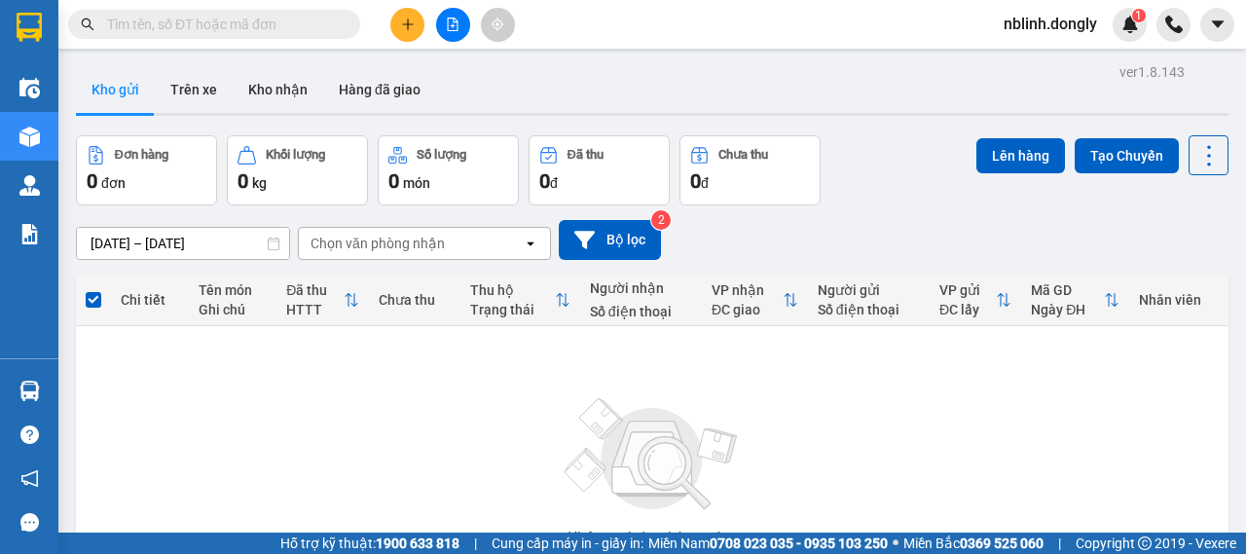
click at [402, 16] on button at bounding box center [407, 25] width 34 height 34
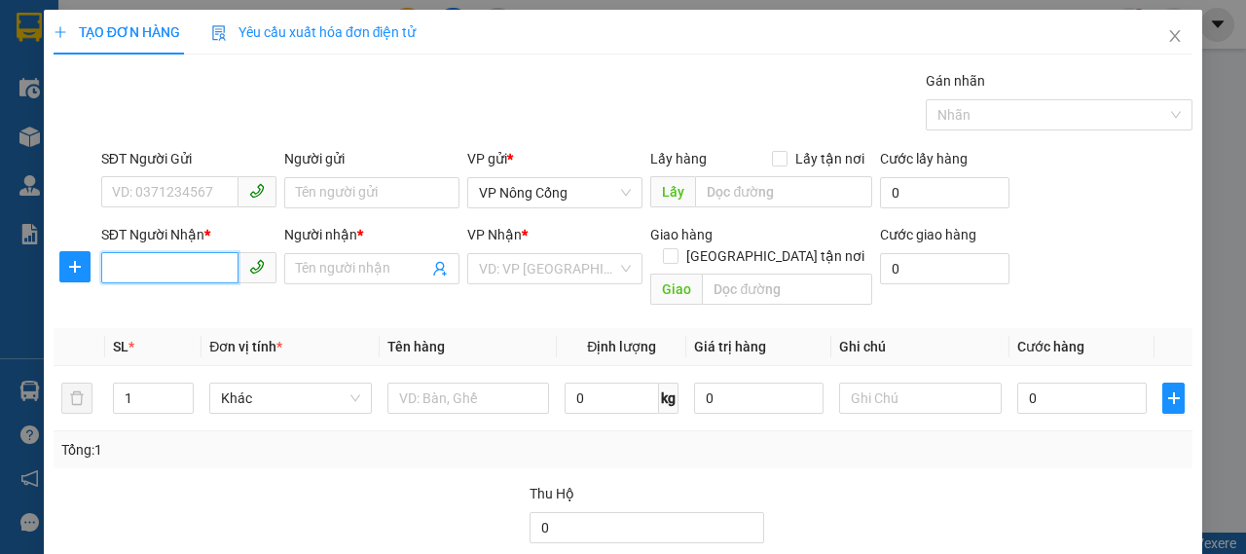
click at [185, 254] on input "SĐT Người Nhận *" at bounding box center [169, 267] width 137 height 31
type input "0982106979"
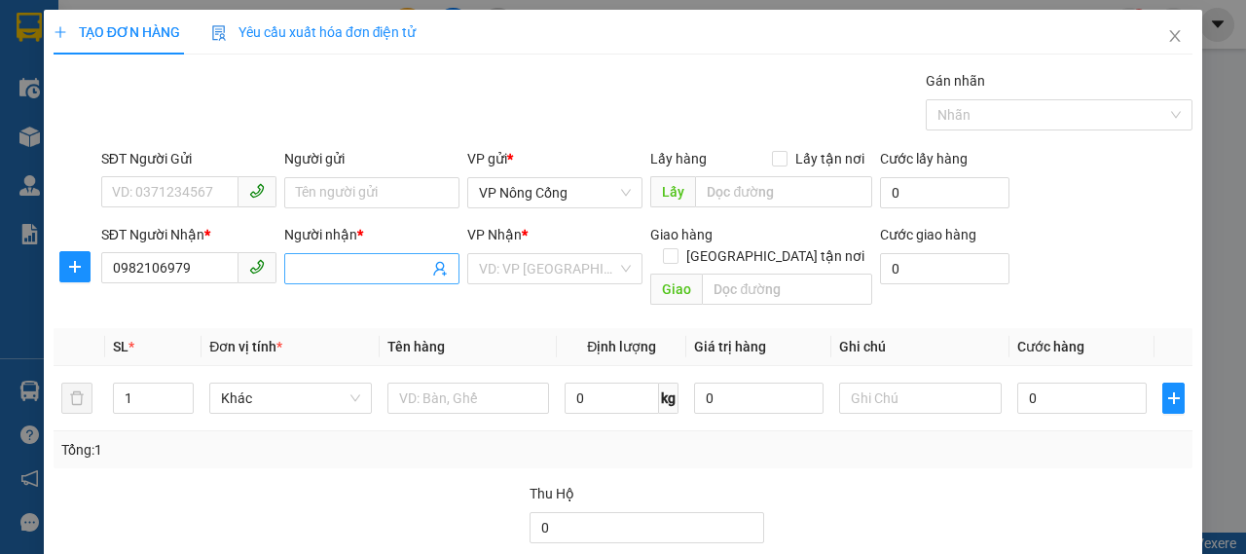
click at [364, 260] on input "Người nhận *" at bounding box center [362, 268] width 132 height 21
type input "TRUNG"
click at [564, 260] on input "search" at bounding box center [548, 268] width 138 height 29
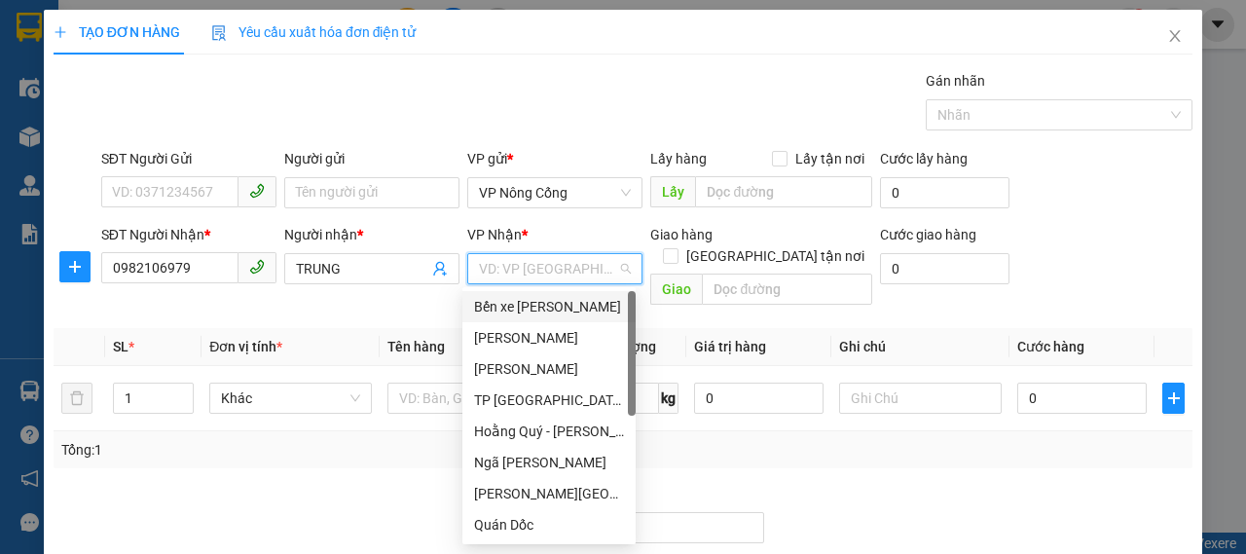
click at [552, 314] on div "Bến xe Gia Lâm" at bounding box center [549, 306] width 150 height 21
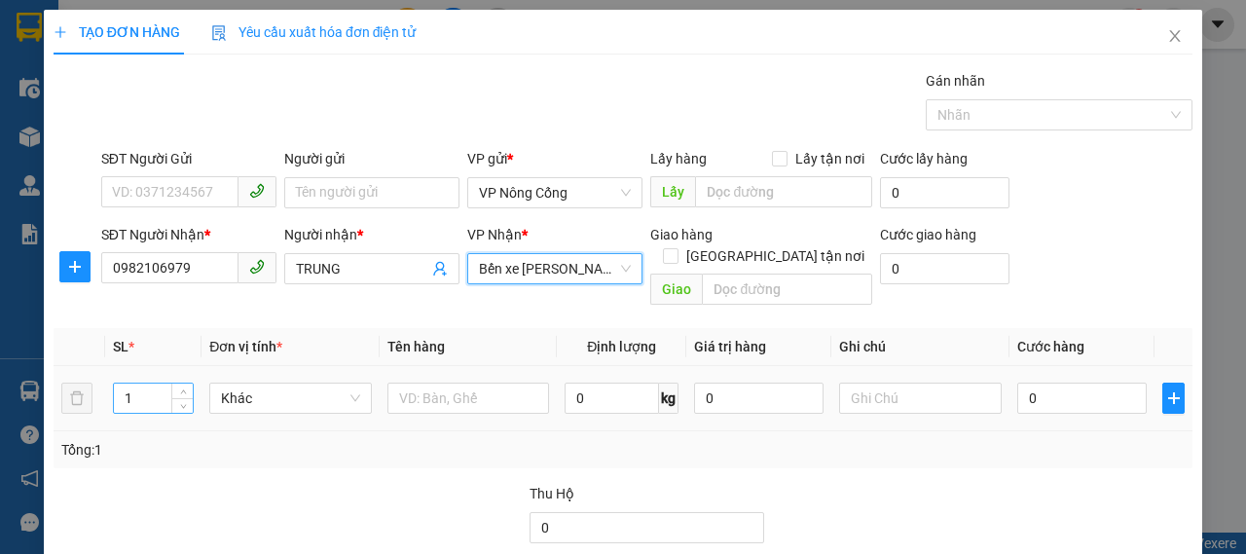
click at [150, 383] on input "1" at bounding box center [154, 397] width 80 height 29
type input "9"
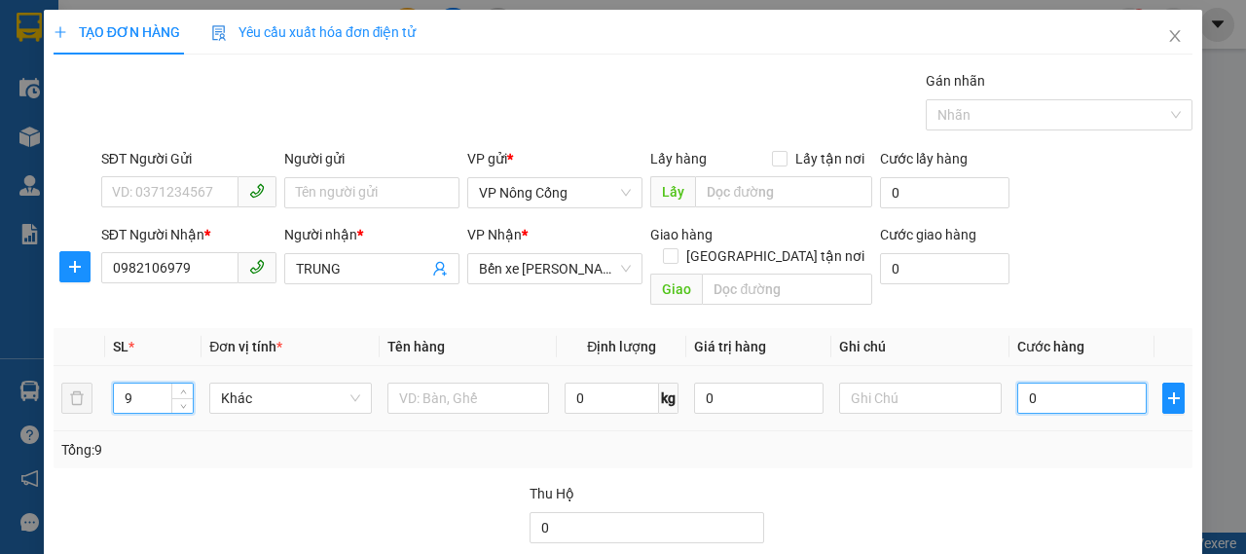
click at [1024, 382] on input "0" at bounding box center [1081, 397] width 129 height 31
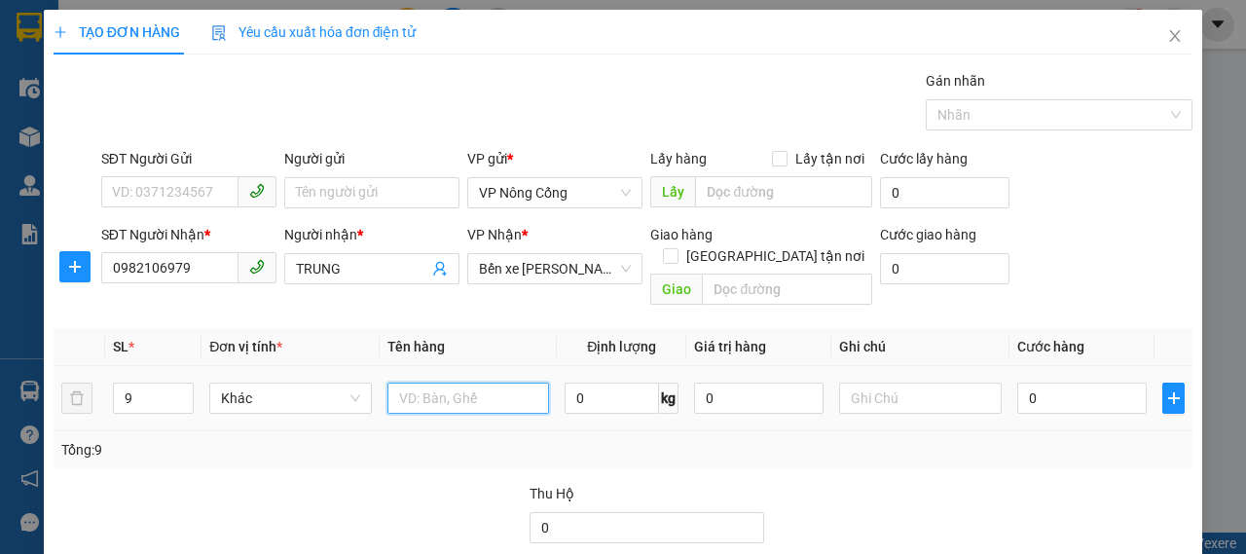
click at [438, 382] on input "text" at bounding box center [468, 397] width 163 height 31
type input "BAO"
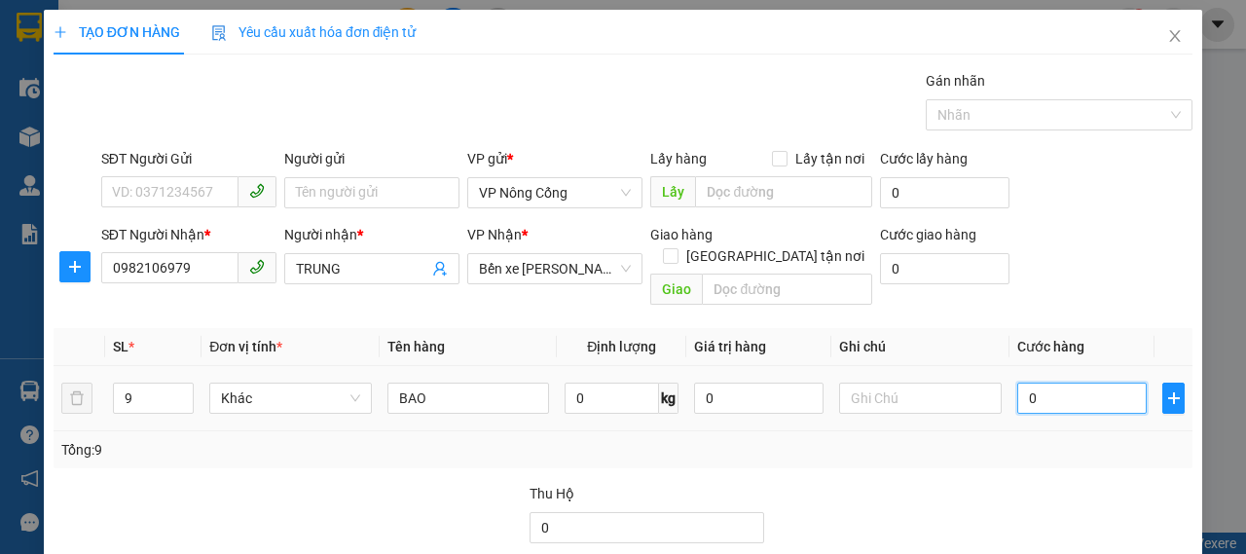
click at [1074, 382] on input "0" at bounding box center [1081, 397] width 129 height 31
type input "9"
type input "90"
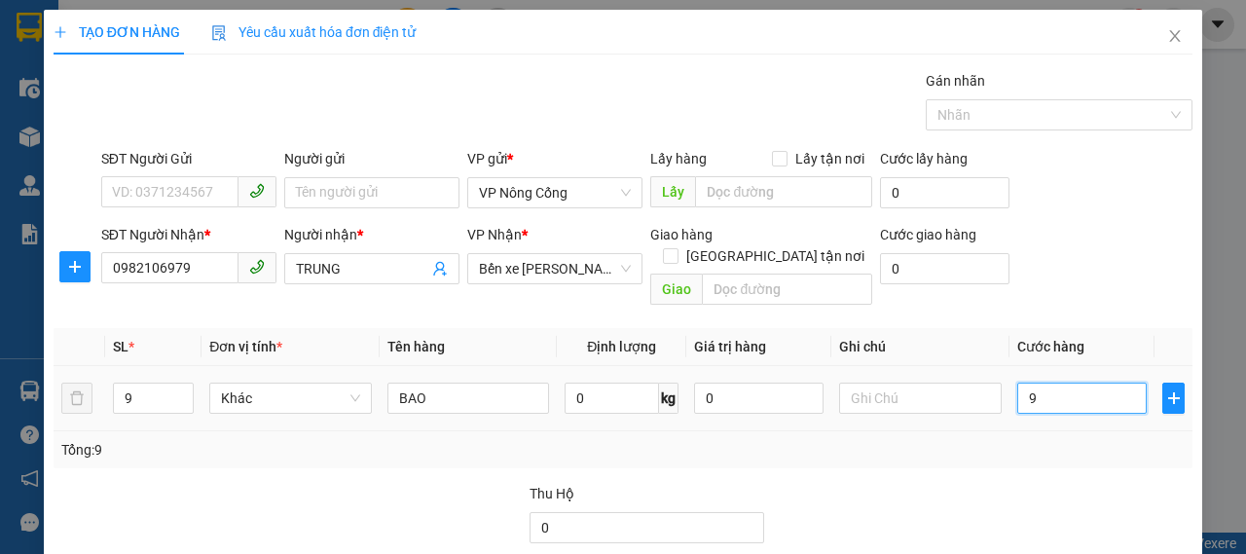
type input "90"
type input "9"
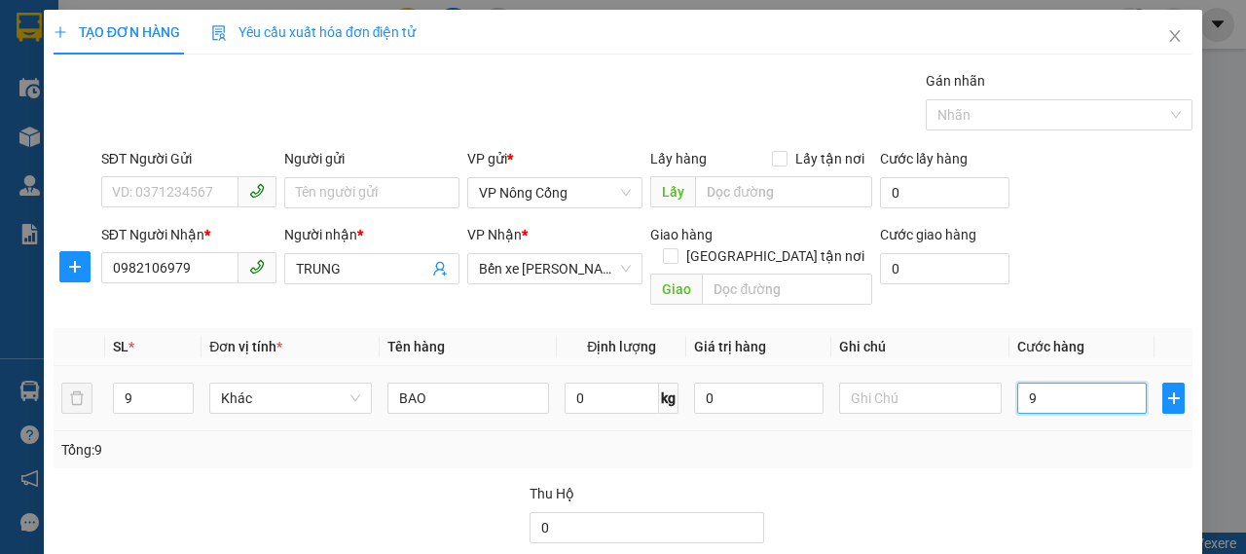
type input "0"
type input "04"
type input "4"
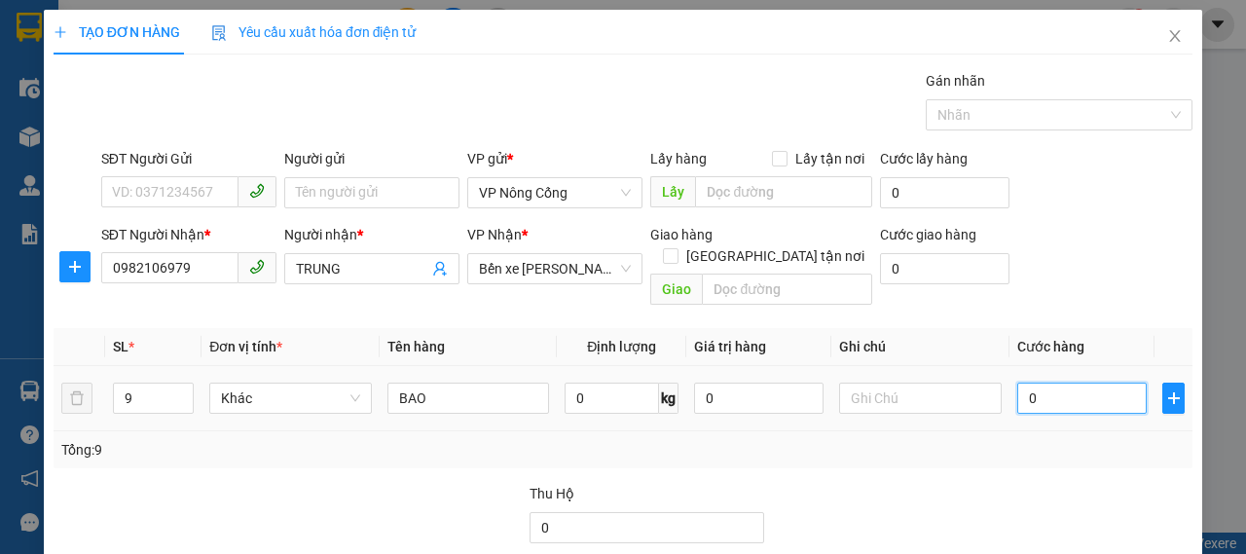
type input "4"
type input "040"
type input "40"
type input "0.400"
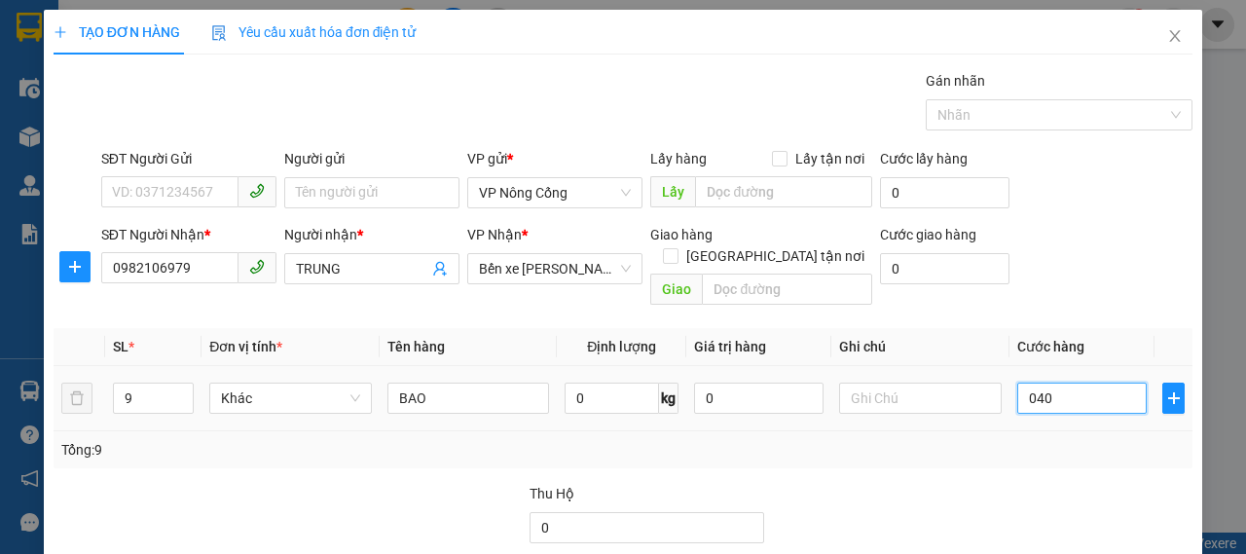
type input "400"
type input "400.000"
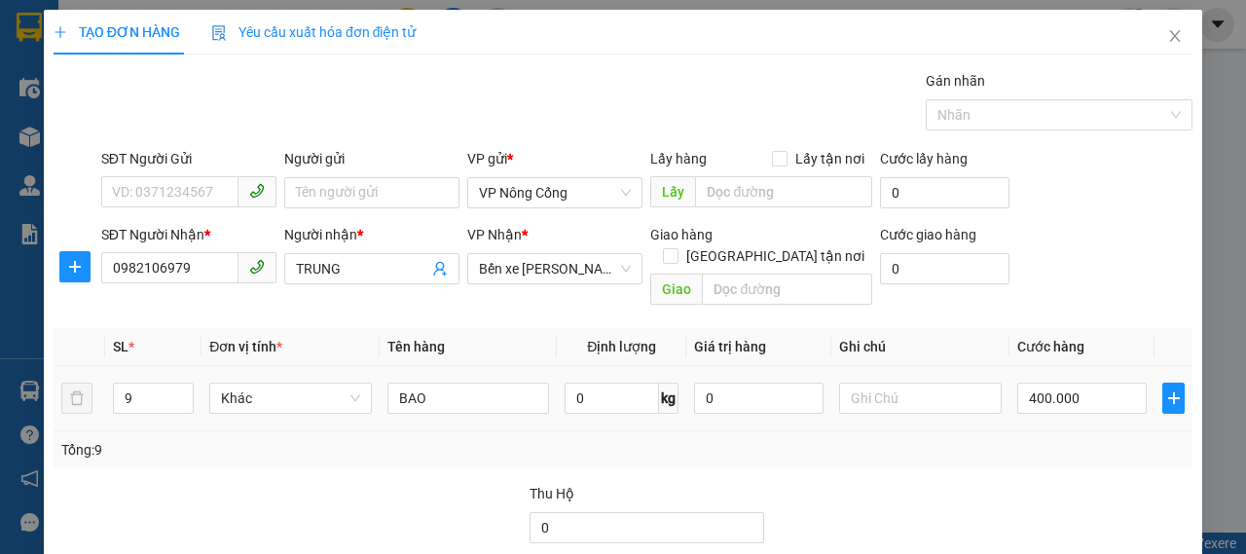
click at [1037, 483] on div at bounding box center [1098, 517] width 191 height 68
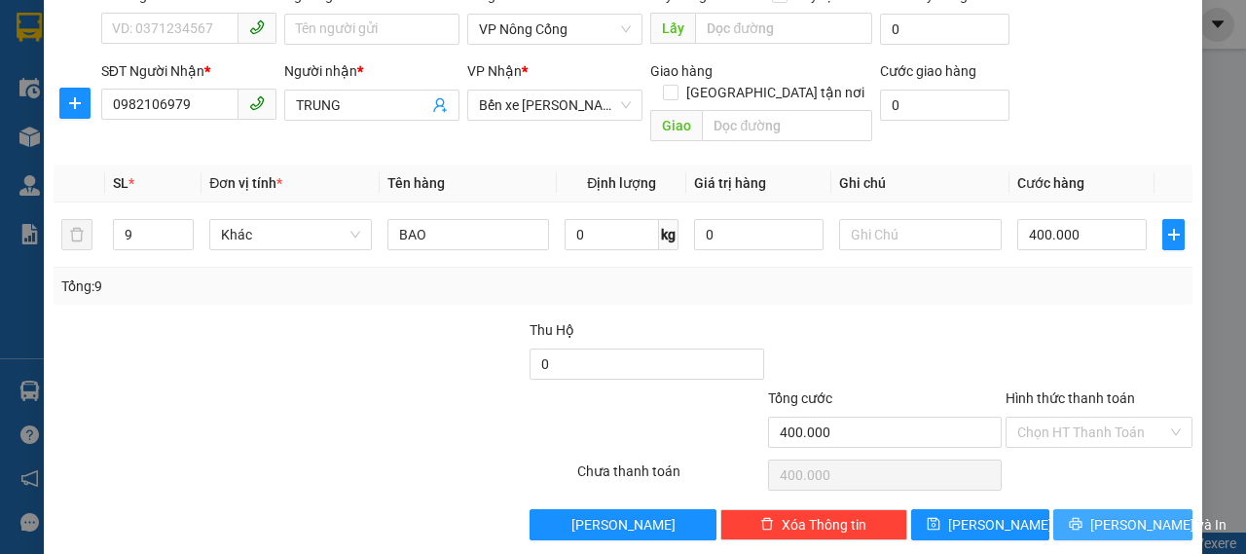
click at [1113, 514] on span "Lưu và In" at bounding box center [1158, 524] width 136 height 21
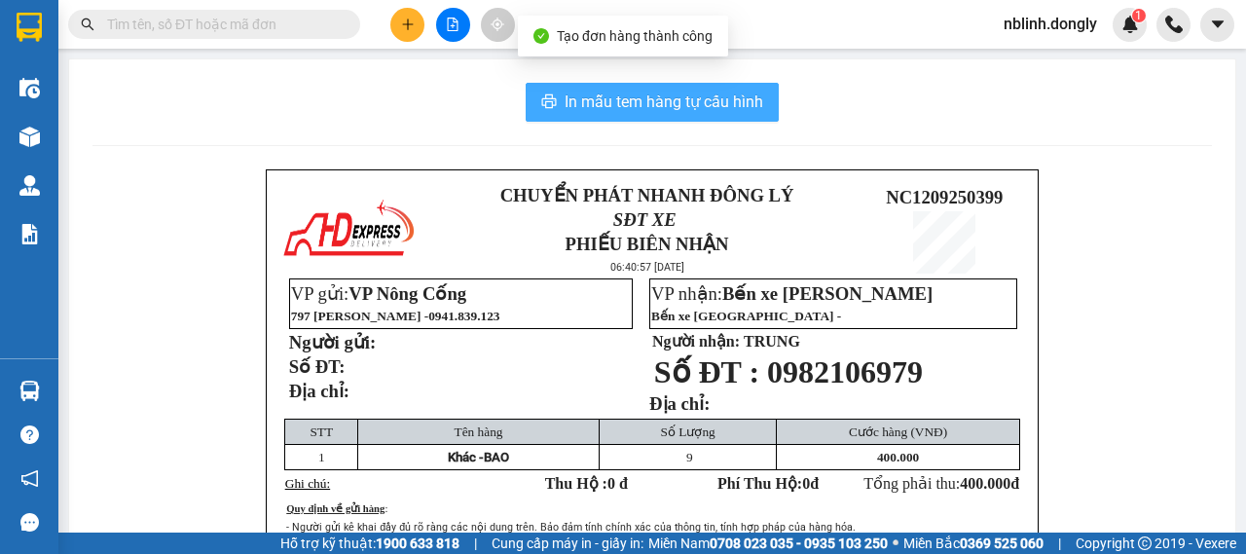
click at [652, 112] on span "In mẫu tem hàng tự cấu hình" at bounding box center [663, 102] width 199 height 24
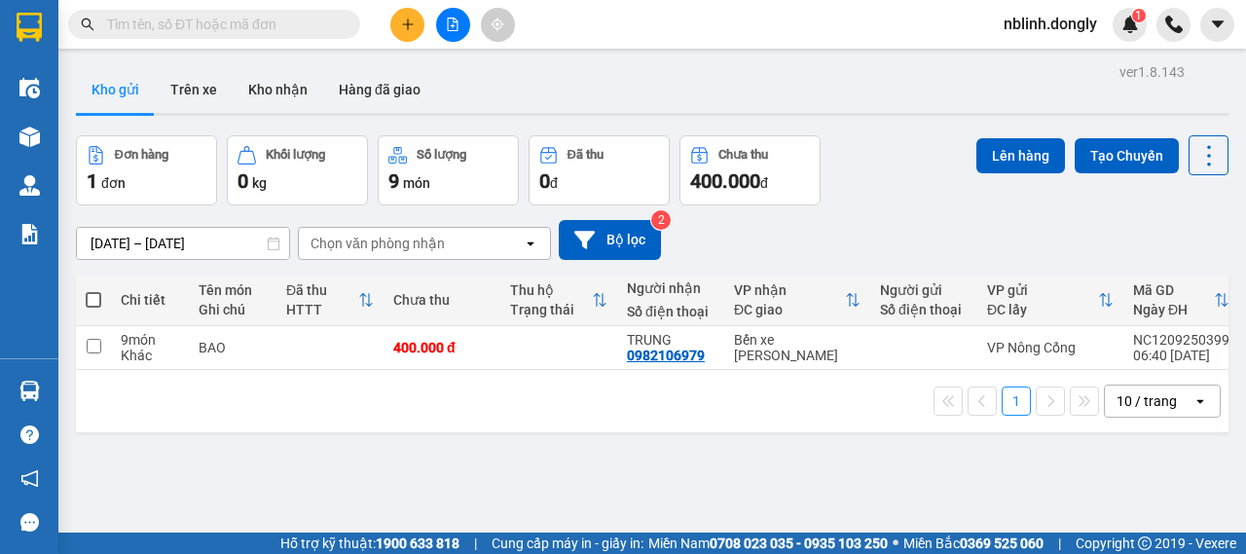
click at [705, 93] on div "Kho gửi Trên xe Kho nhận Hàng đã giao" at bounding box center [652, 92] width 1152 height 52
click at [1125, 153] on button "Tạo Chuyến" at bounding box center [1126, 155] width 104 height 35
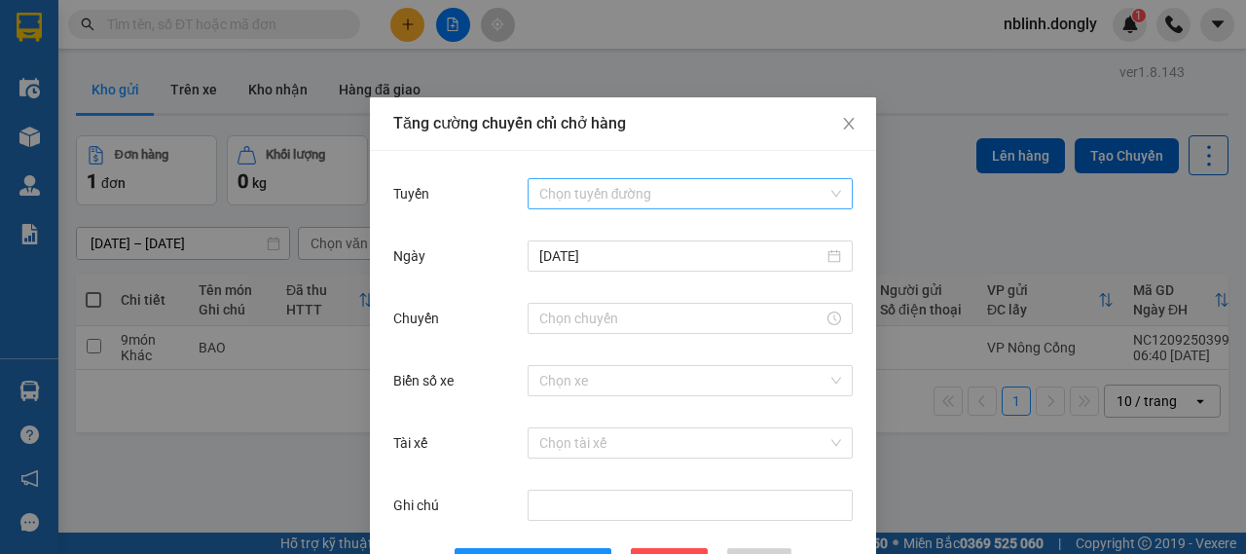
click at [640, 209] on div "Chọn tuyến đường" at bounding box center [689, 193] width 325 height 31
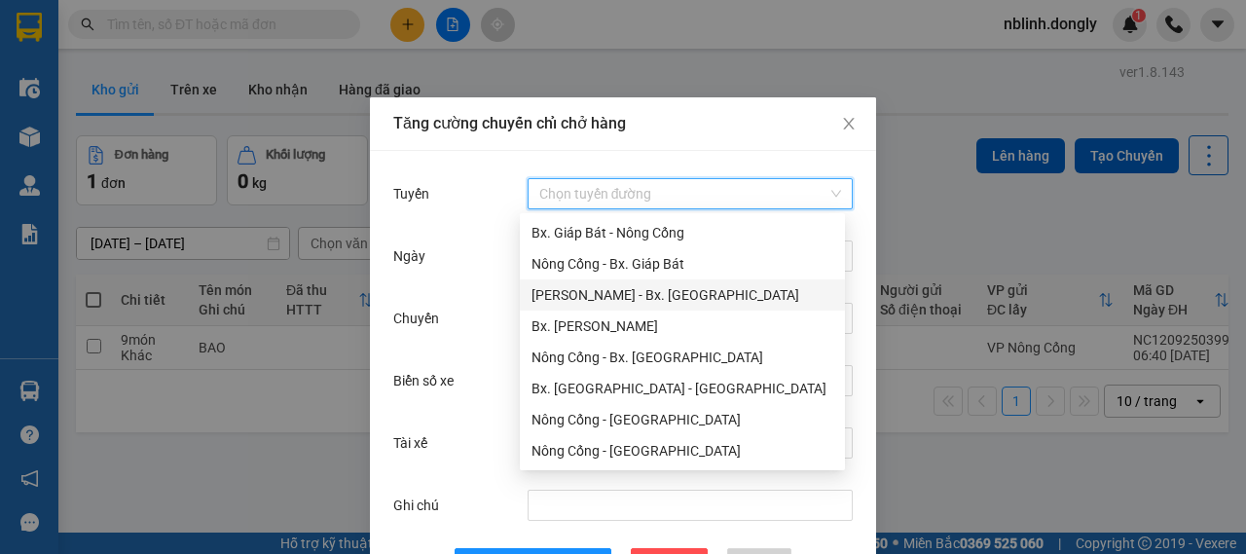
click at [674, 288] on div "Như Thanh - Bx. Gia Lâm" at bounding box center [682, 294] width 302 height 21
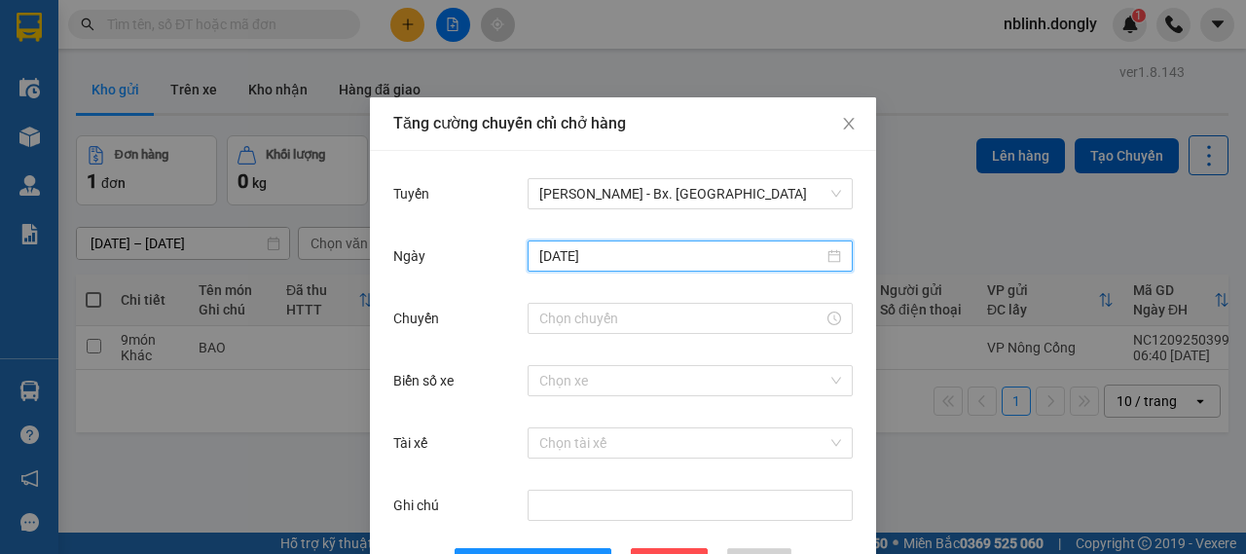
click at [626, 257] on input "11/09/2025" at bounding box center [681, 255] width 284 height 21
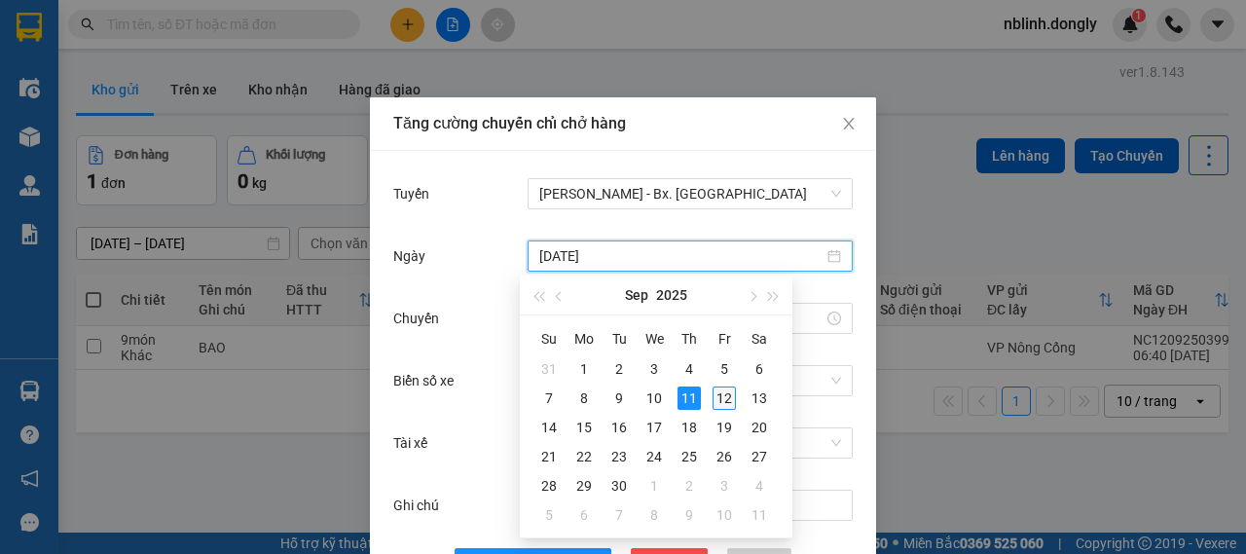
type input "12/09/2025"
click at [726, 400] on div "12" at bounding box center [723, 397] width 23 height 23
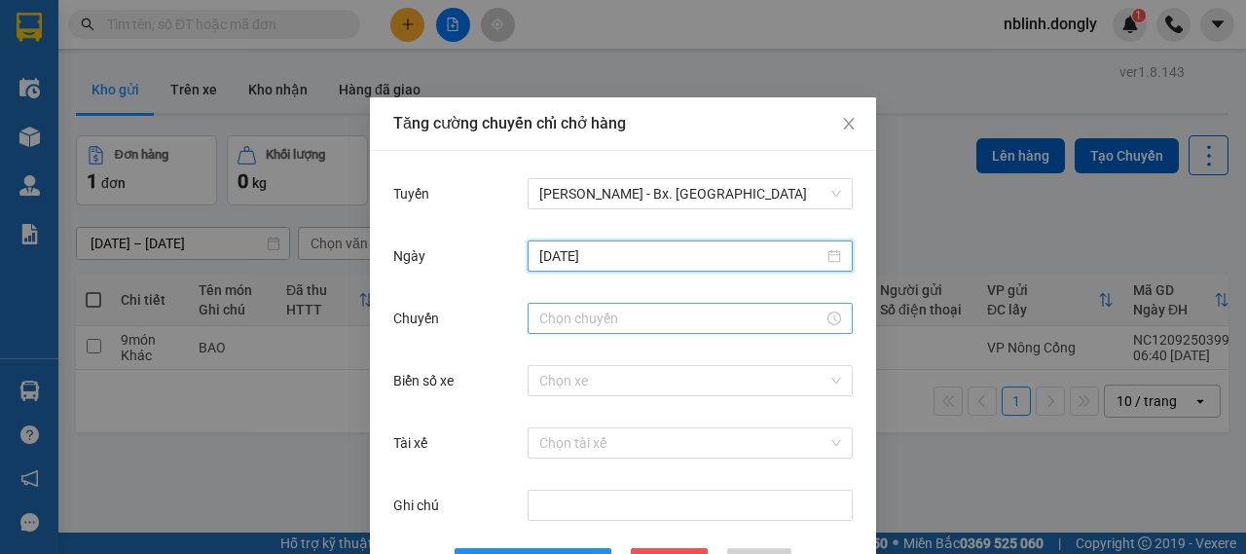
click at [627, 320] on input "Chuyến" at bounding box center [681, 317] width 284 height 21
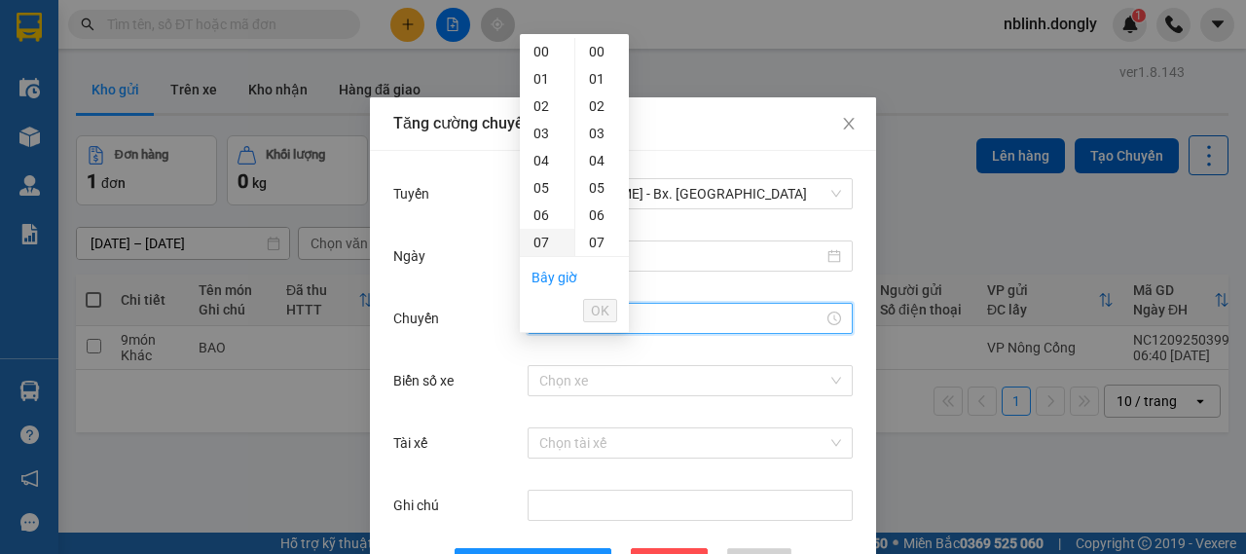
click at [549, 242] on div "07" at bounding box center [547, 242] width 54 height 27
click at [589, 299] on button "OK" at bounding box center [600, 310] width 34 height 23
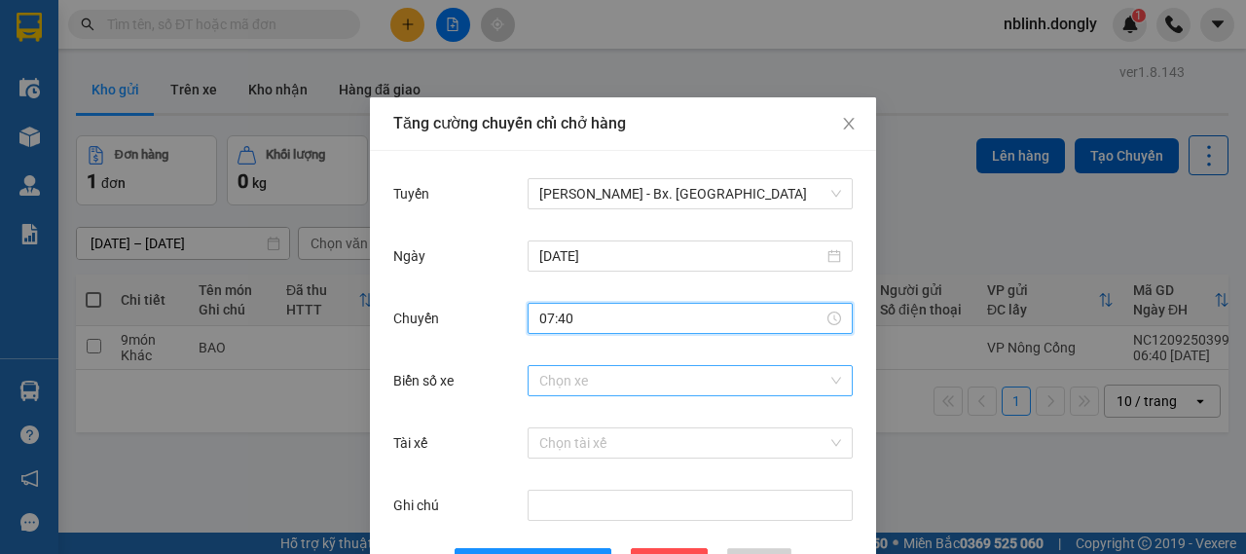
type input "07:40"
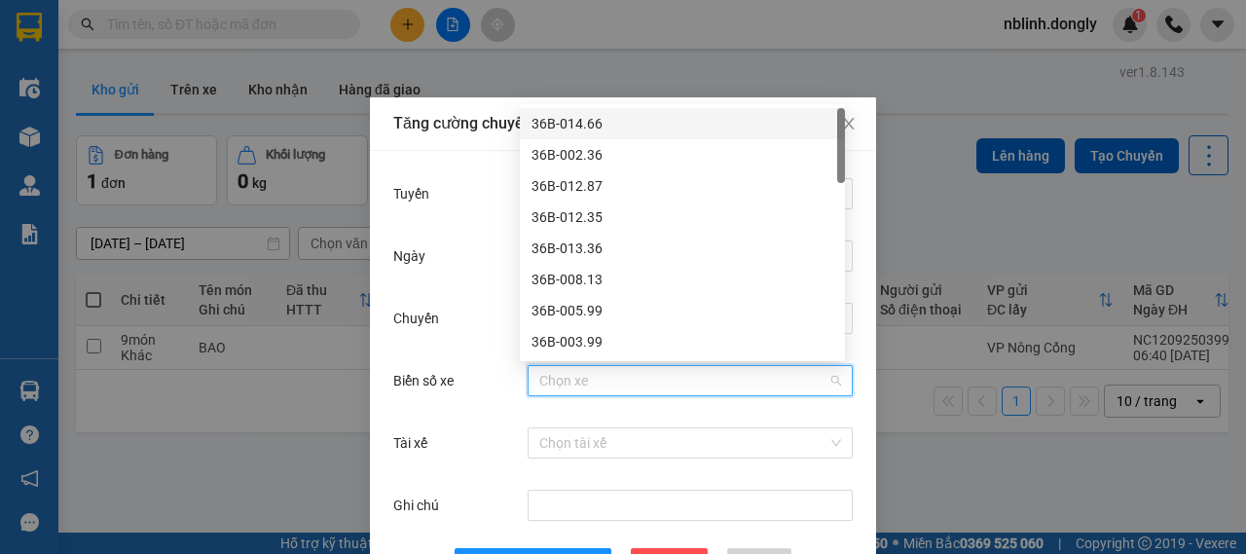
click at [656, 386] on input "Biển số xe" at bounding box center [683, 380] width 288 height 29
type input "05"
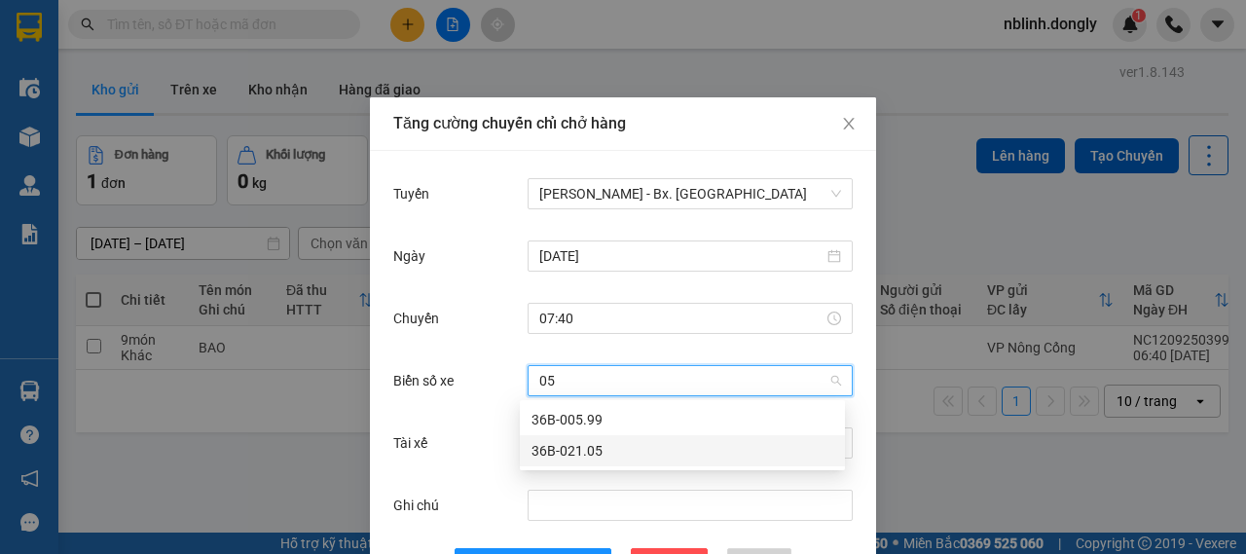
click at [593, 445] on div "36B-021.05" at bounding box center [682, 450] width 302 height 21
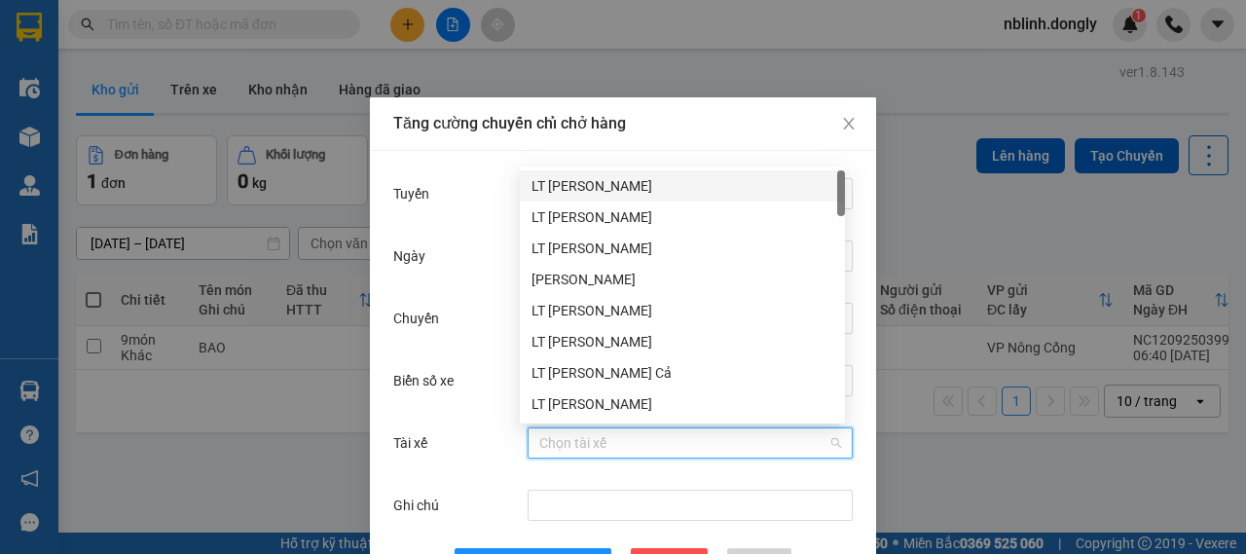
click at [593, 445] on input "Tài xế" at bounding box center [683, 442] width 288 height 29
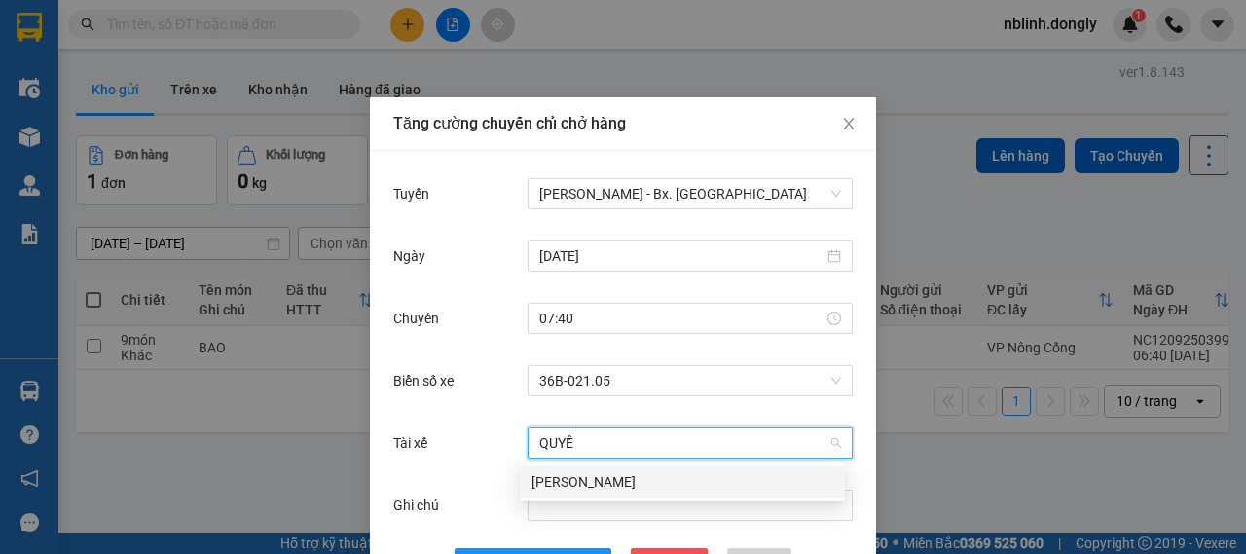
type input "QUYỀN"
click at [593, 490] on div "Quách Văn Quyền" at bounding box center [682, 481] width 302 height 21
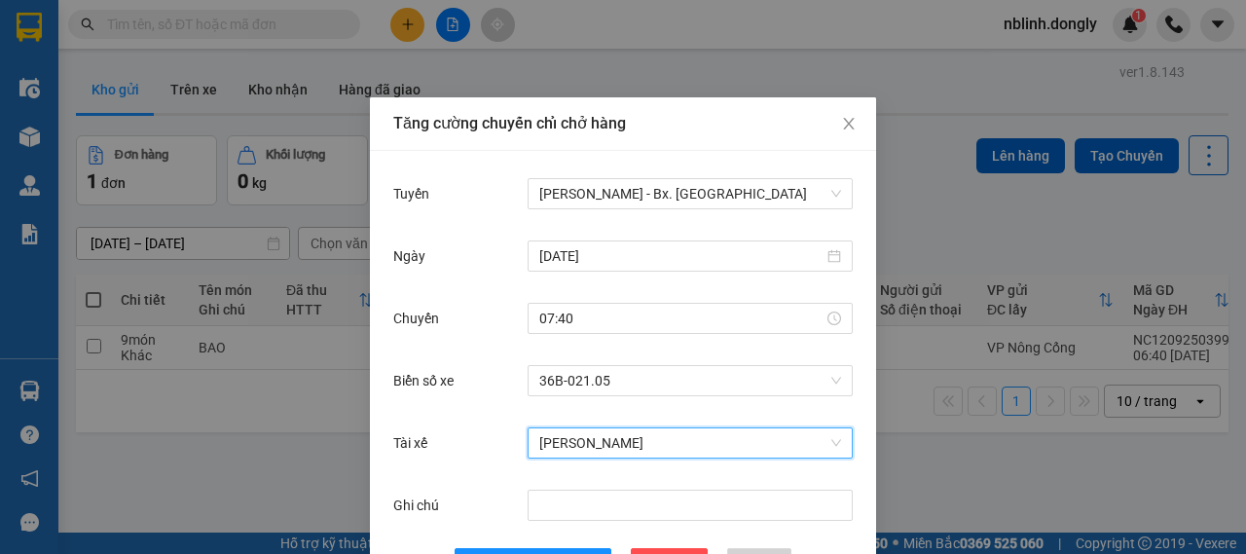
scroll to position [71, 0]
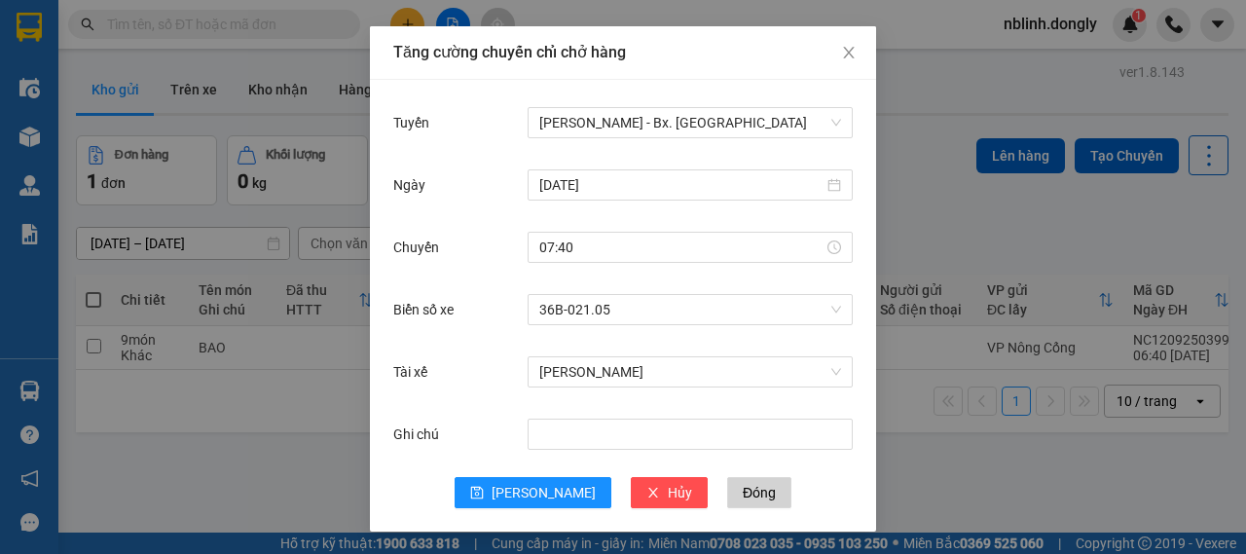
click at [481, 461] on div "Ghi chú" at bounding box center [622, 446] width 459 height 62
click at [533, 490] on span "Lưu" at bounding box center [543, 492] width 104 height 21
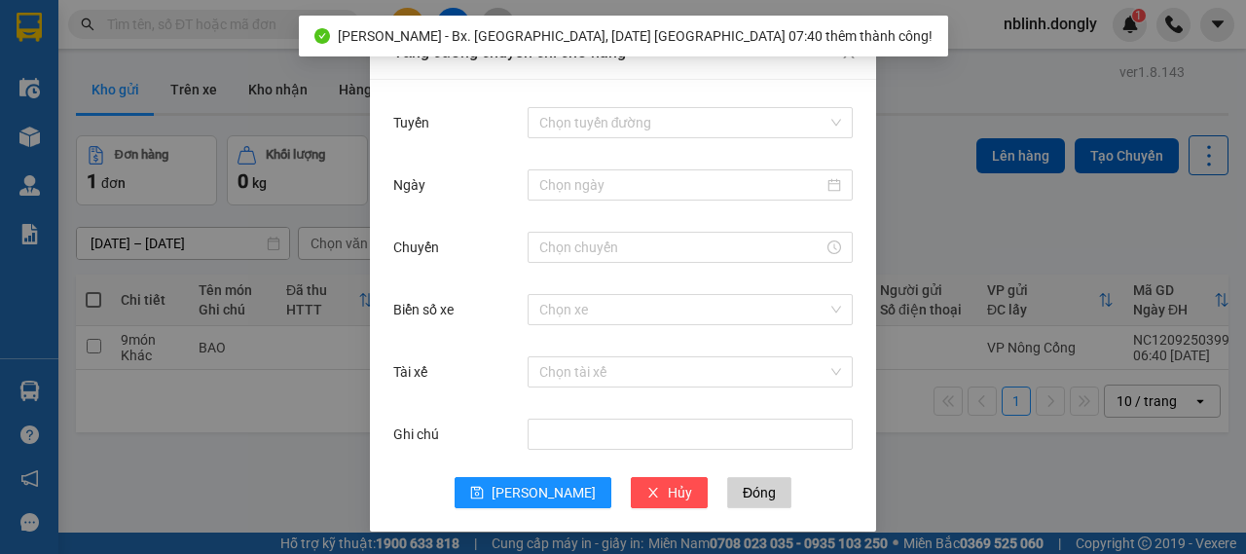
click at [315, 437] on div "Tăng cường chuyến chỉ chở hàng Tuyến Chọn tuyến đường Ngày Chuyến Biển số xe Ch…" at bounding box center [623, 277] width 1246 height 554
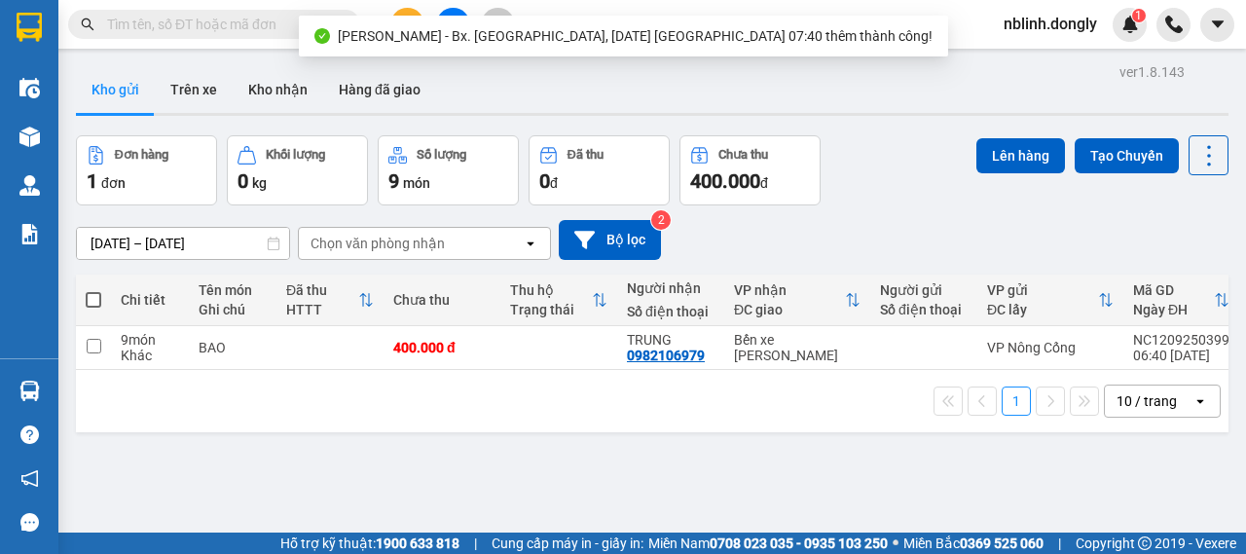
scroll to position [0, 0]
click at [93, 343] on input "checkbox" at bounding box center [94, 346] width 15 height 15
checkbox input "true"
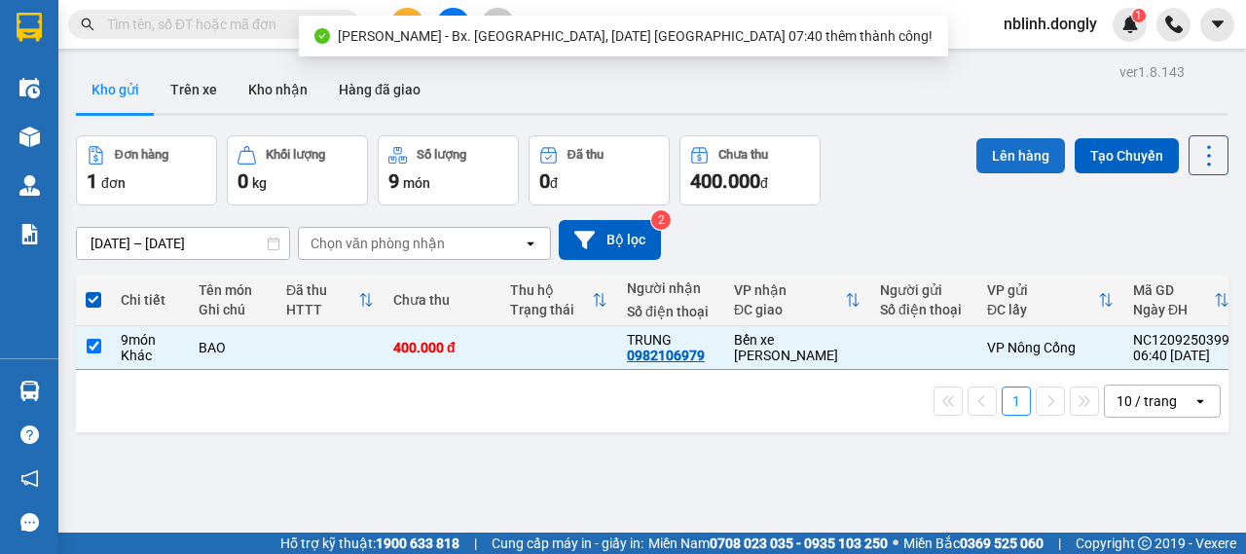
click at [1035, 164] on button "Lên hàng" at bounding box center [1020, 155] width 89 height 35
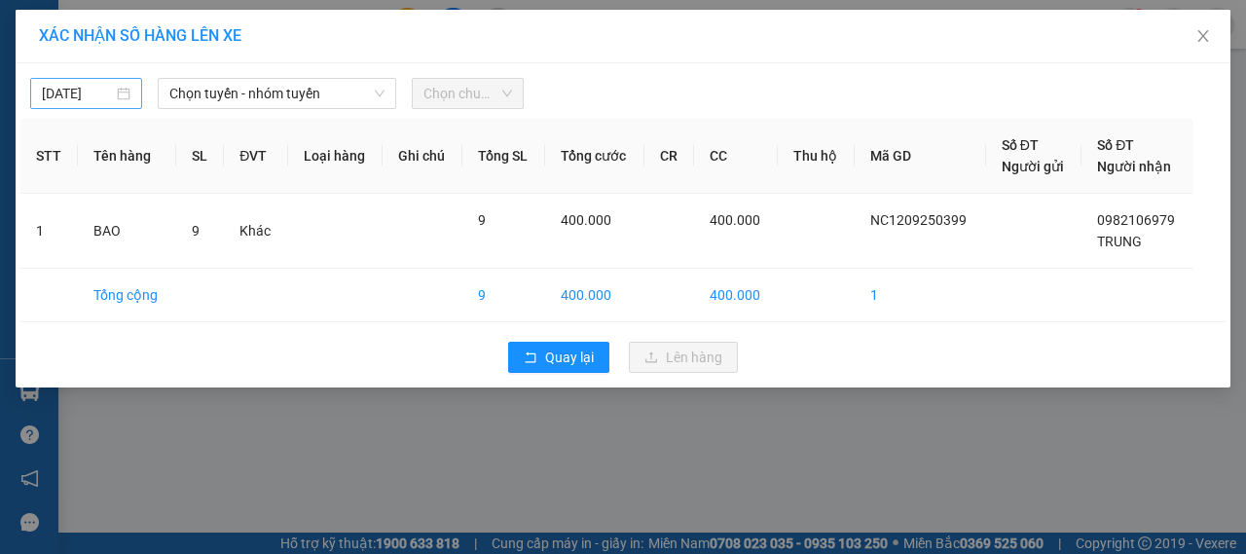
click at [115, 102] on div "11/09/2025" at bounding box center [86, 93] width 89 height 21
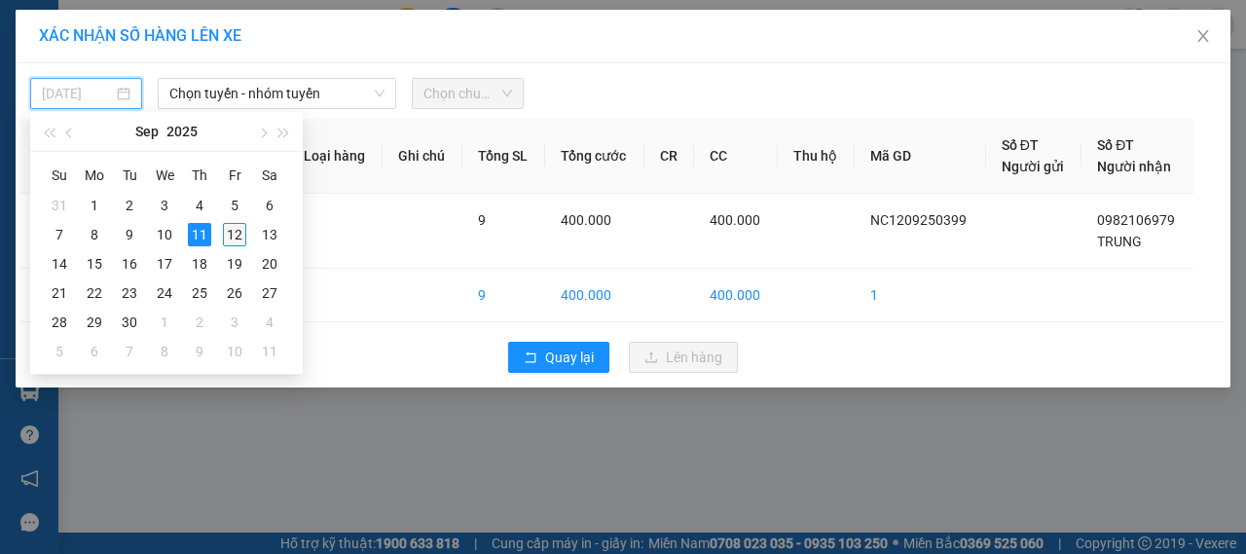
click at [230, 233] on div "12" at bounding box center [234, 234] width 23 height 23
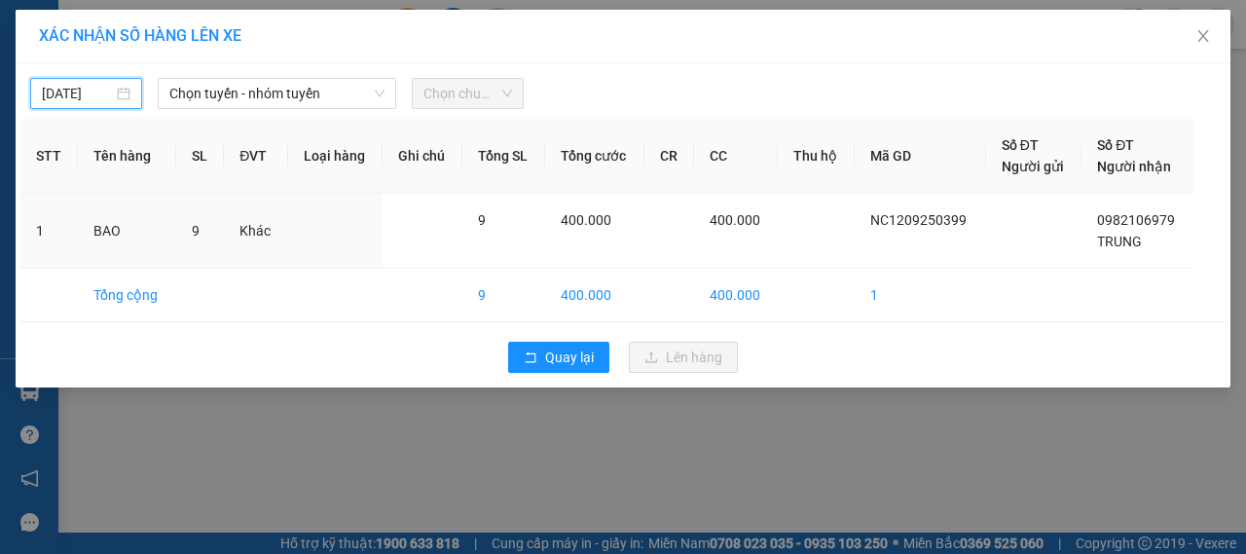
type input "12/09/2025"
click at [269, 96] on span "Chọn tuyến - nhóm tuyến" at bounding box center [276, 93] width 215 height 29
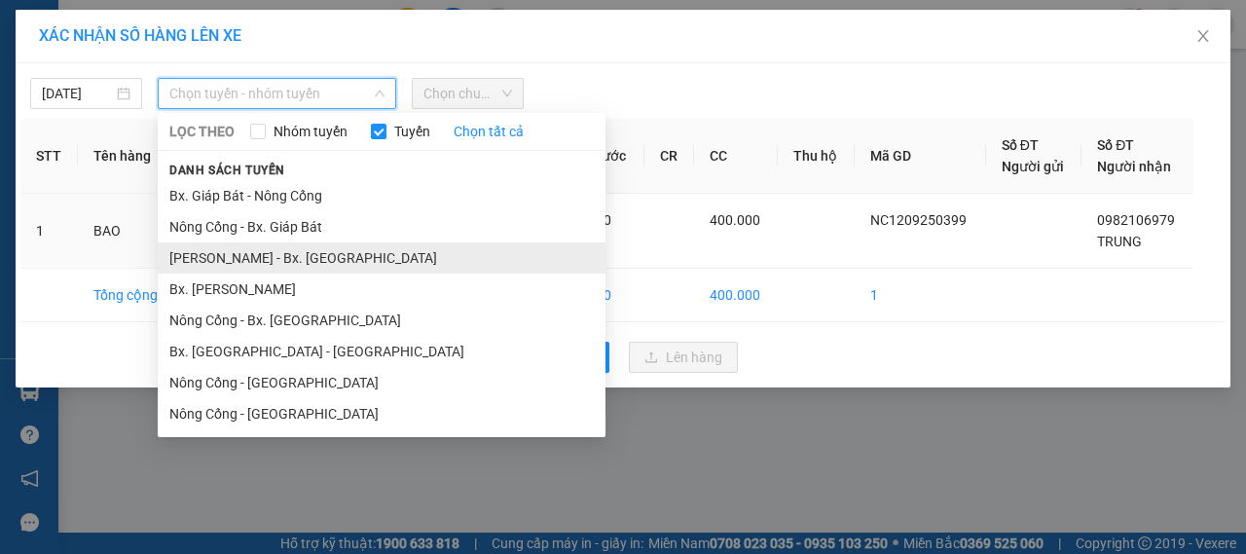
click at [260, 267] on li "Như Thanh - Bx. Gia Lâm" at bounding box center [382, 257] width 448 height 31
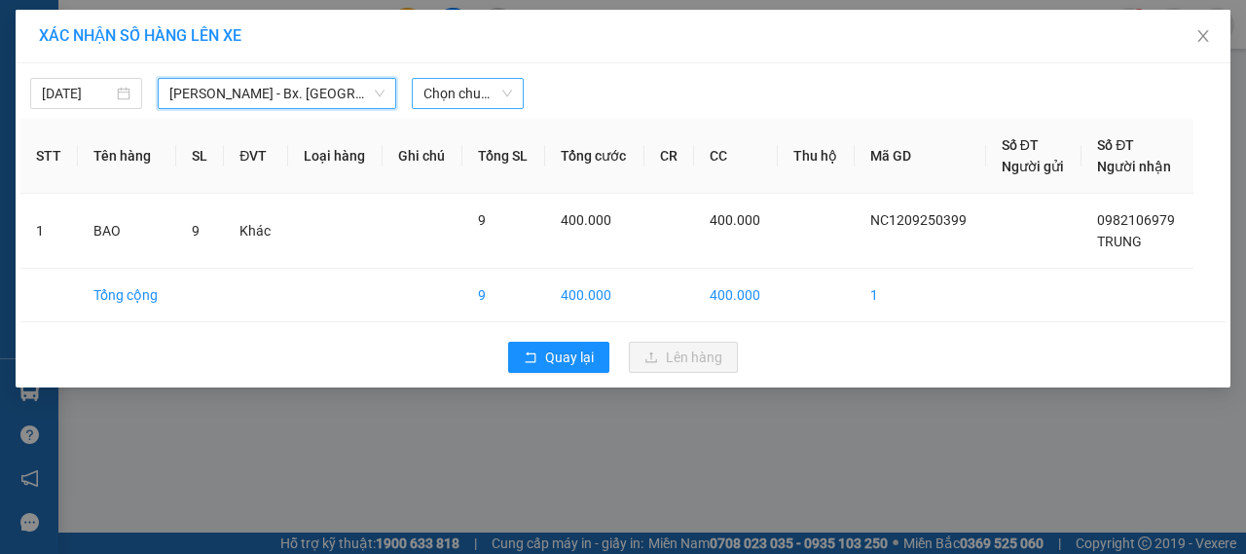
click at [473, 96] on span "Chọn chuyến" at bounding box center [467, 93] width 89 height 29
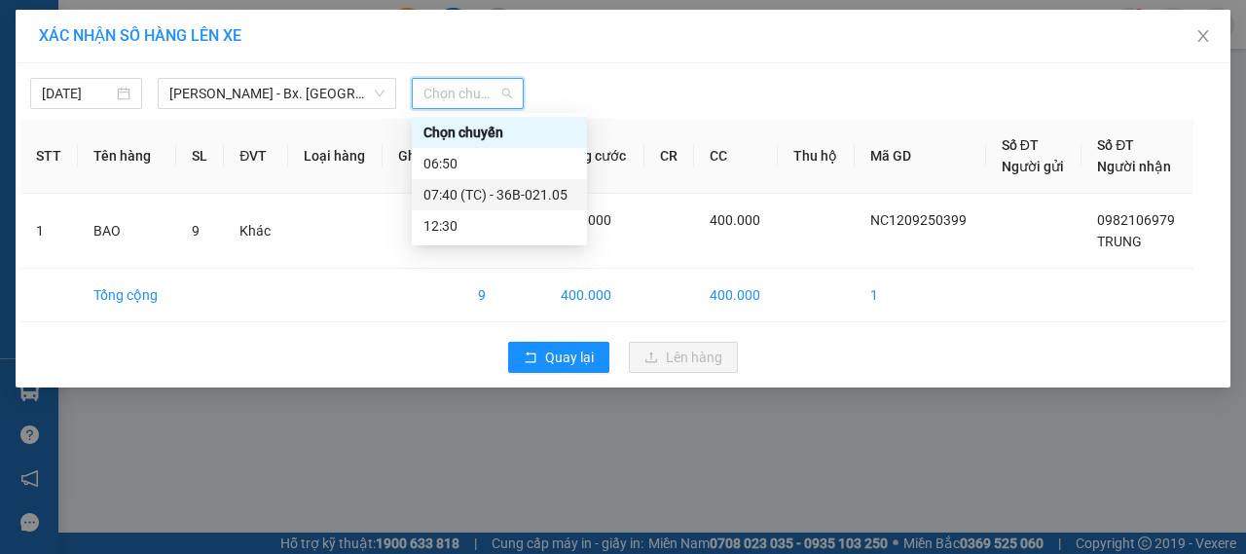
click at [506, 186] on div "07:40 (TC) - 36B-021.05" at bounding box center [499, 194] width 152 height 21
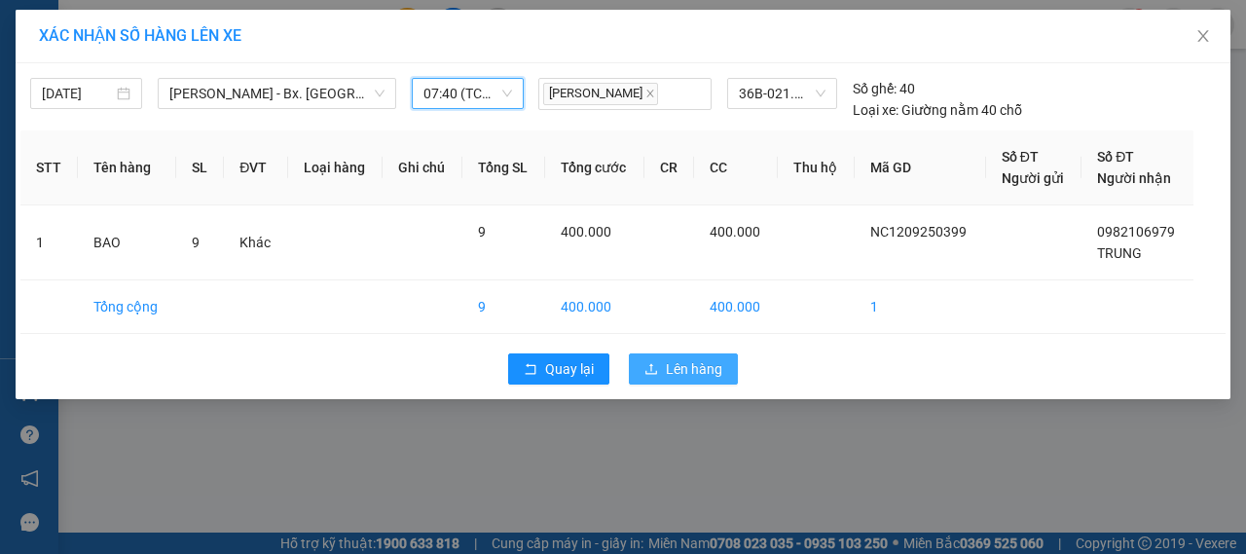
click at [687, 365] on span "Lên hàng" at bounding box center [694, 368] width 56 height 21
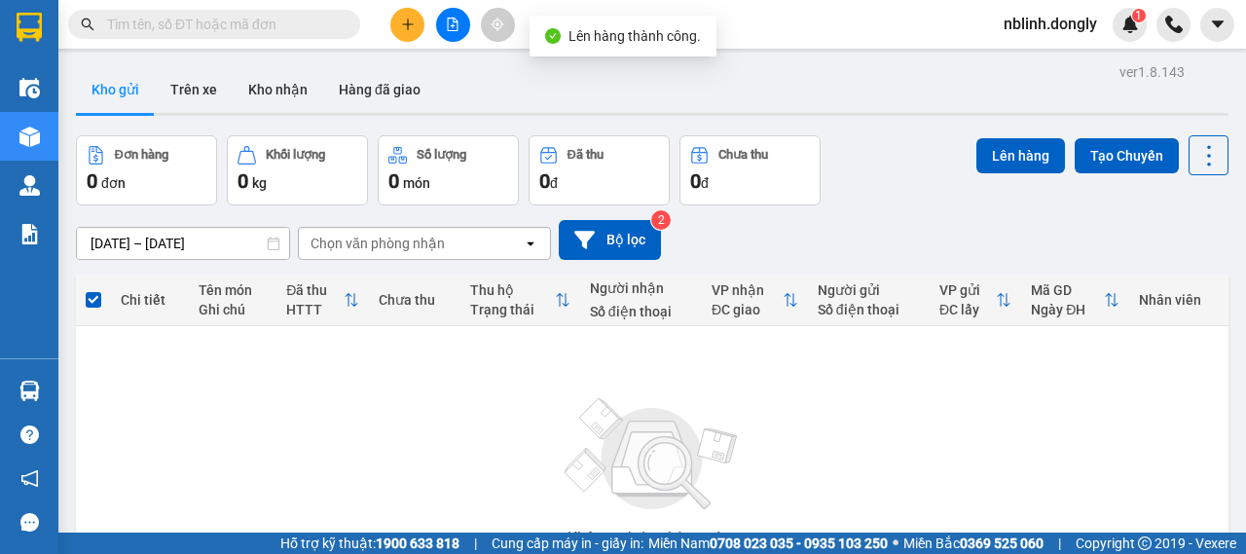
click at [663, 358] on div "Không có đơn hàng nào. Bạn thử điều chỉnh lại bộ lọc nhé!" at bounding box center [652, 478] width 1133 height 292
click at [453, 28] on icon "file-add" at bounding box center [453, 25] width 14 height 14
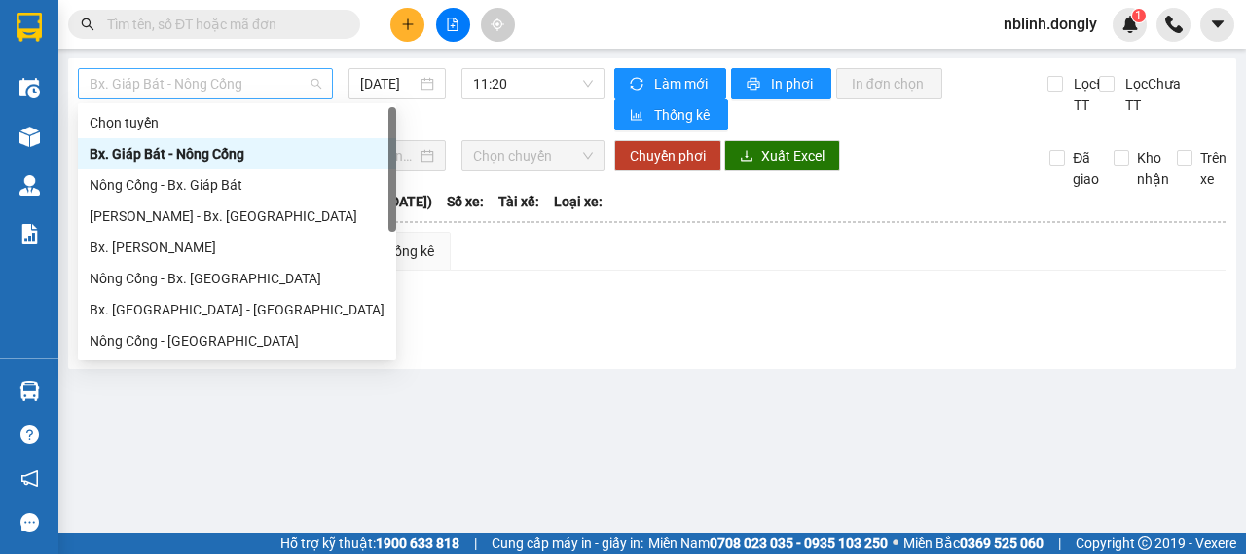
click at [277, 83] on span "Bx. Giáp Bát - Nông Cống" at bounding box center [206, 83] width 232 height 29
click at [210, 208] on div "Như Thanh - Bx. Gia Lâm" at bounding box center [237, 215] width 295 height 21
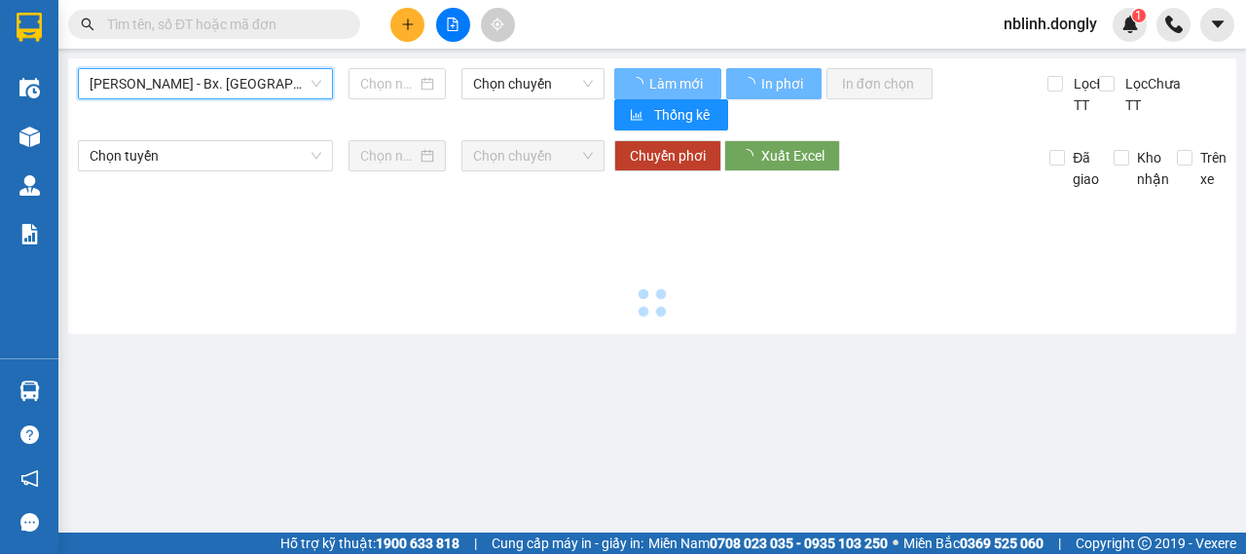
type input "12/09/2025"
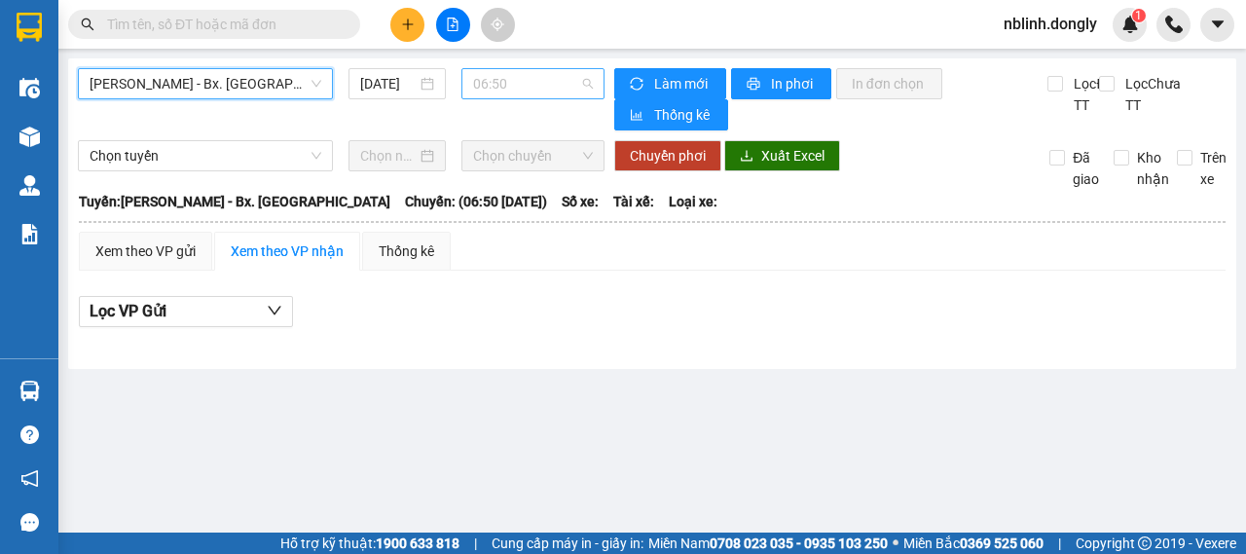
click at [510, 85] on span "06:50" at bounding box center [532, 83] width 119 height 29
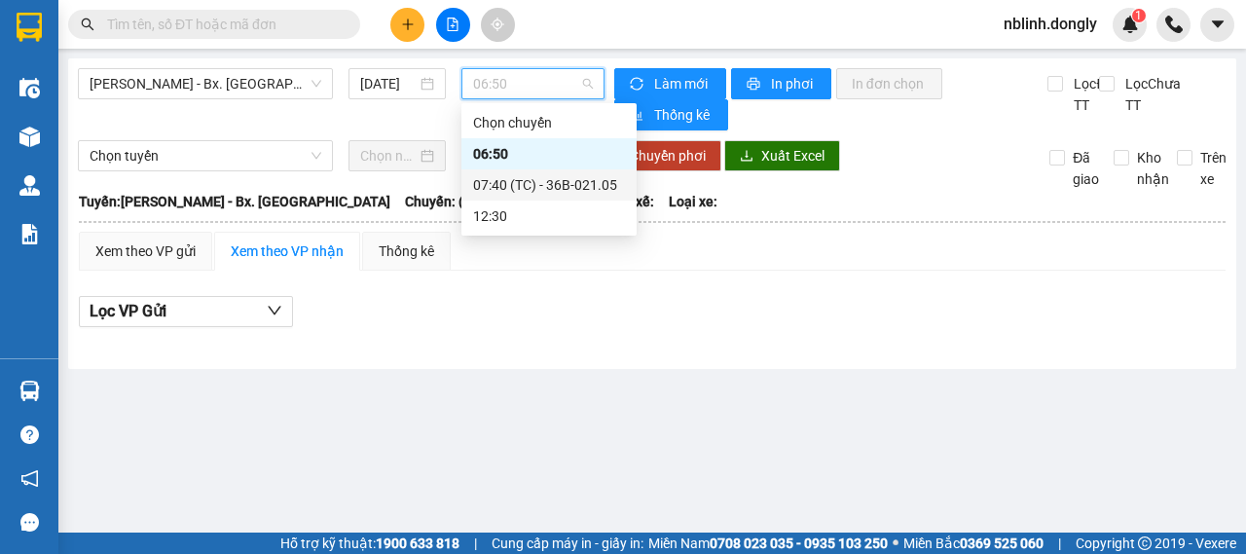
click at [549, 178] on div "07:40 (TC) - 36B-021.05" at bounding box center [549, 184] width 152 height 21
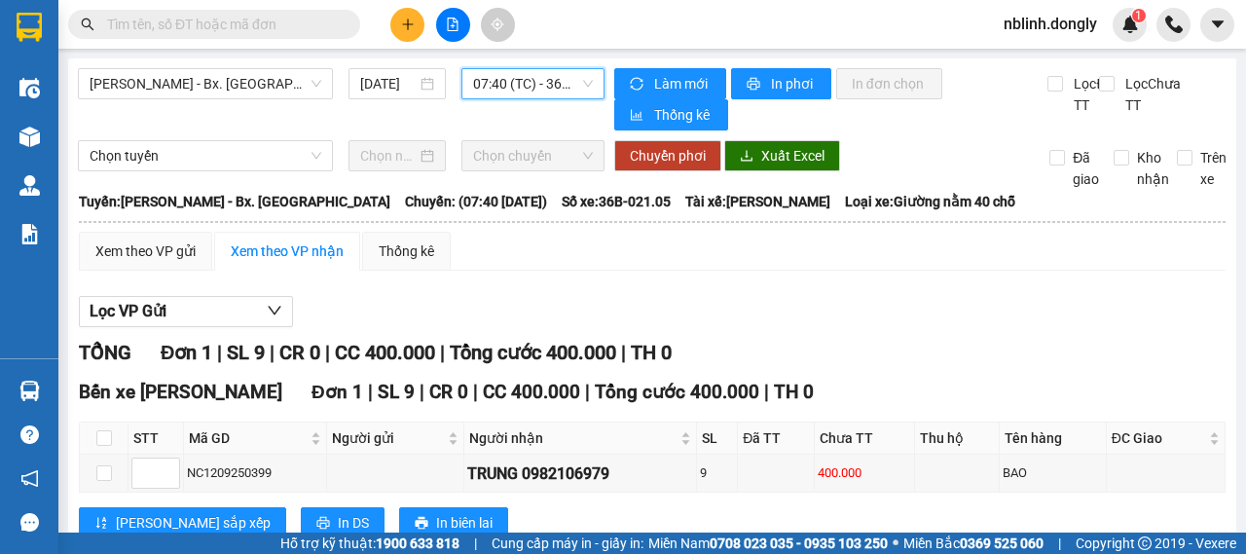
scroll to position [64, 0]
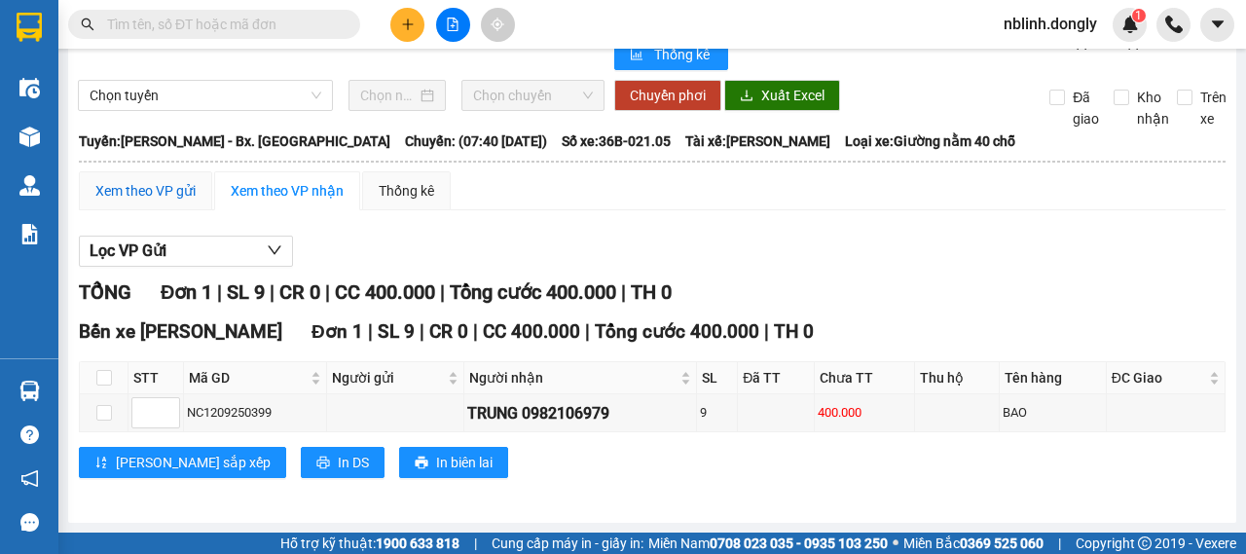
click at [154, 201] on div "Xem theo VP gửi" at bounding box center [145, 190] width 100 height 21
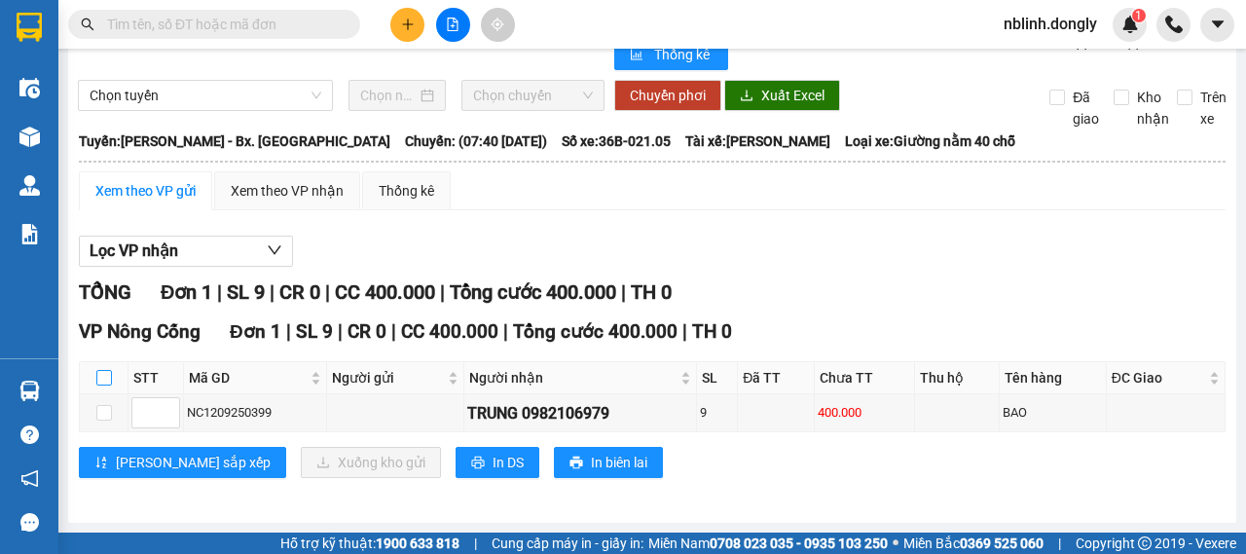
click at [103, 380] on input "checkbox" at bounding box center [104, 378] width 16 height 16
checkbox input "true"
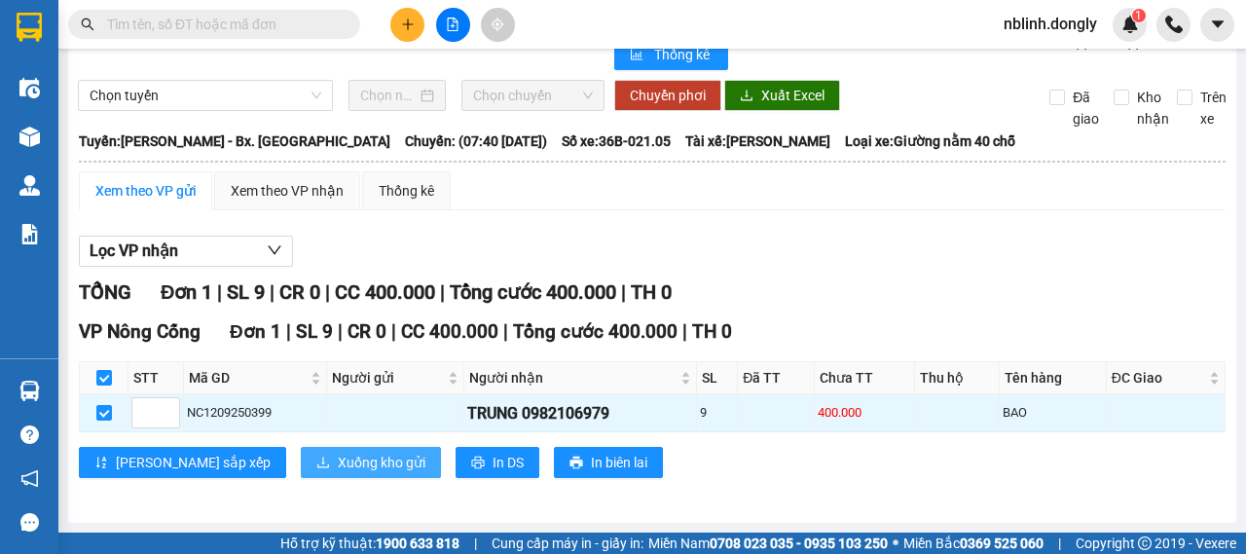
click at [338, 464] on span "Xuống kho gửi" at bounding box center [382, 462] width 88 height 21
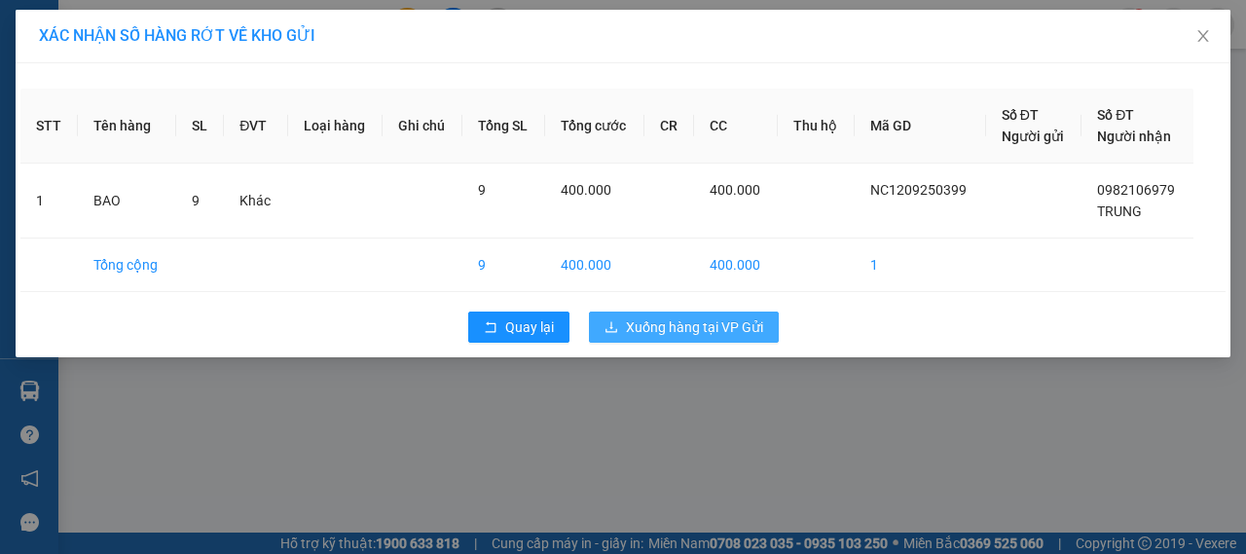
click at [667, 326] on span "Xuống hàng tại VP Gửi" at bounding box center [694, 326] width 137 height 21
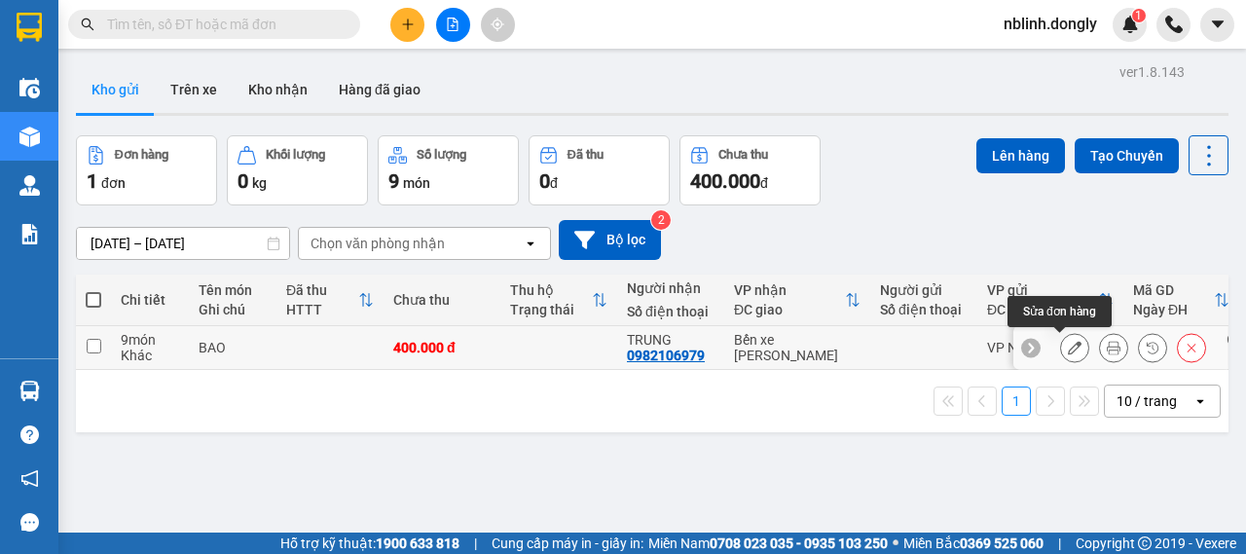
click at [1067, 347] on icon at bounding box center [1074, 348] width 14 height 14
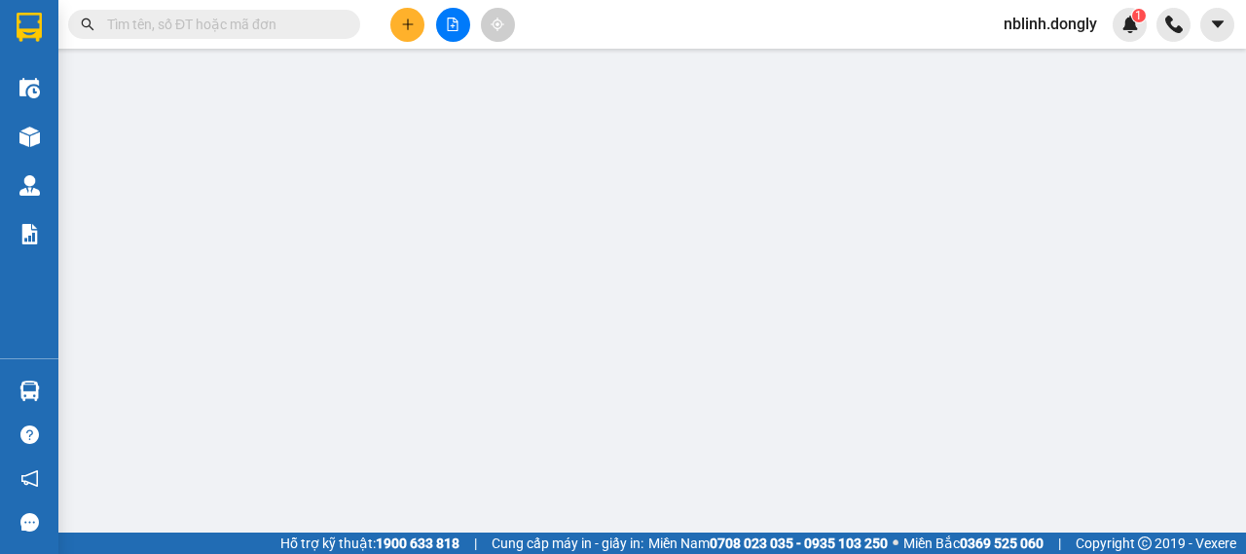
type input "0982106979"
type input "TRUNG"
type input "400.000"
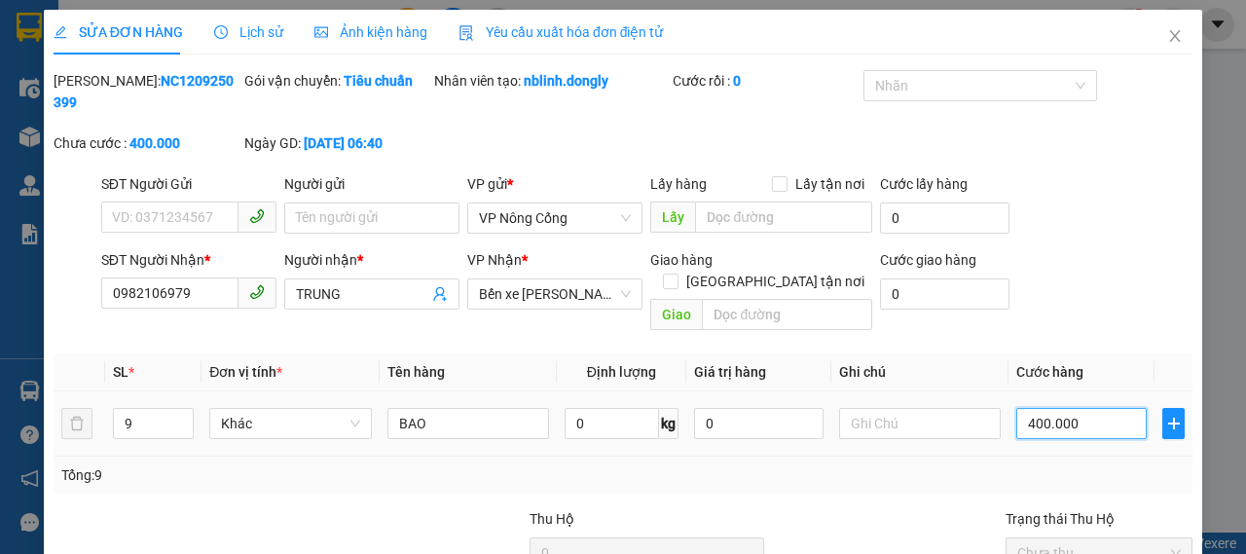
click at [1032, 408] on input "400.000" at bounding box center [1081, 423] width 130 height 31
type input "4"
type input "45"
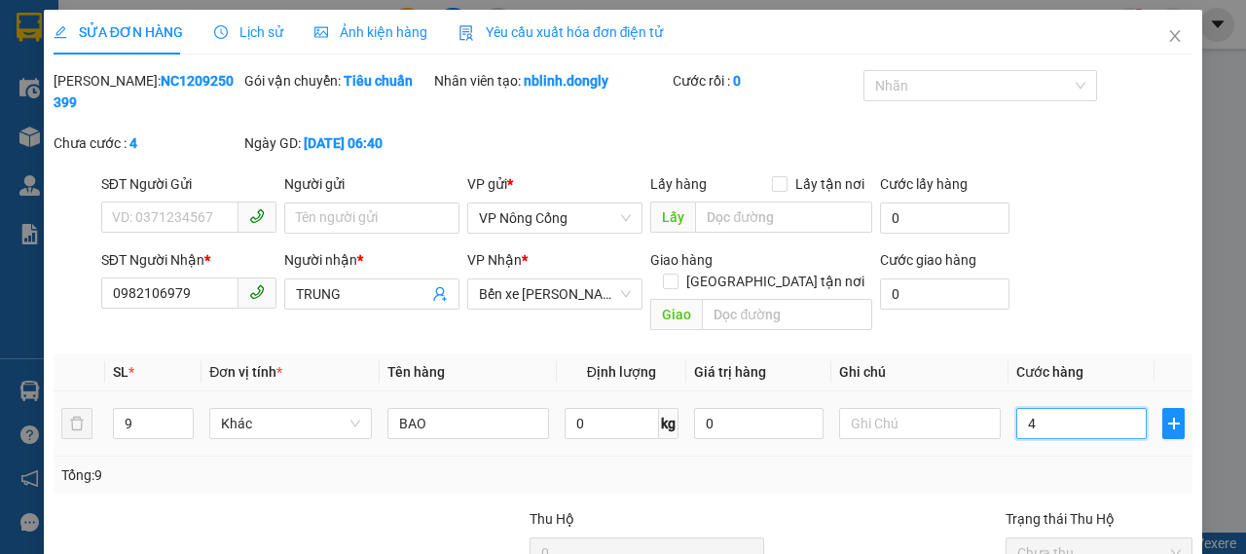
type input "45"
type input "450"
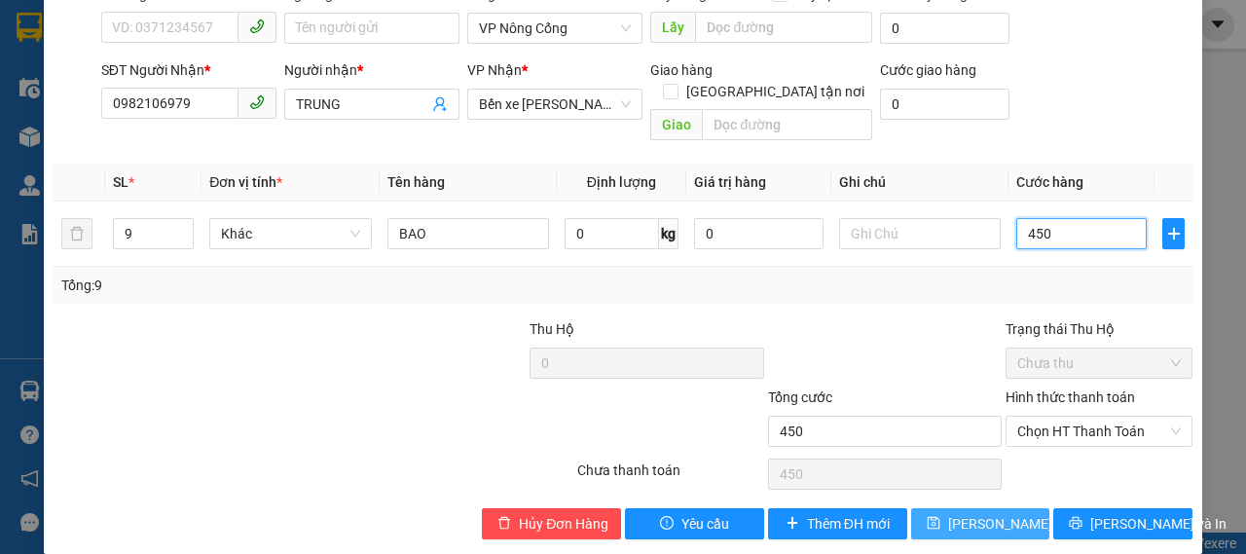
type input "450"
type input "450.000"
click at [987, 513] on span "Lưu thay đổi" at bounding box center [1026, 523] width 156 height 21
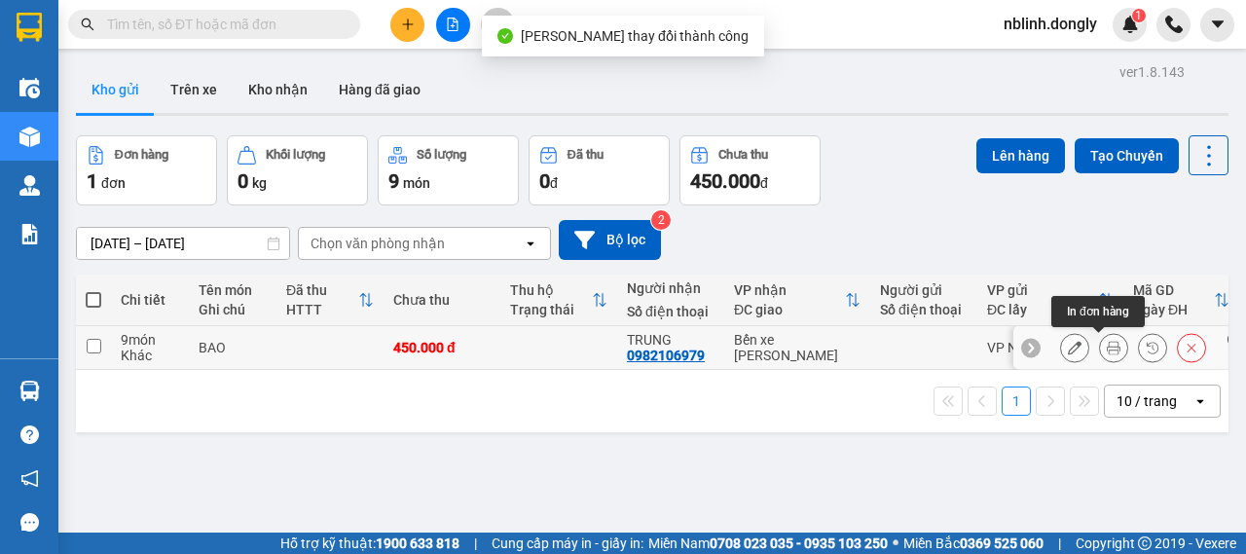
click at [1105, 347] on button at bounding box center [1113, 348] width 27 height 34
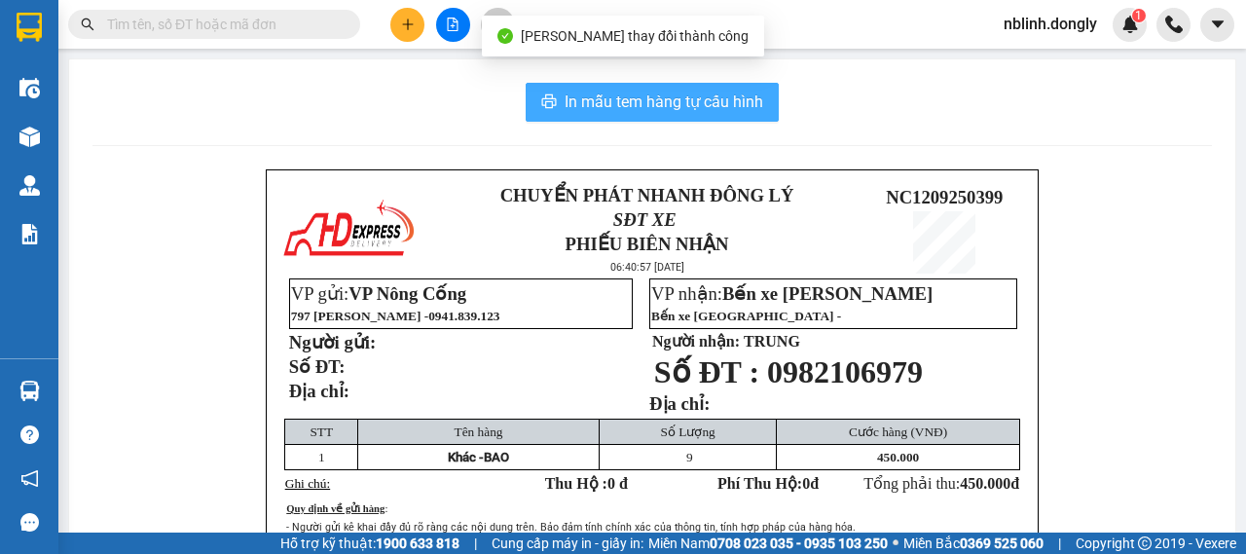
click at [708, 103] on span "In mẫu tem hàng tự cấu hình" at bounding box center [663, 102] width 199 height 24
